Goal: Task Accomplishment & Management: Manage account settings

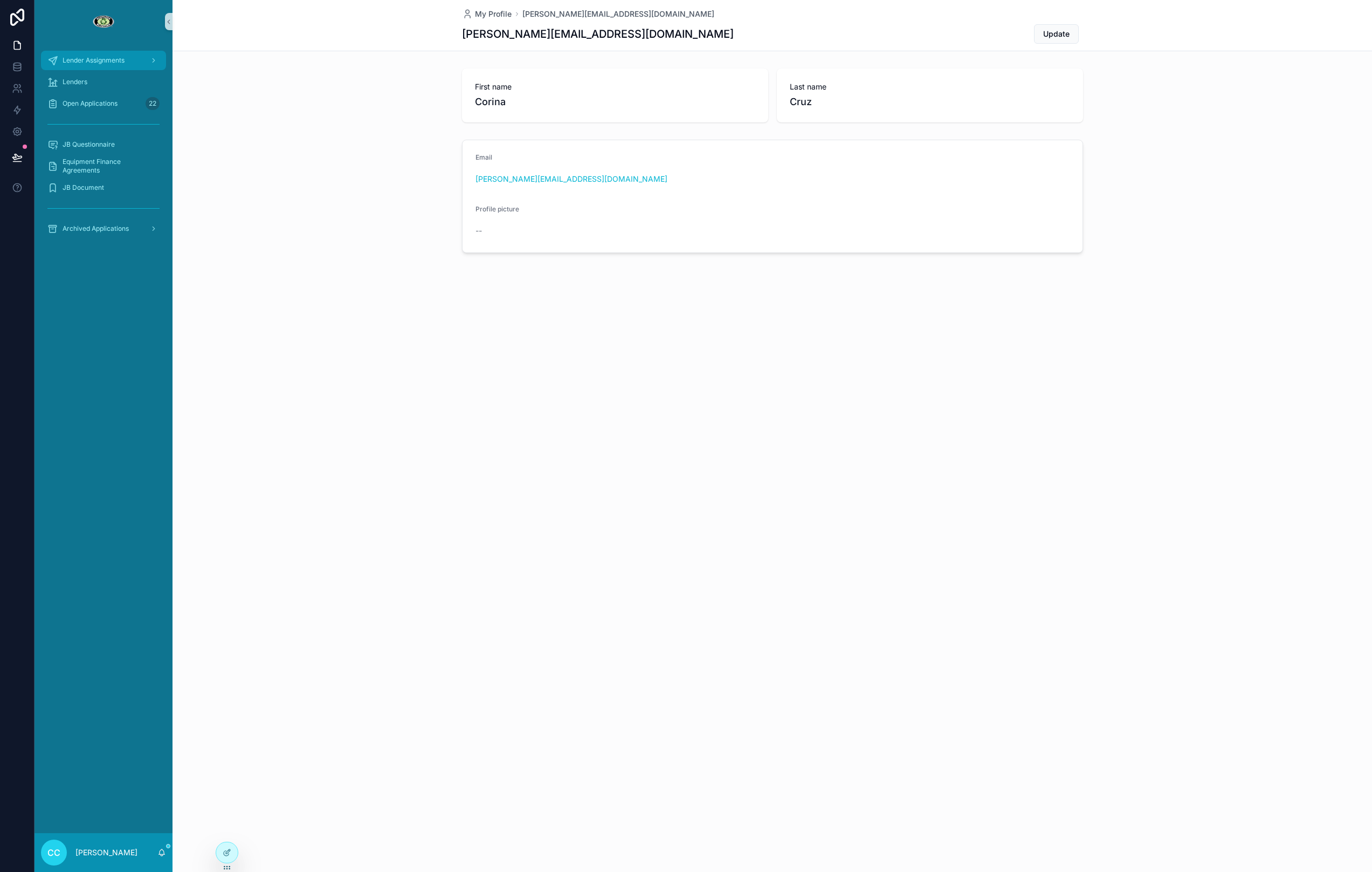
click at [91, 59] on span "Lender Assignments" at bounding box center [93, 61] width 62 height 9
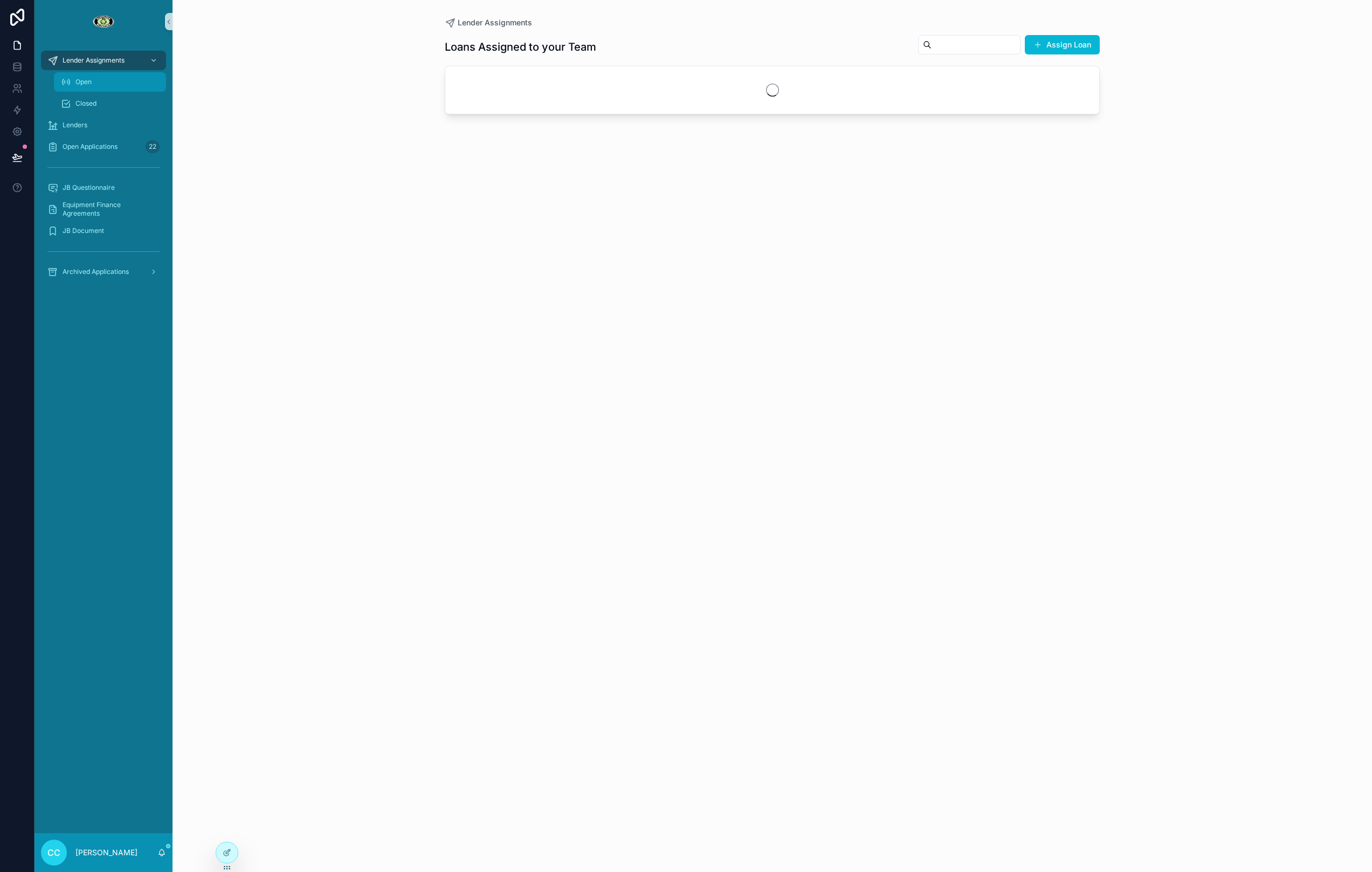
click at [105, 82] on div "Open" at bounding box center [110, 82] width 99 height 17
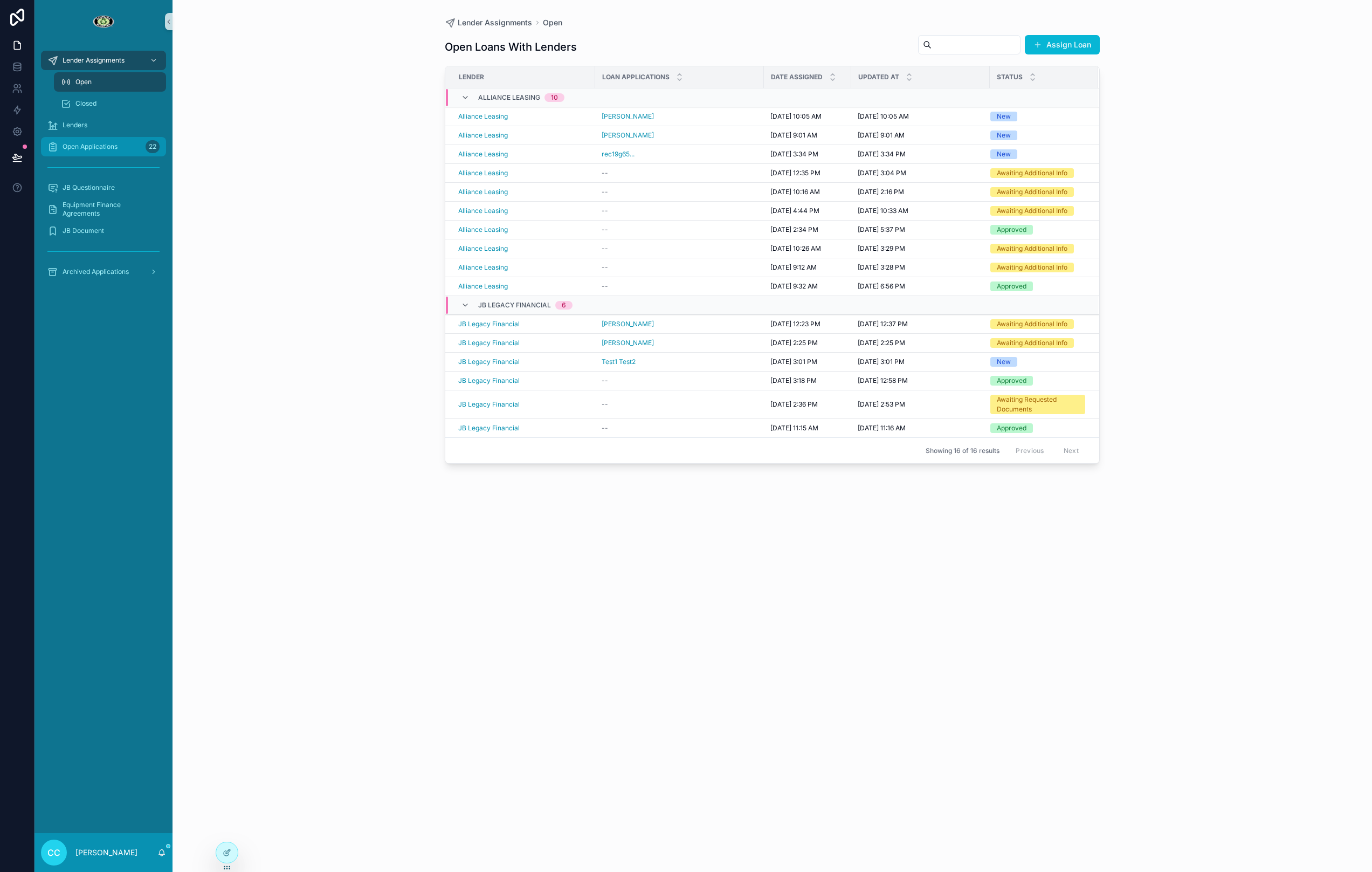
click at [99, 145] on span "Open Applications" at bounding box center [90, 147] width 55 height 9
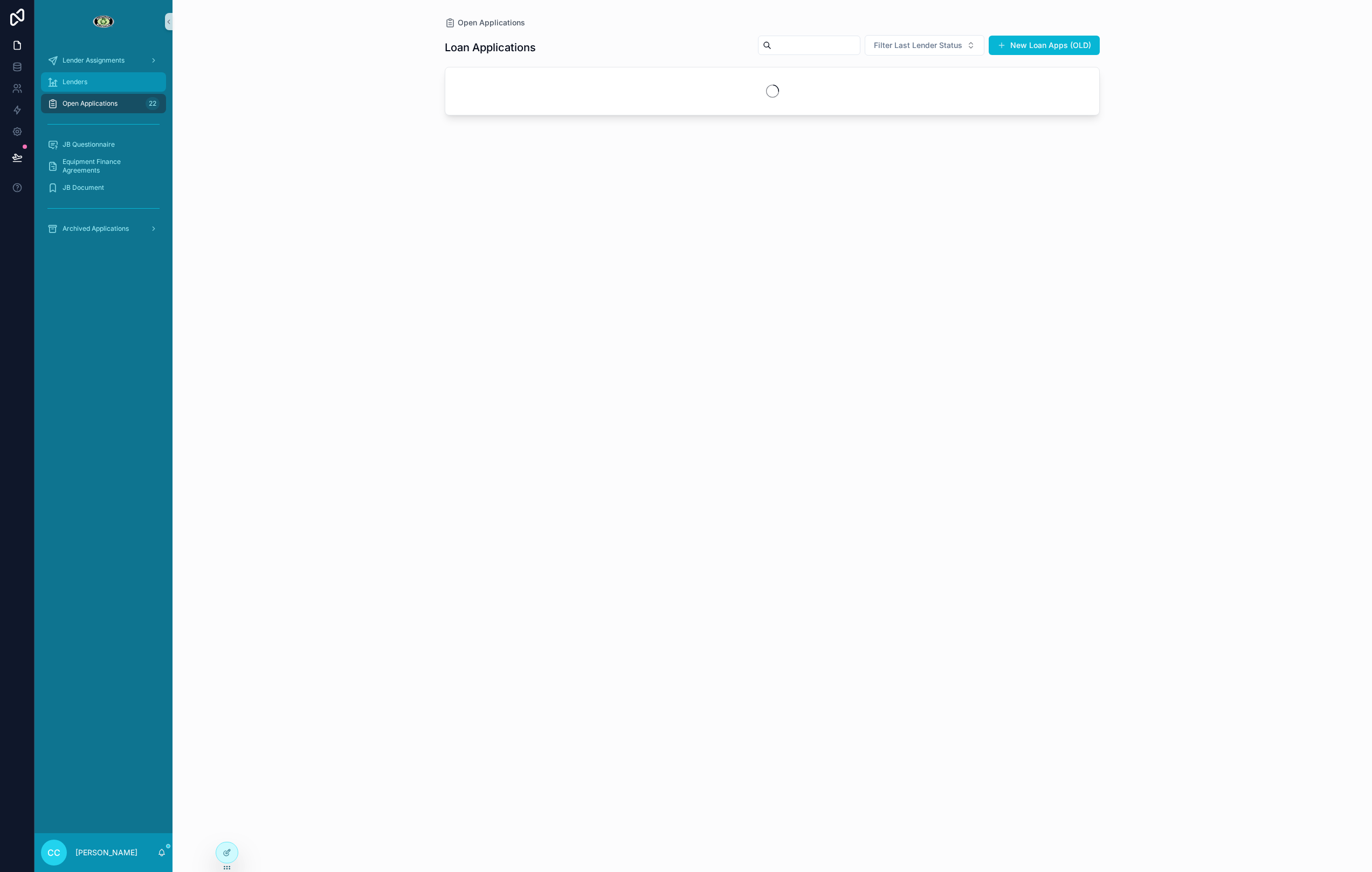
click at [87, 75] on div "Lenders" at bounding box center [103, 82] width 112 height 17
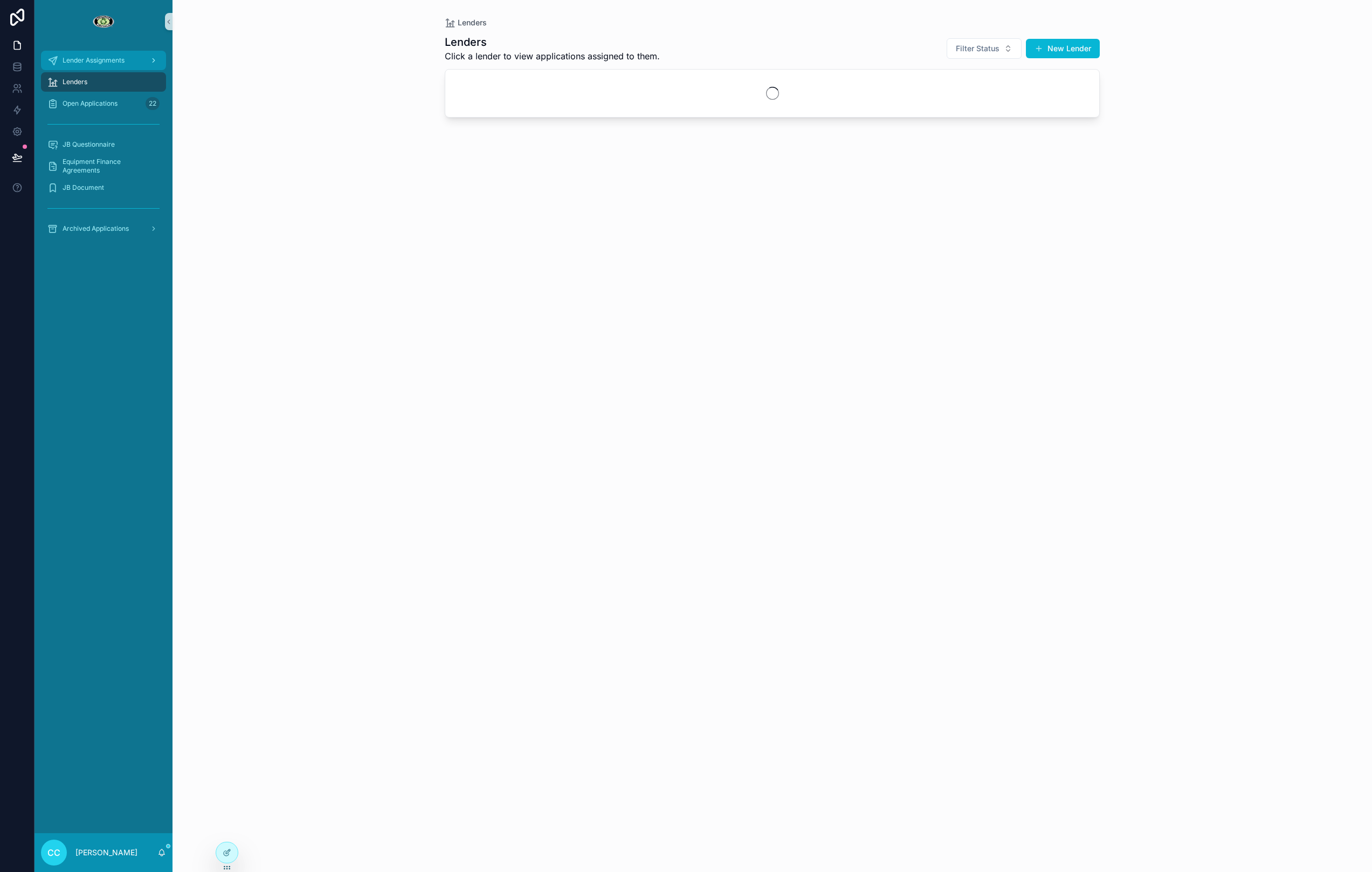
click at [91, 58] on span "Lender Assignments" at bounding box center [93, 61] width 62 height 9
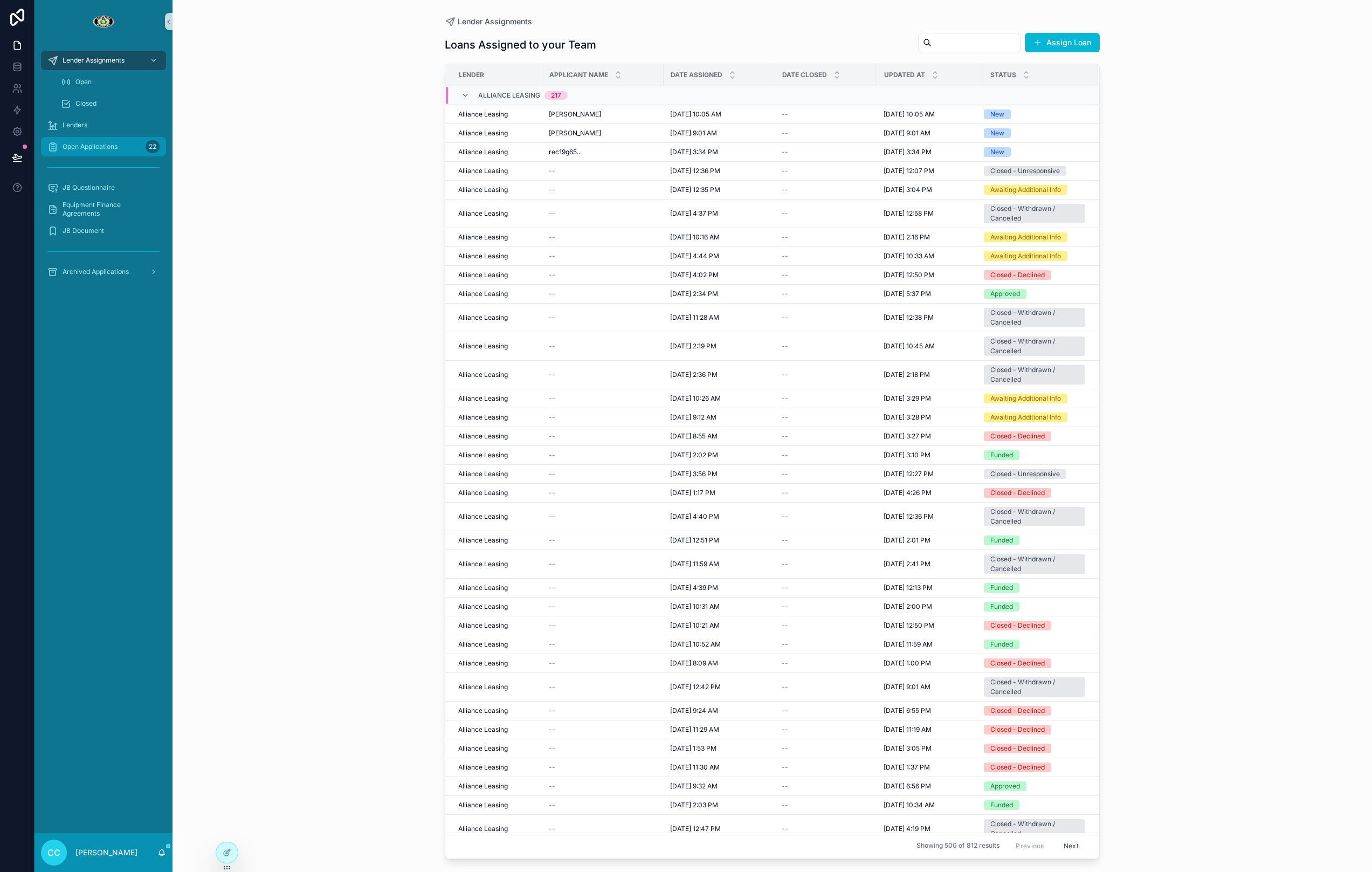
click at [92, 143] on span "Open Applications" at bounding box center [90, 147] width 55 height 9
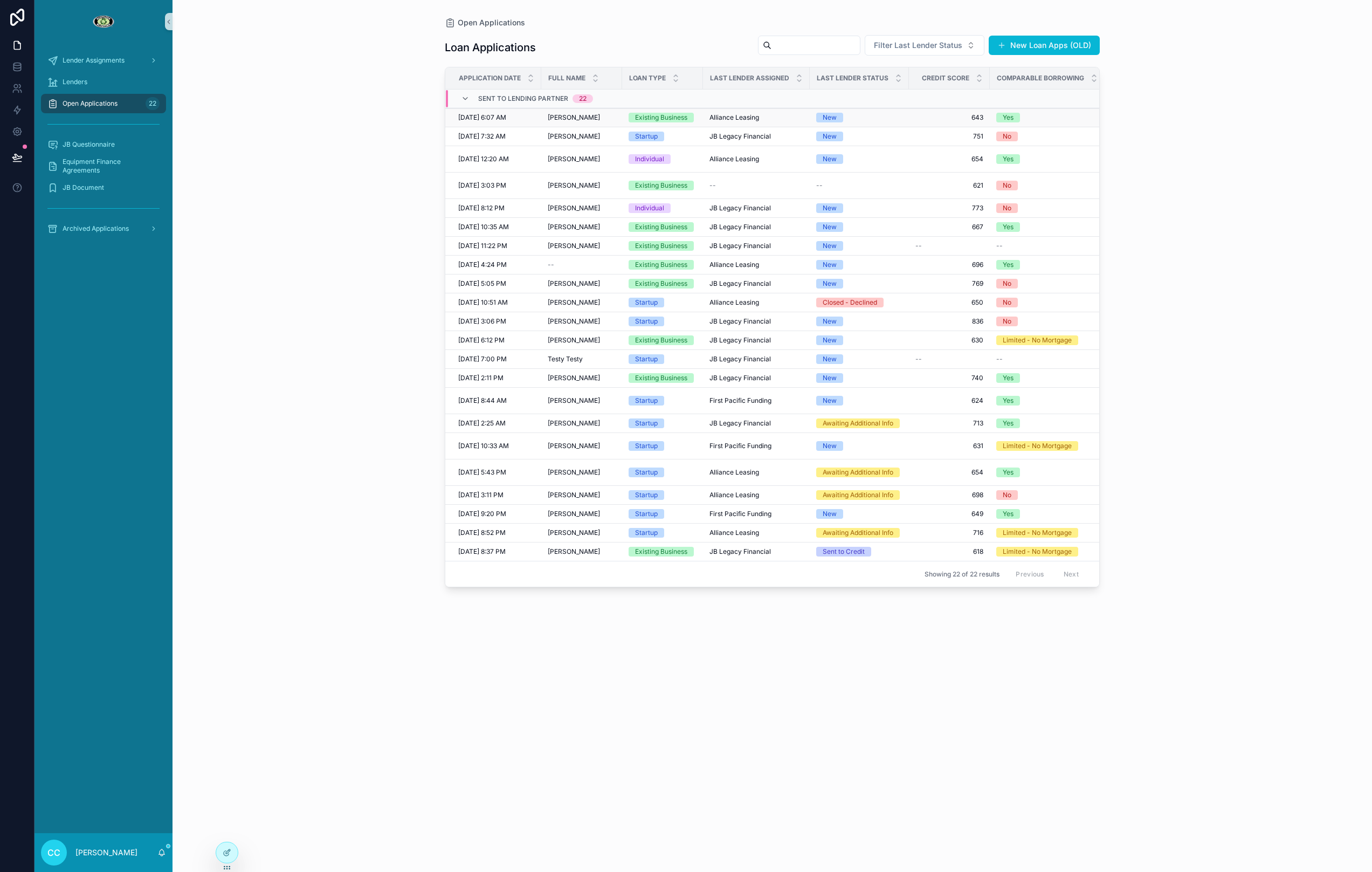
click at [586, 117] on span "[PERSON_NAME]" at bounding box center [574, 117] width 52 height 9
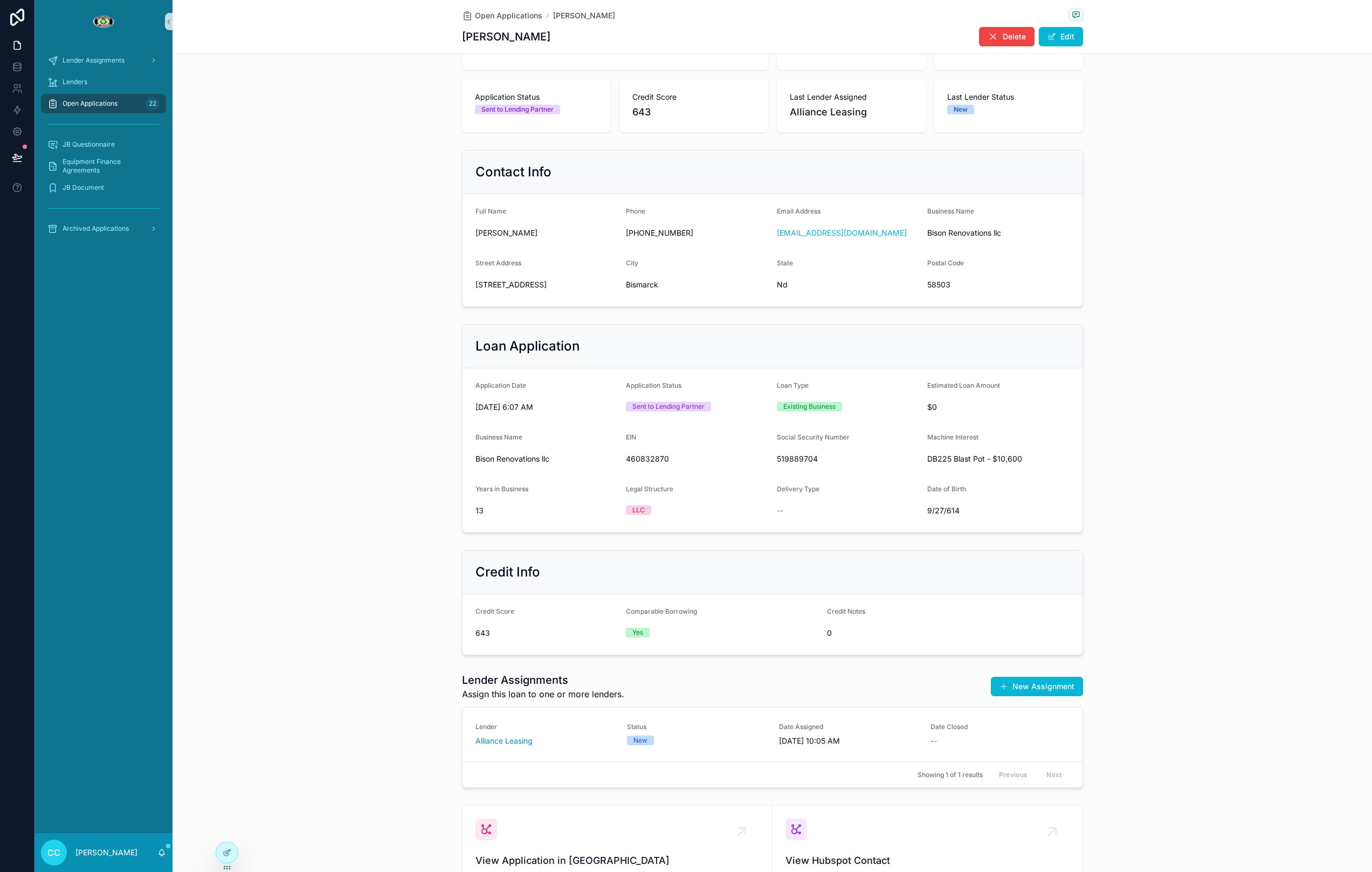
scroll to position [198, 0]
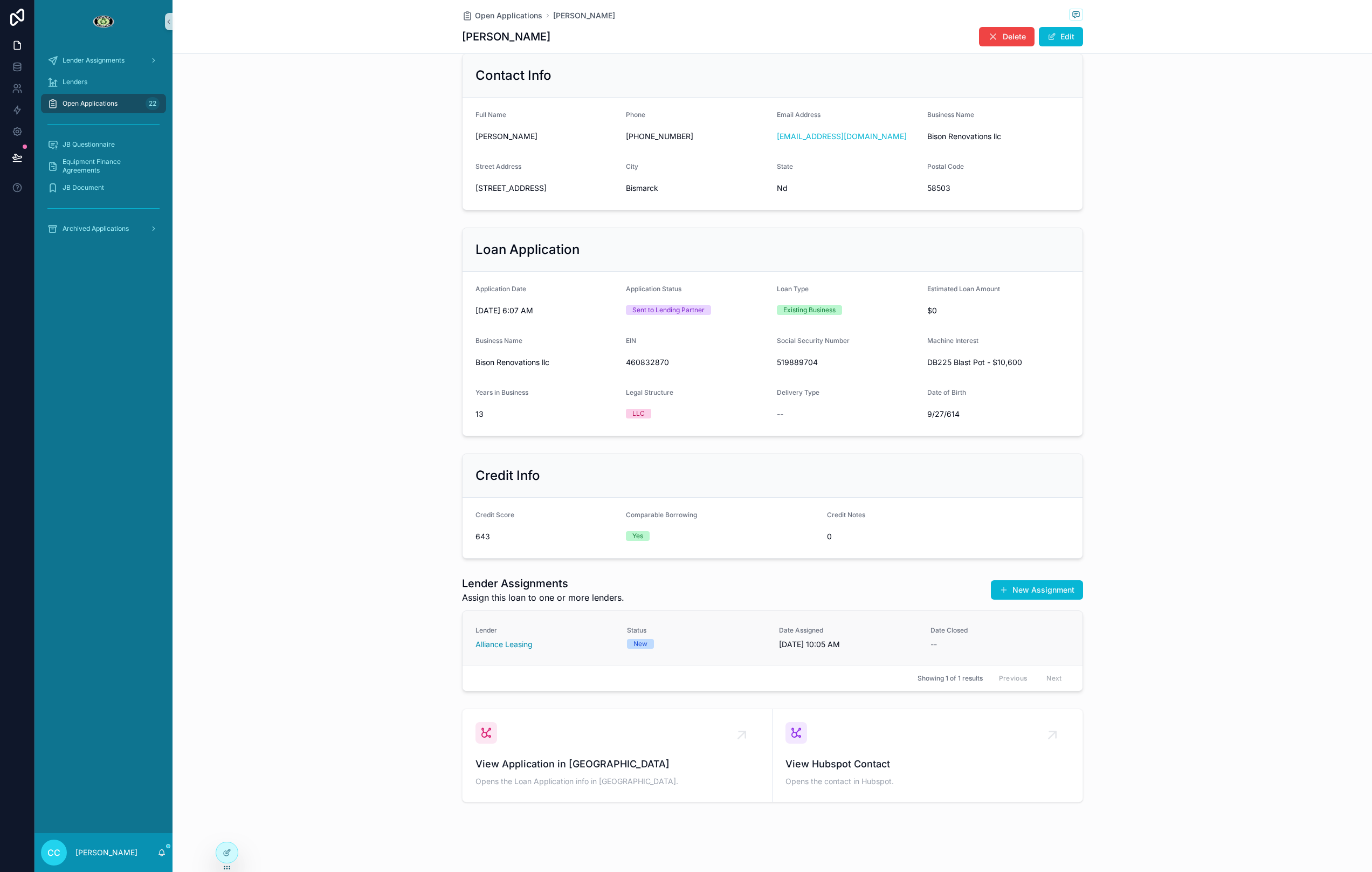
click at [562, 633] on span "Lender" at bounding box center [545, 631] width 139 height 9
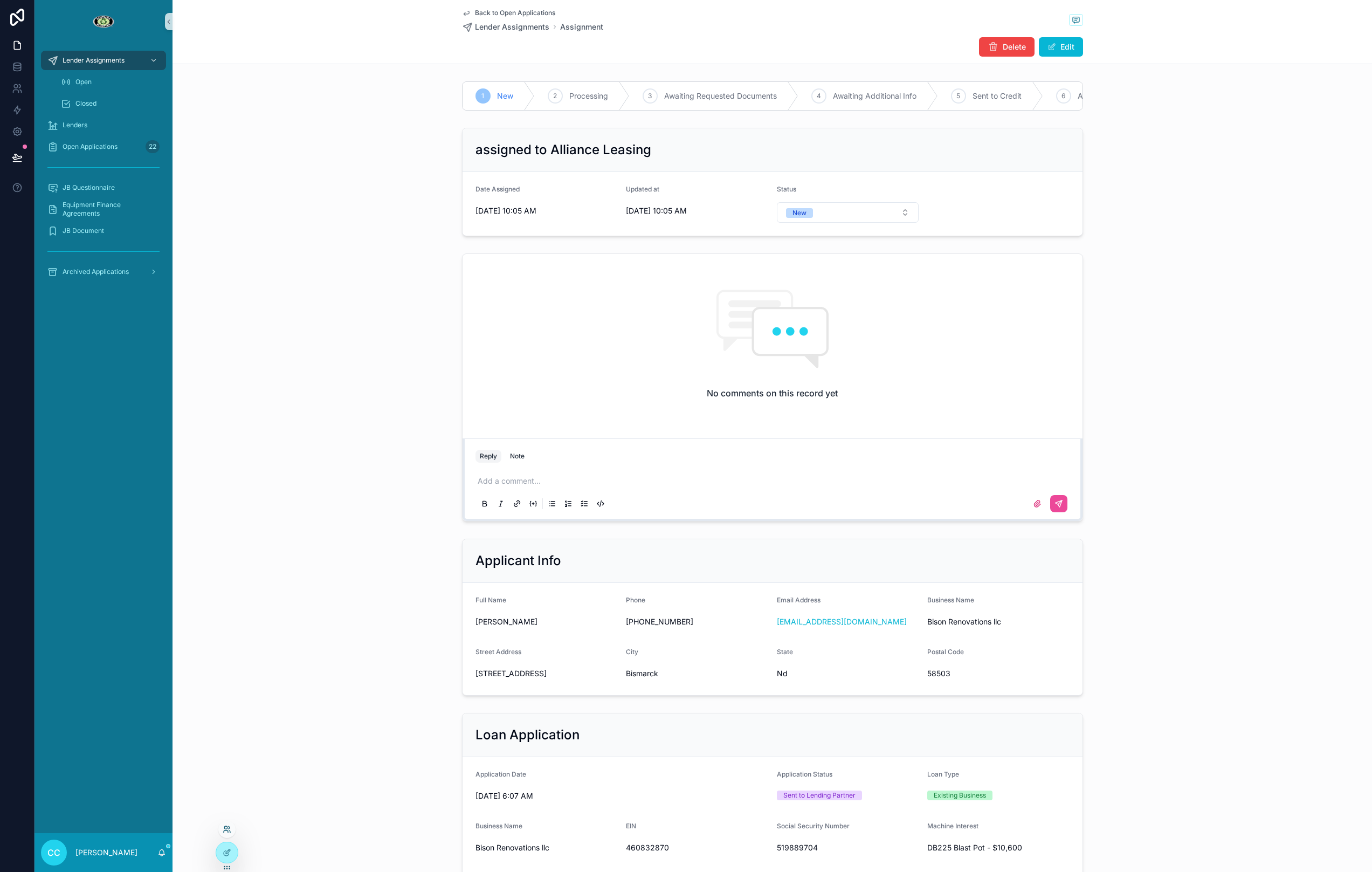
click at [229, 832] on icon at bounding box center [227, 829] width 9 height 9
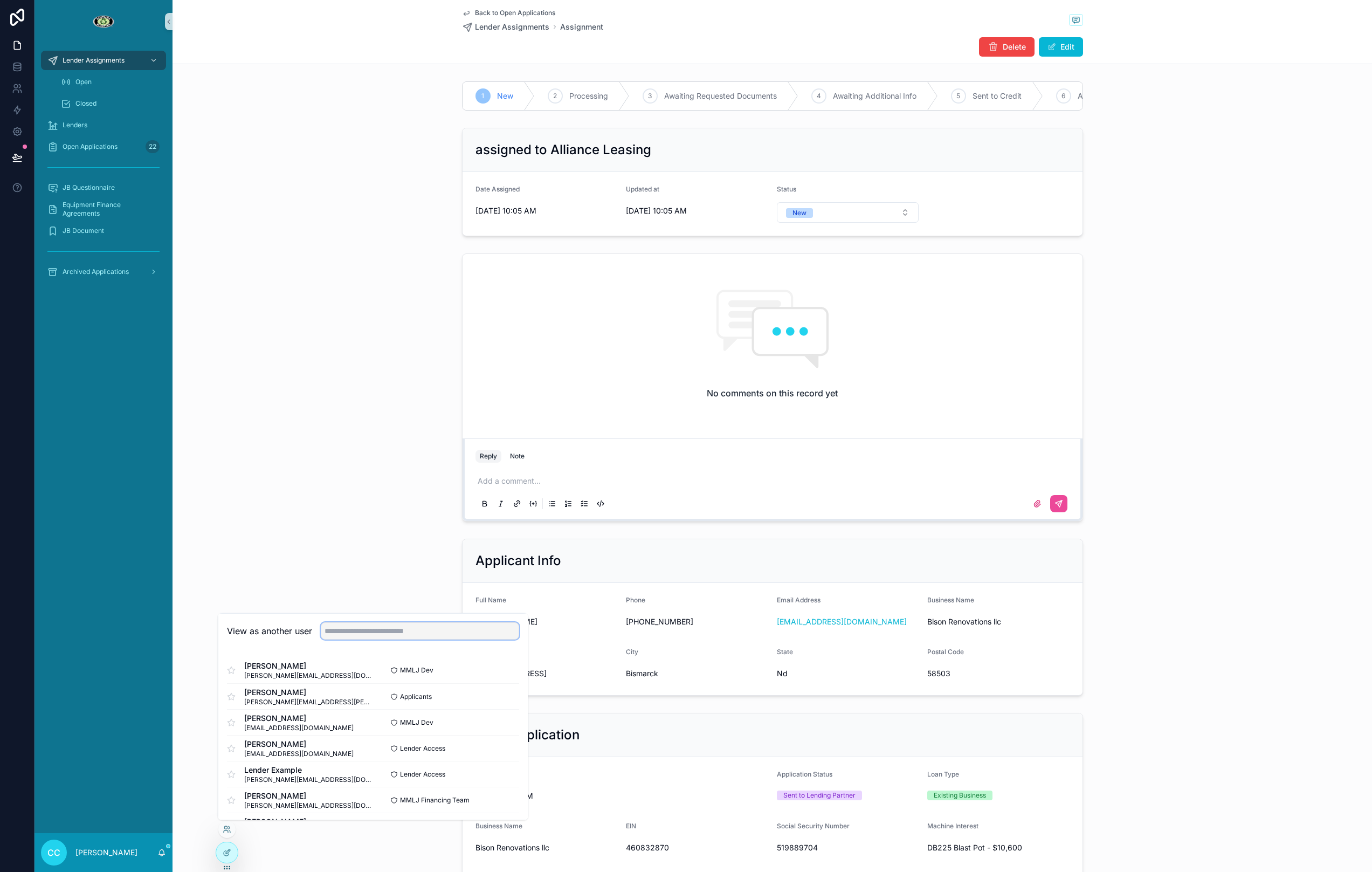
click at [357, 633] on input "text" at bounding box center [420, 631] width 198 height 17
drag, startPoint x: 340, startPoint y: 747, endPoint x: 424, endPoint y: 746, distance: 84.0
click at [340, 747] on div "Cindy Adler cadler@allianceleasing.net" at bounding box center [299, 748] width 146 height 20
click at [511, 748] on button "Select" at bounding box center [505, 748] width 28 height 16
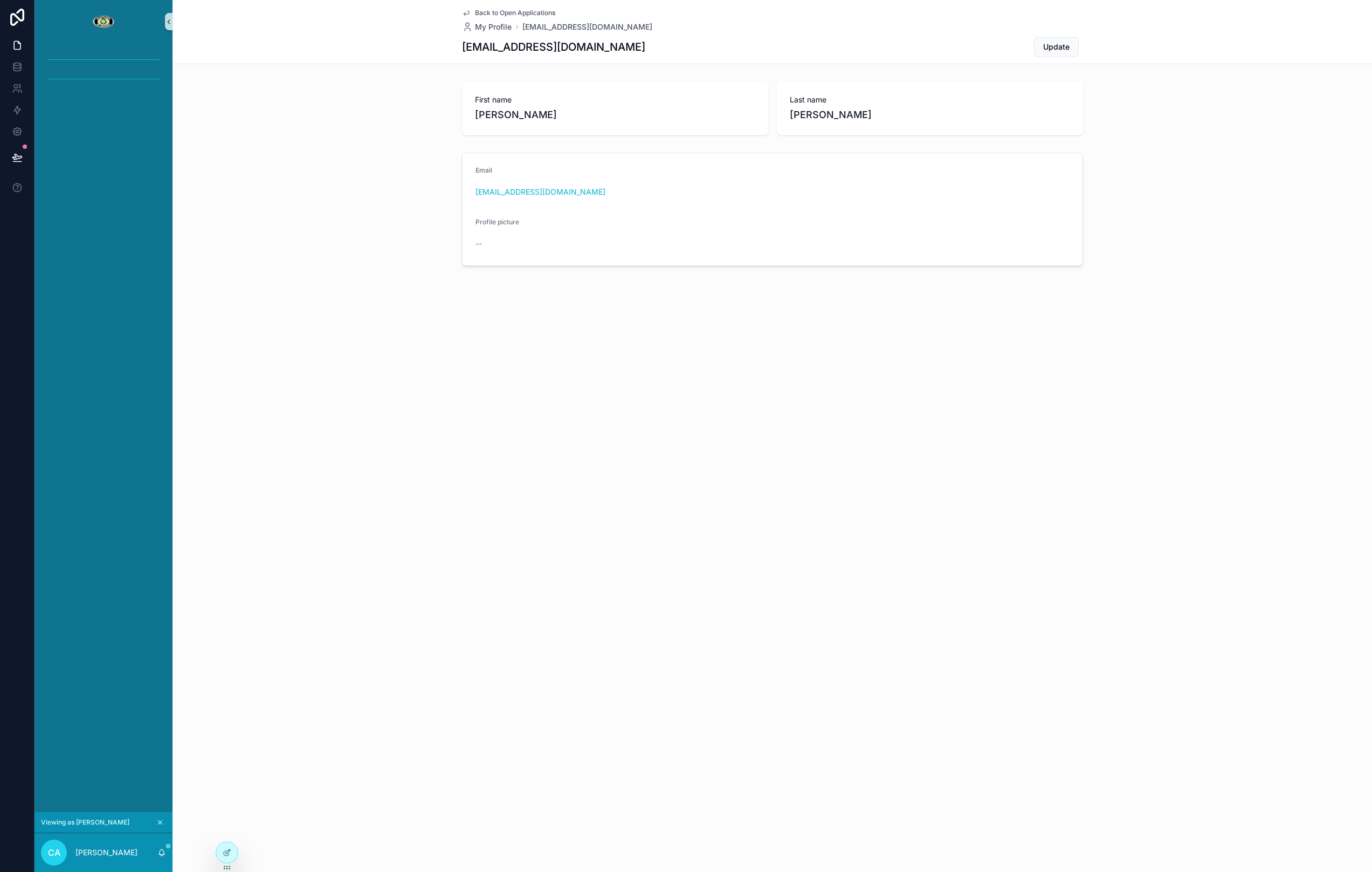
click at [173, 20] on div "Back to Open Applications My Profile cadler@allianceleasing.net cadler@alliance…" at bounding box center [773, 32] width 1200 height 64
click at [169, 22] on icon "scrollable content" at bounding box center [169, 22] width 8 height 8
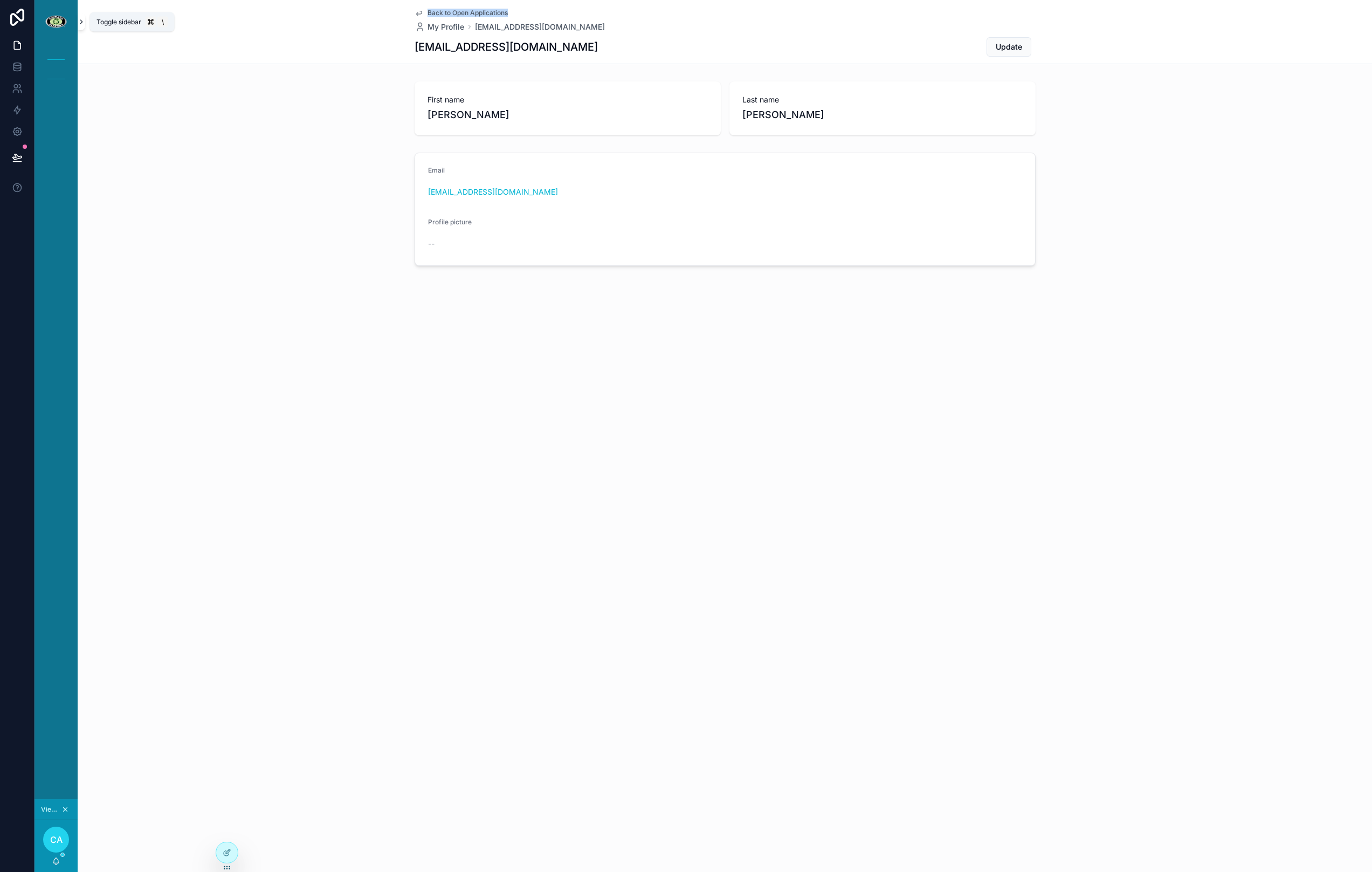
click at [85, 23] on icon "scrollable content" at bounding box center [81, 22] width 8 height 8
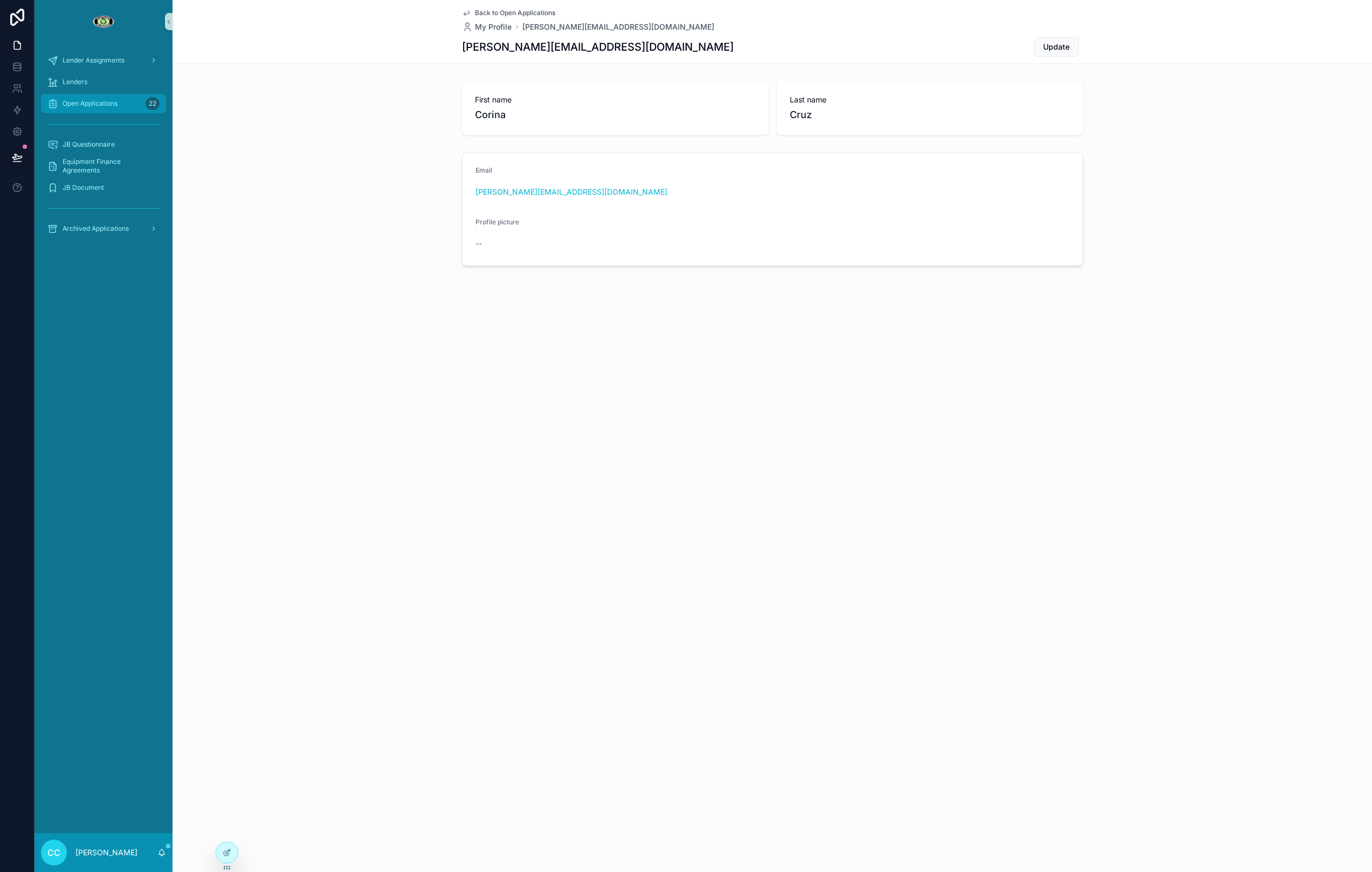
click at [114, 103] on span "Open Applications" at bounding box center [90, 104] width 55 height 9
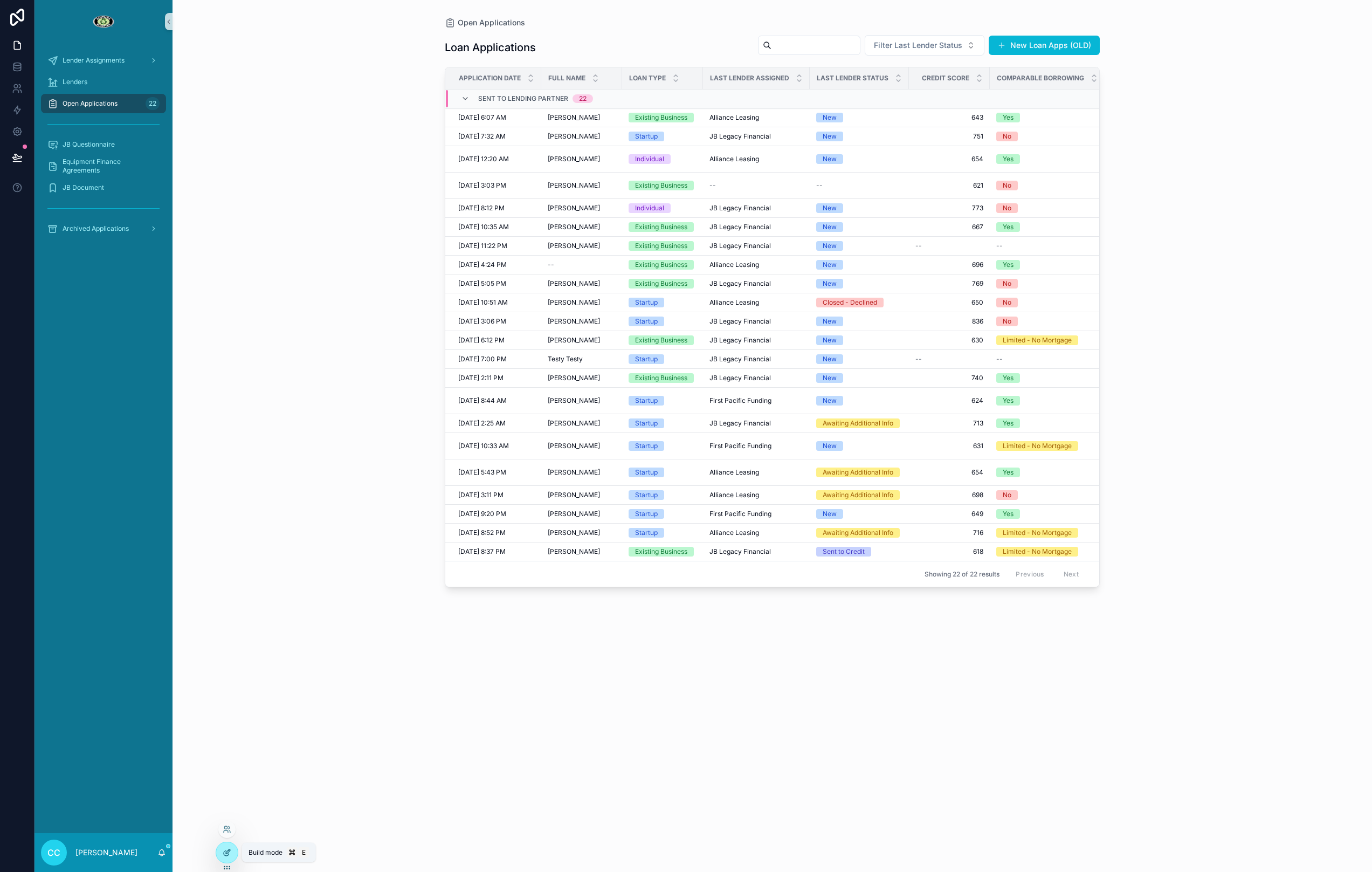
click at [233, 850] on div at bounding box center [227, 852] width 21 height 20
click at [230, 848] on icon at bounding box center [227, 852] width 9 height 9
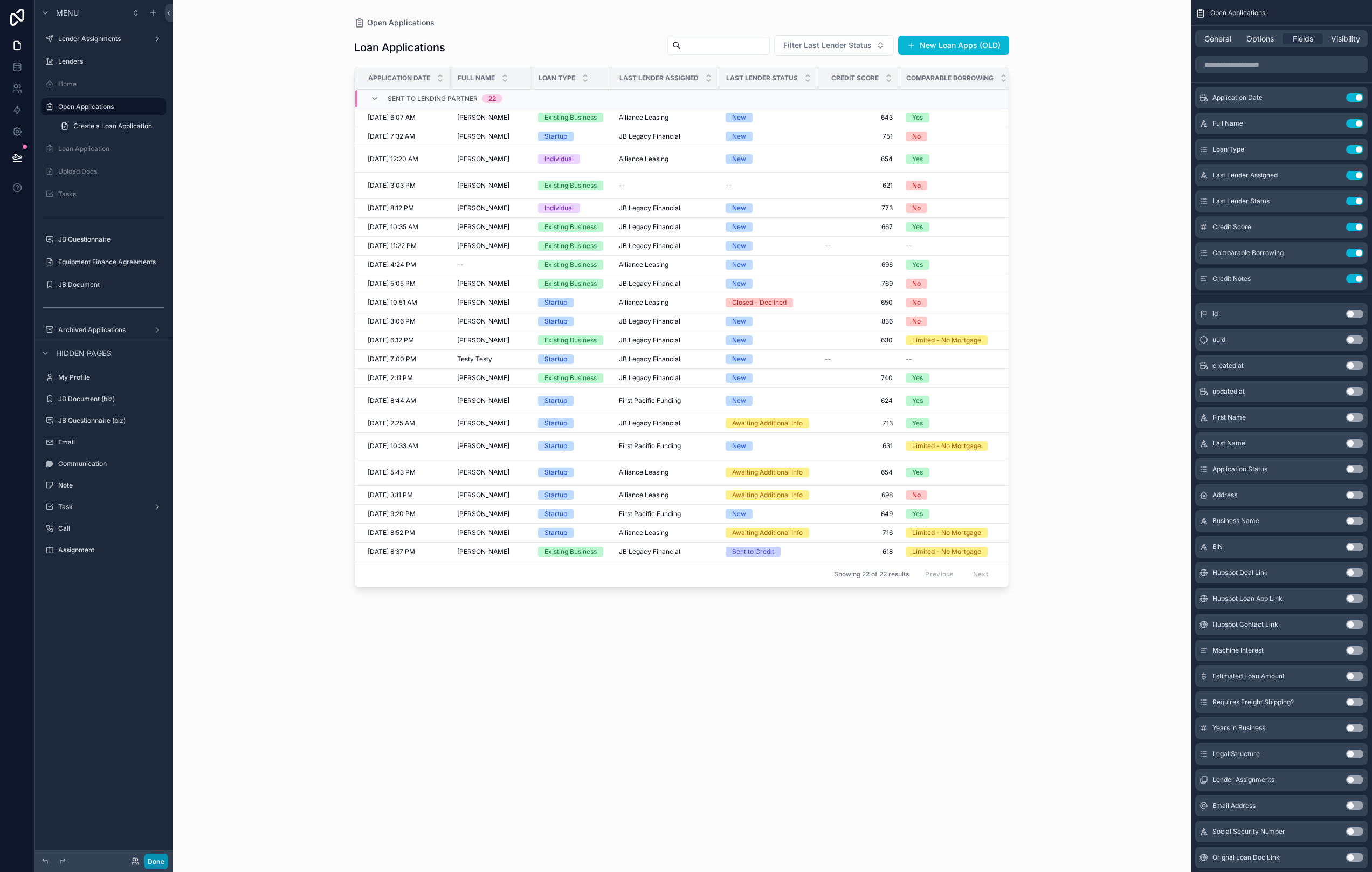
click at [151, 853] on button "Done" at bounding box center [156, 861] width 24 height 16
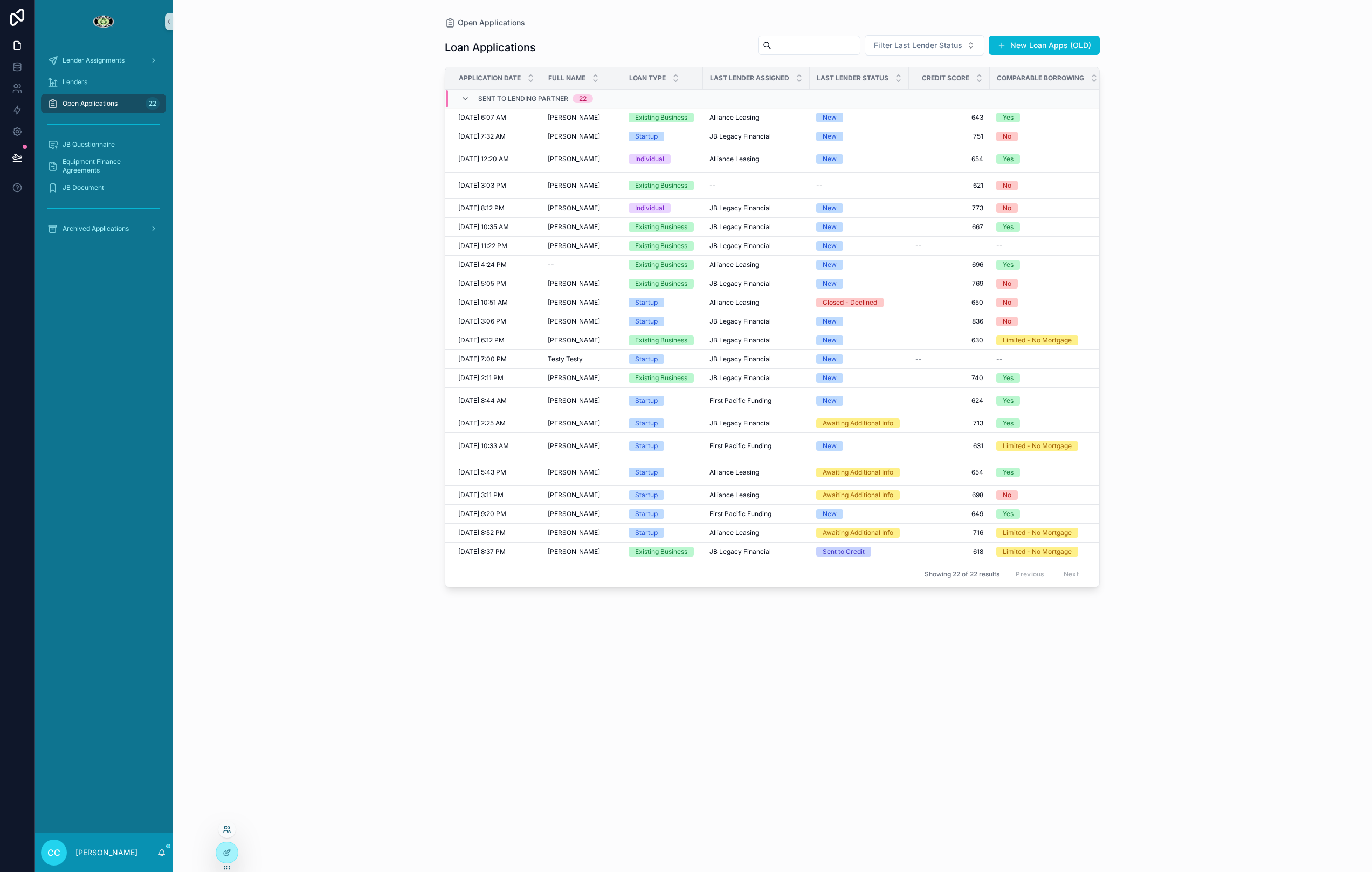
click at [229, 831] on icon at bounding box center [229, 832] width 1 height 2
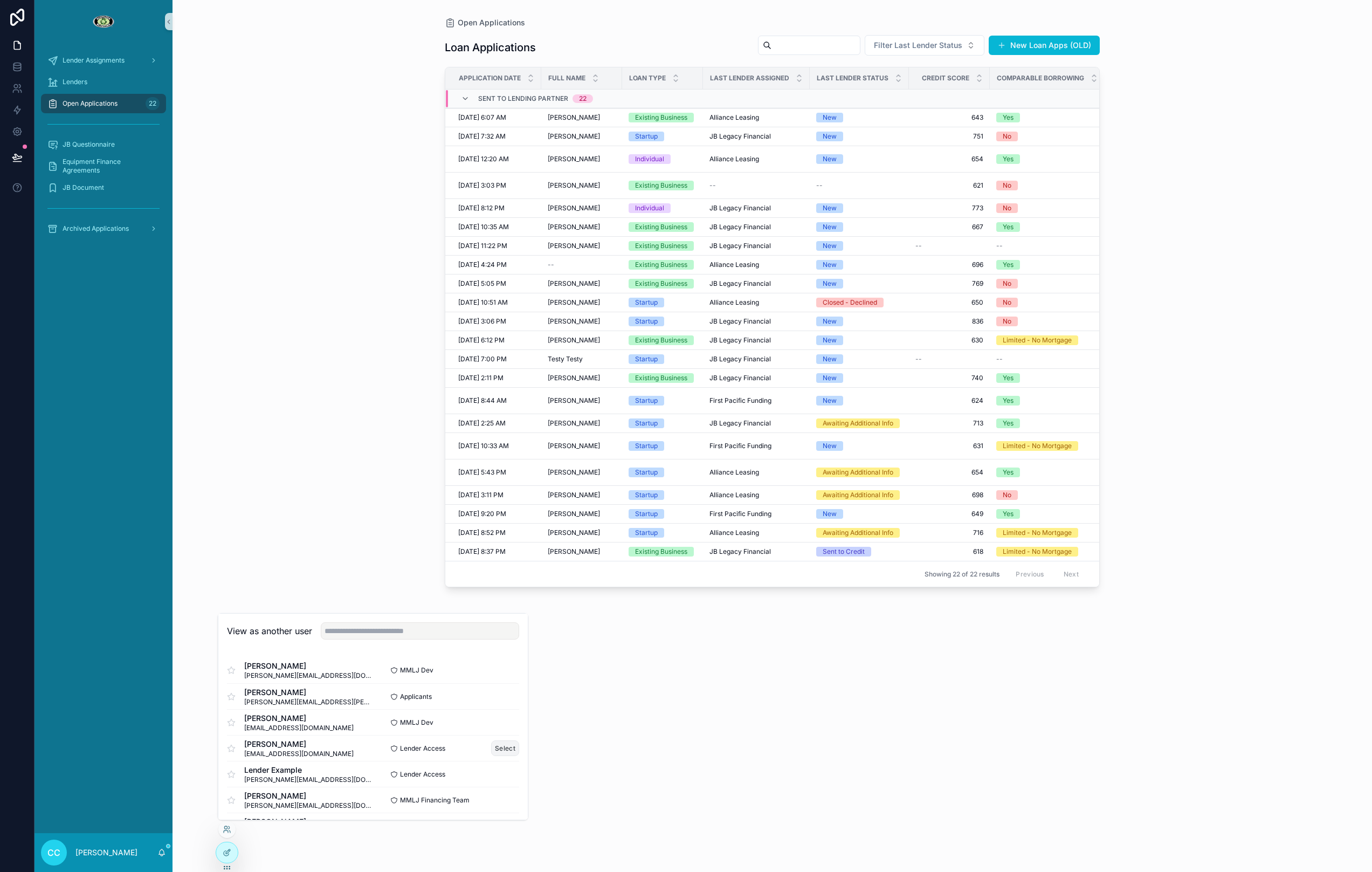
click at [513, 744] on button "Select" at bounding box center [505, 748] width 28 height 16
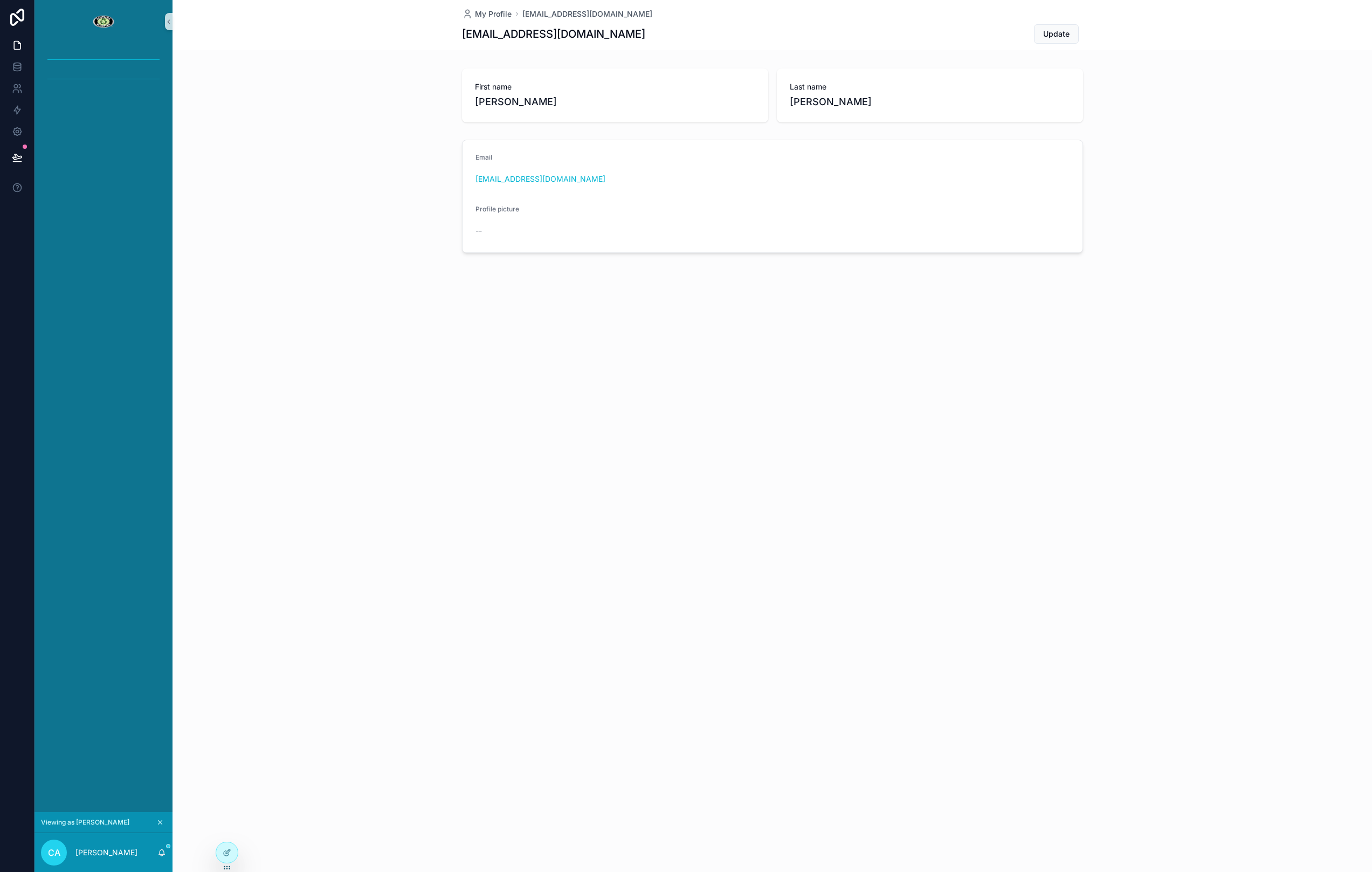
click at [91, 70] on div "scrollable content" at bounding box center [103, 79] width 125 height 17
drag, startPoint x: 90, startPoint y: 54, endPoint x: 102, endPoint y: 50, distance: 12.6
click at [94, 52] on div "scrollable content" at bounding box center [103, 60] width 125 height 17
click at [166, 20] on icon "scrollable content" at bounding box center [169, 22] width 8 height 8
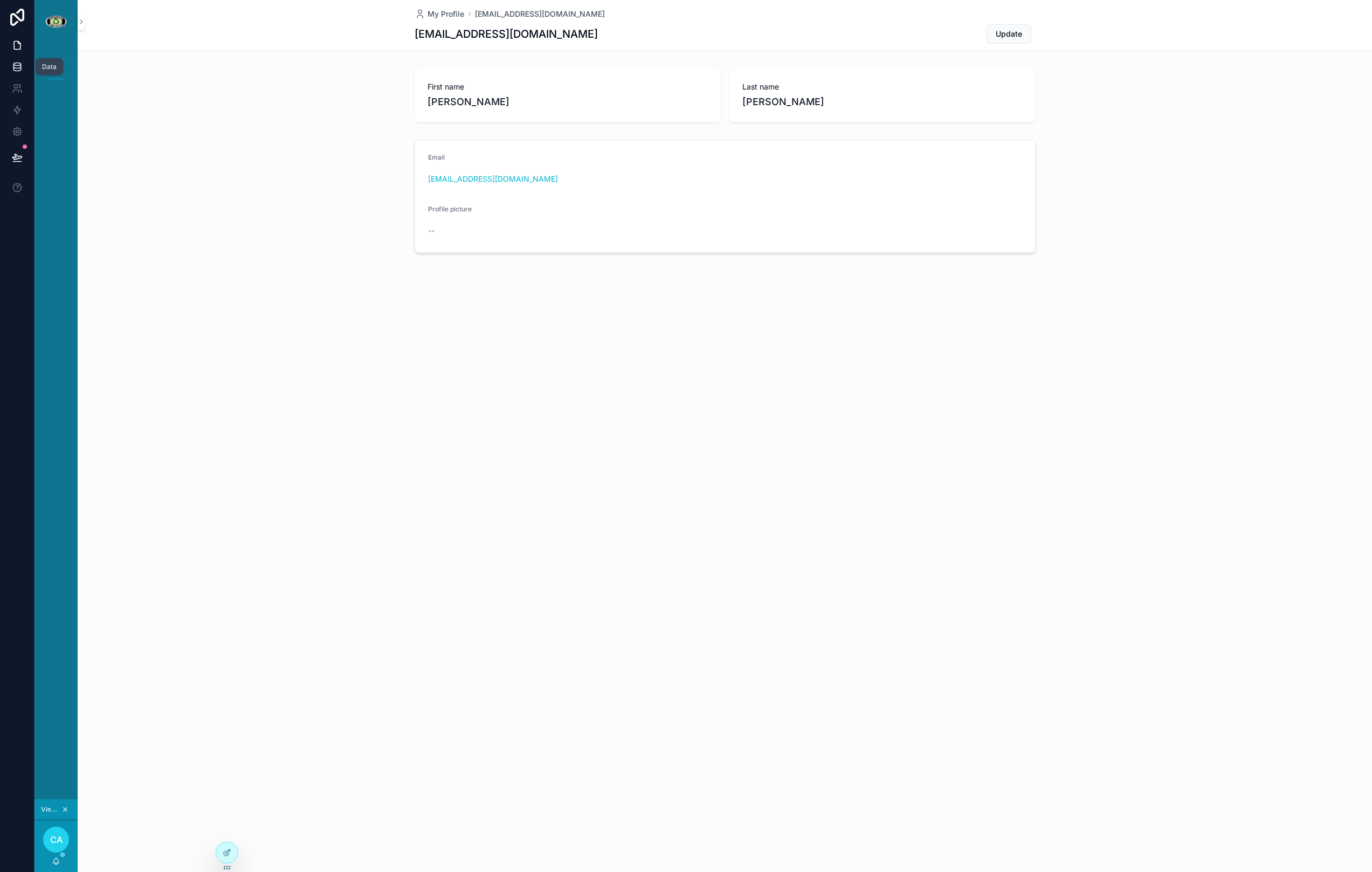
click at [15, 61] on link at bounding box center [17, 67] width 34 height 21
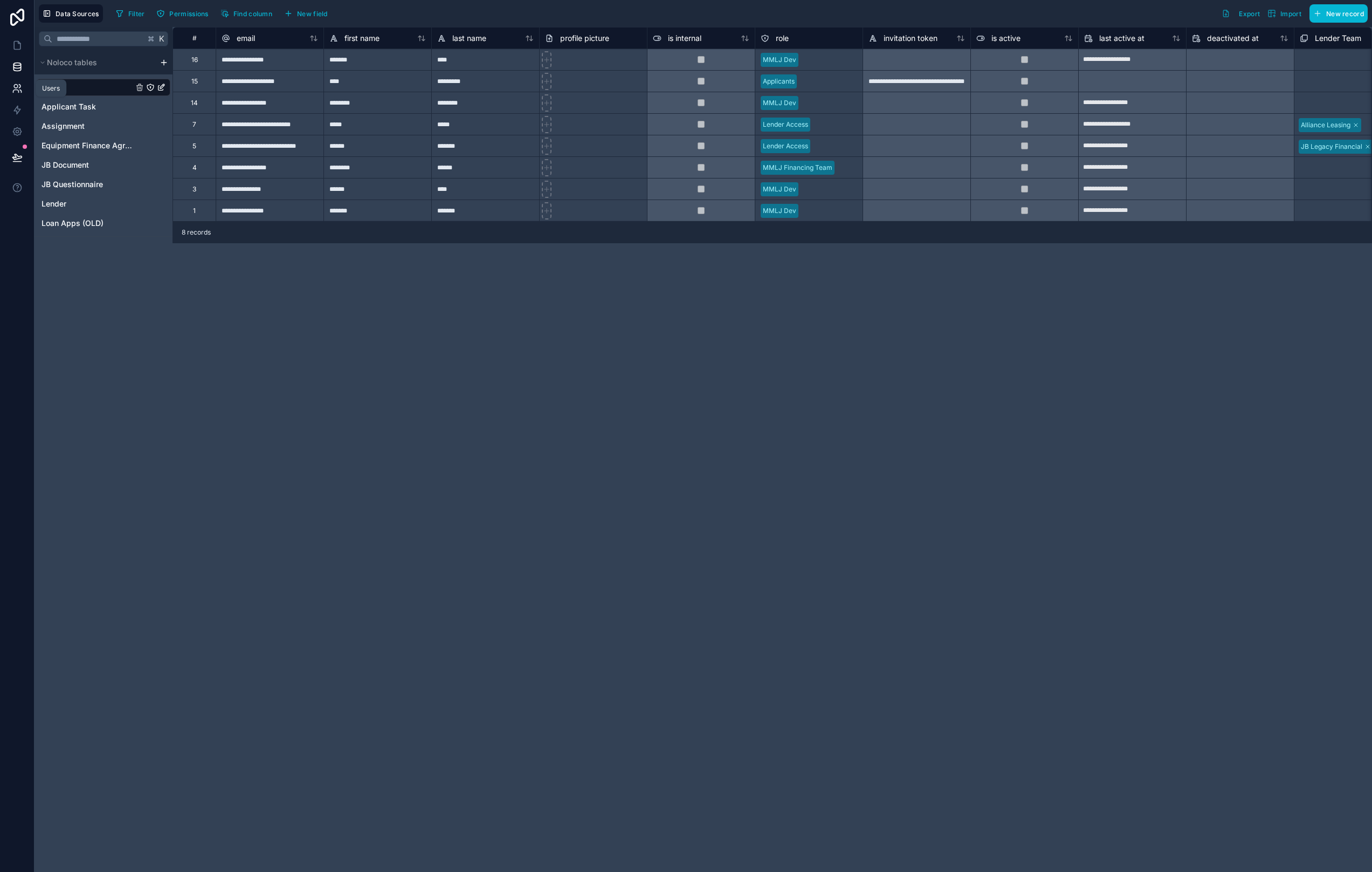
click at [15, 90] on icon at bounding box center [16, 91] width 5 height 3
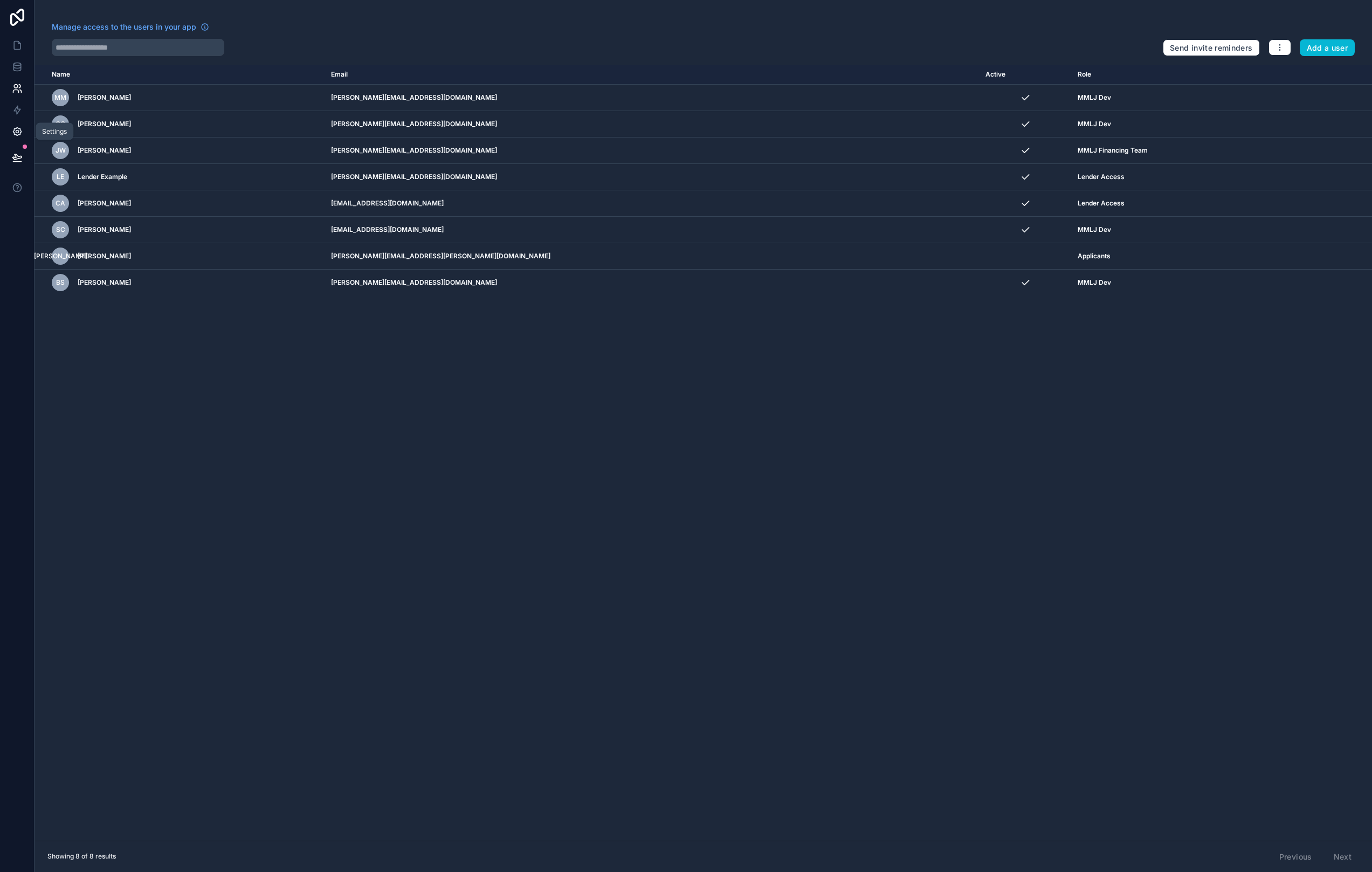
click at [15, 129] on icon at bounding box center [17, 132] width 11 height 11
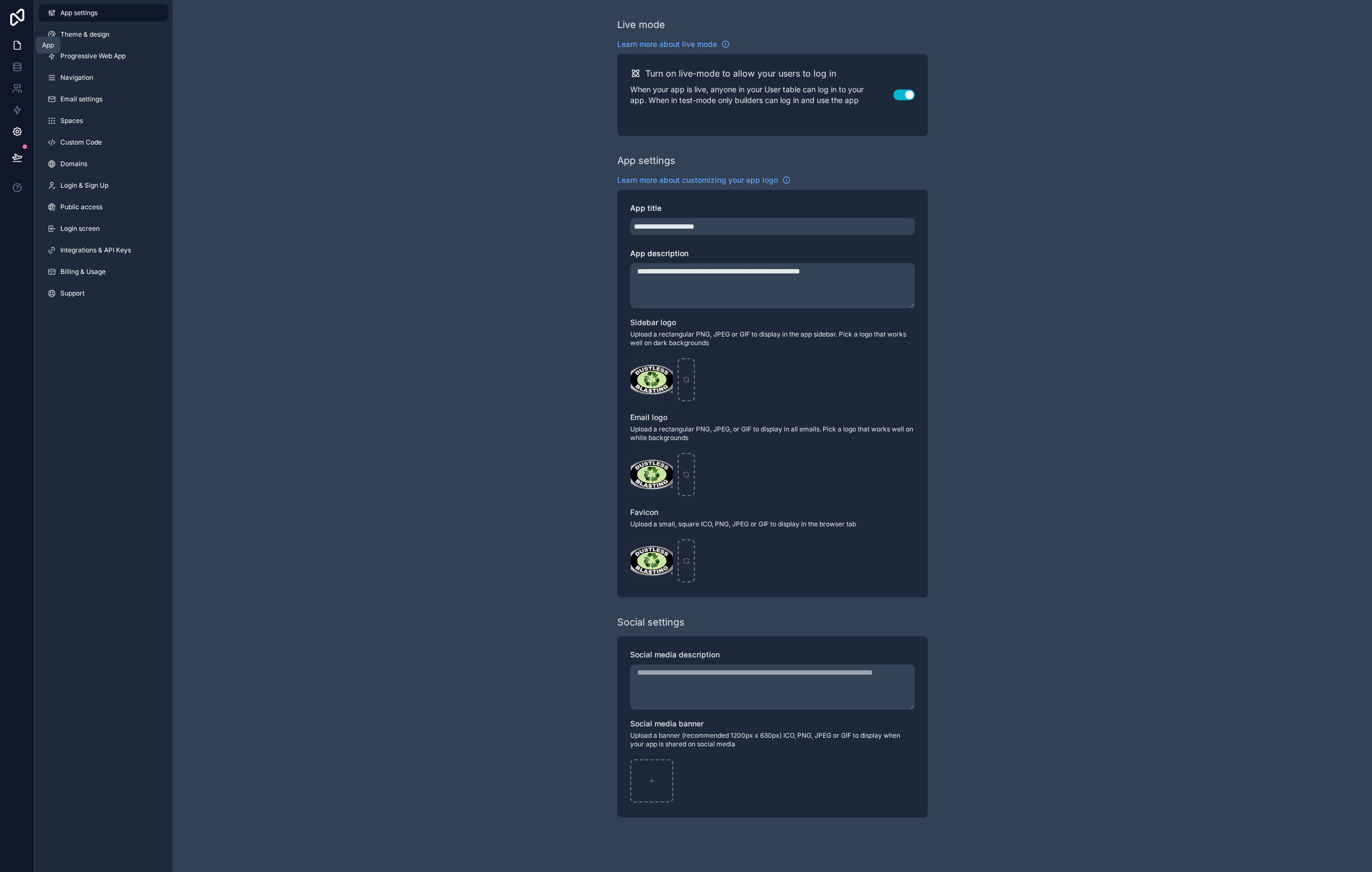
click at [20, 42] on icon at bounding box center [17, 45] width 11 height 11
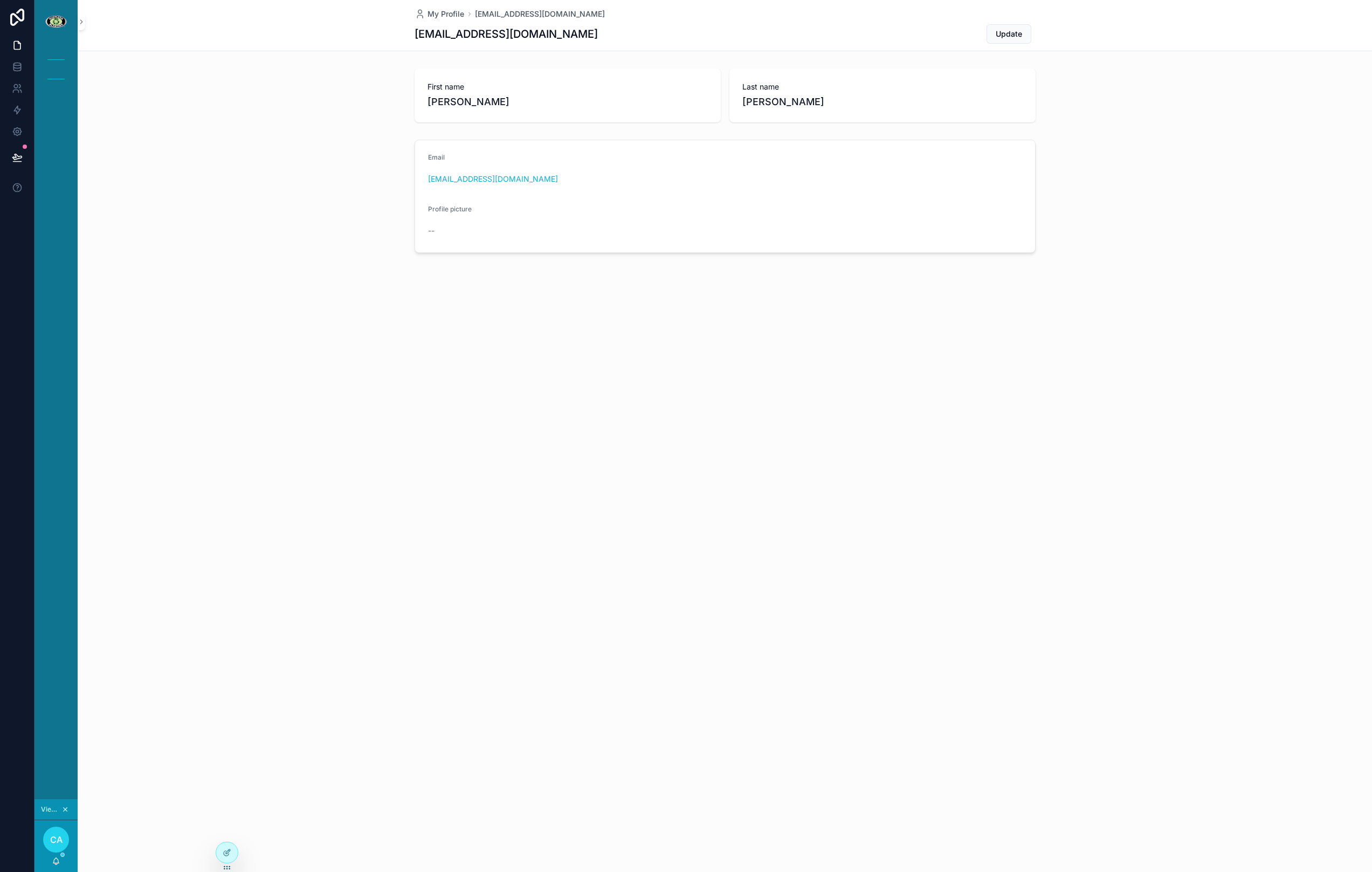
click at [55, 836] on span "CA" at bounding box center [56, 840] width 13 height 13
click at [230, 827] on icon at bounding box center [227, 829] width 9 height 9
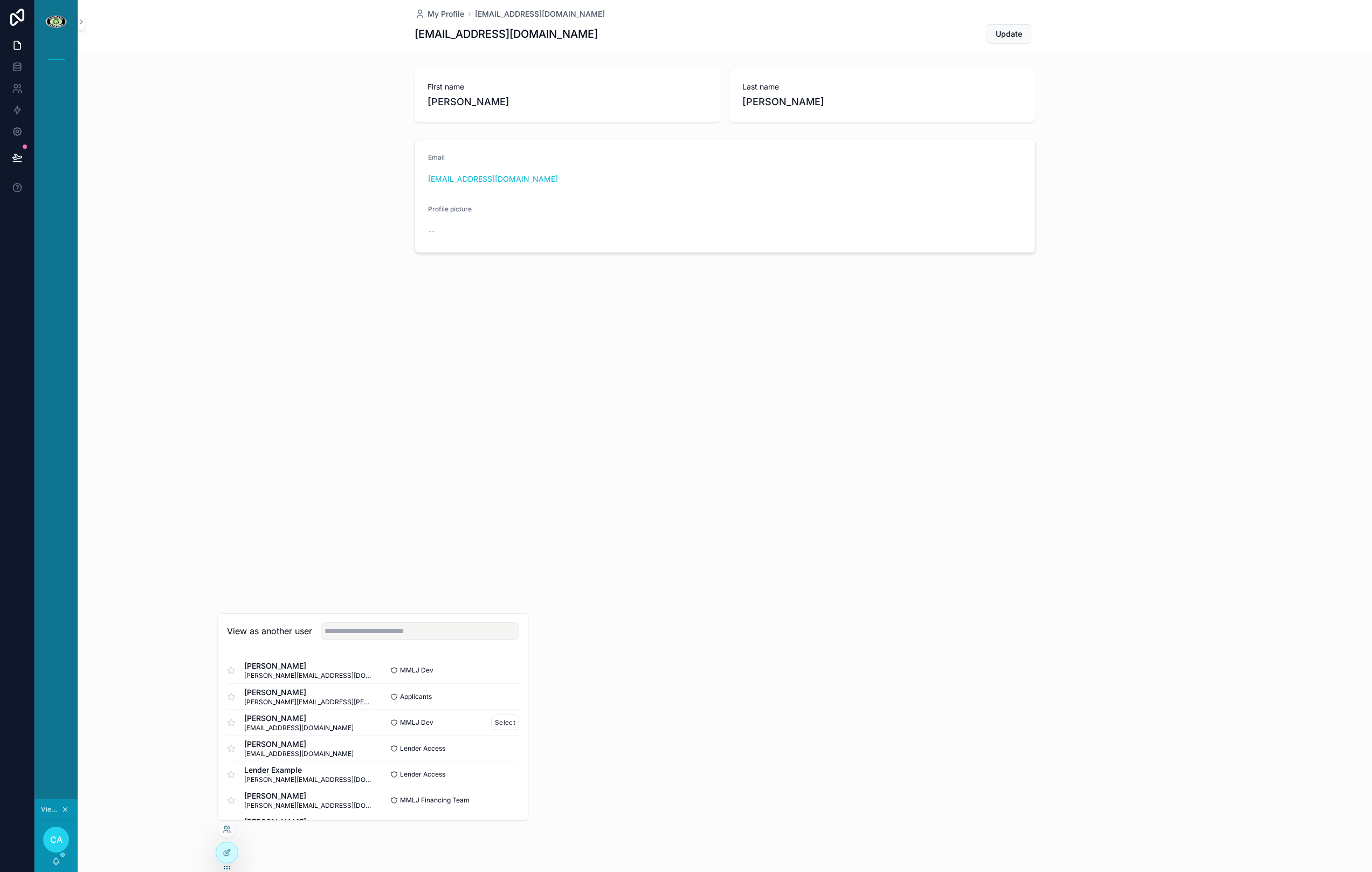
scroll to position [54, 0]
click at [508, 772] on button "Select" at bounding box center [505, 772] width 28 height 16
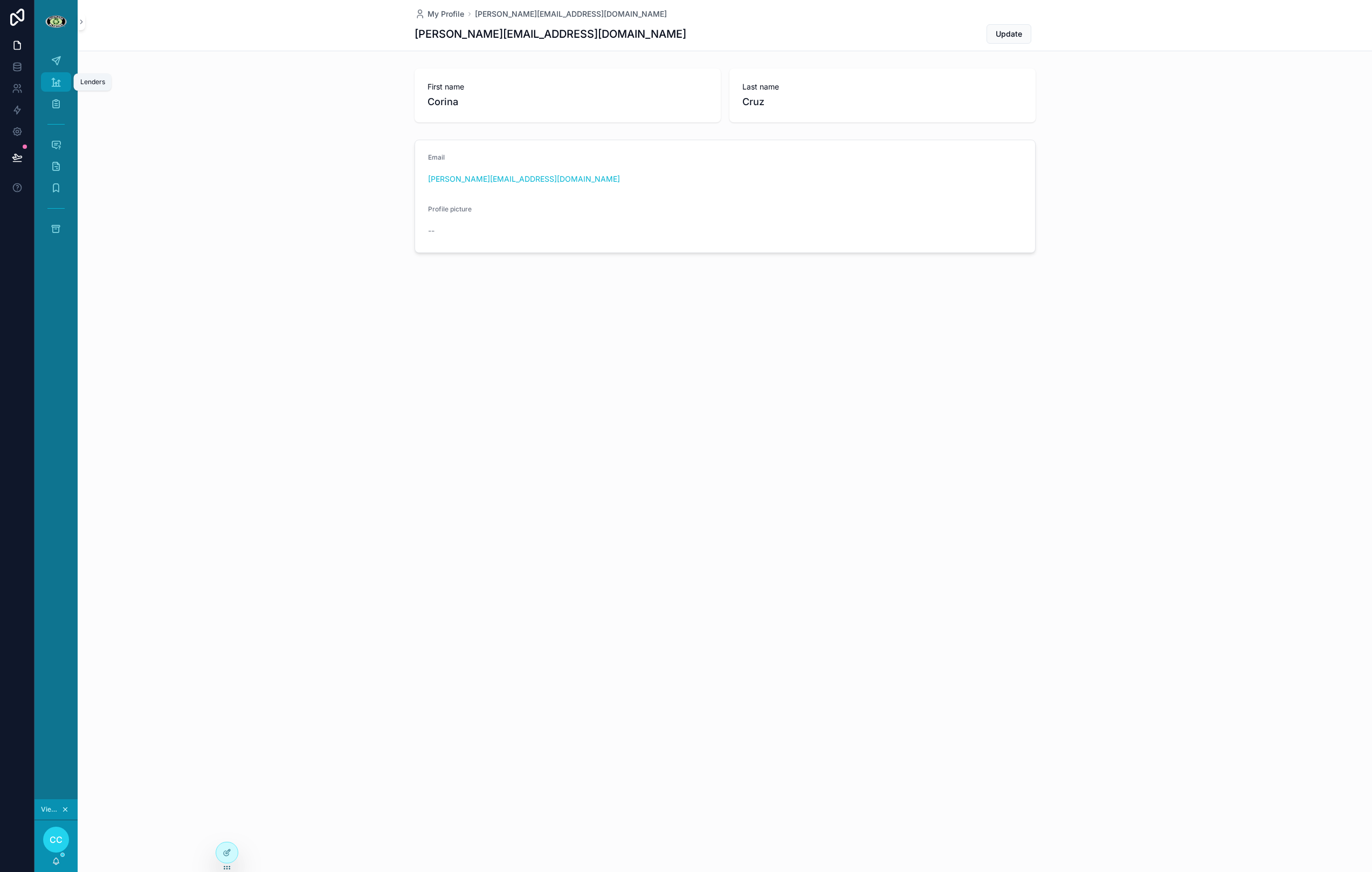
click at [56, 76] on icon "scrollable content" at bounding box center [56, 82] width 11 height 11
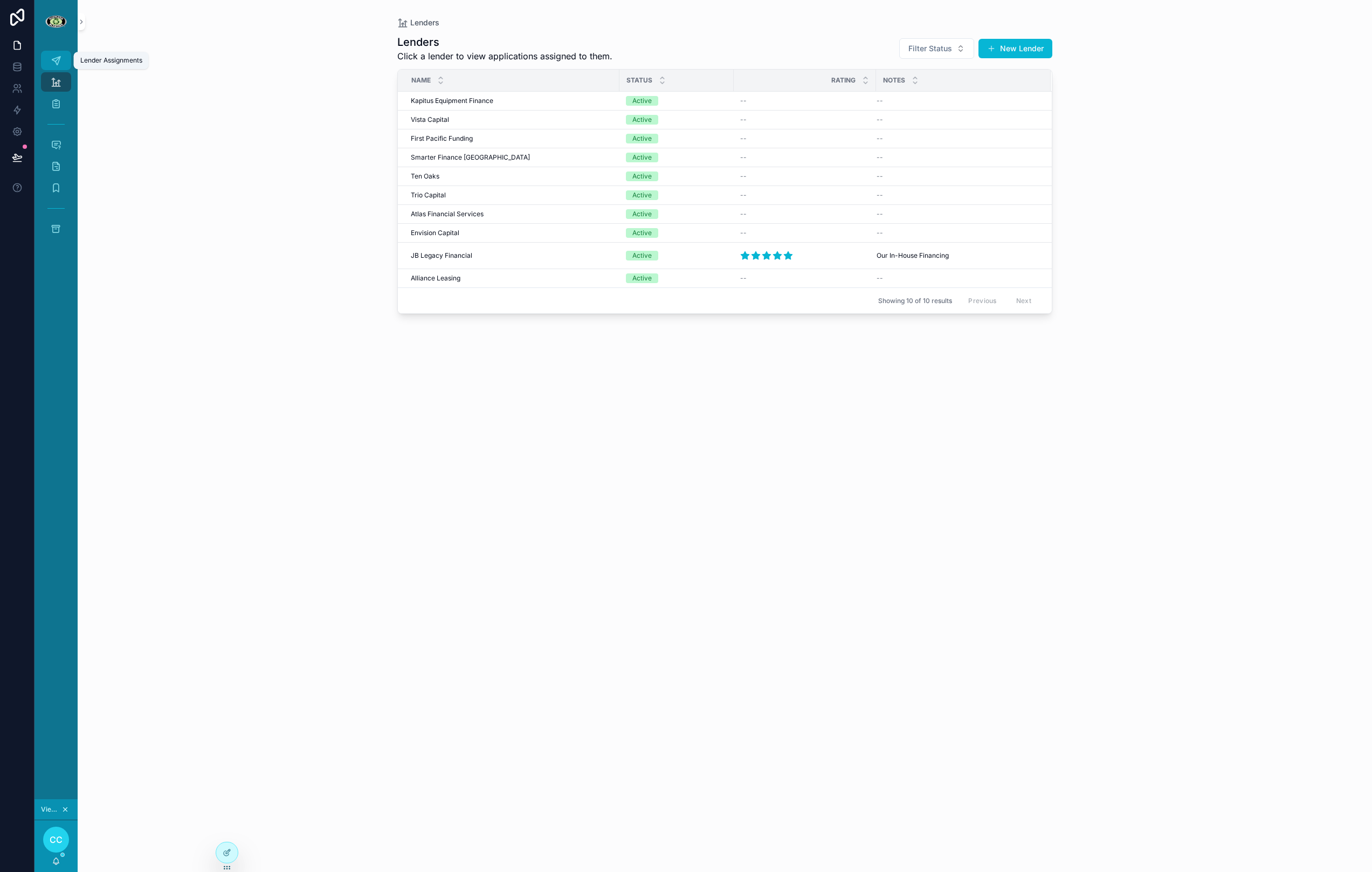
click at [56, 63] on icon "scrollable content" at bounding box center [56, 61] width 11 height 11
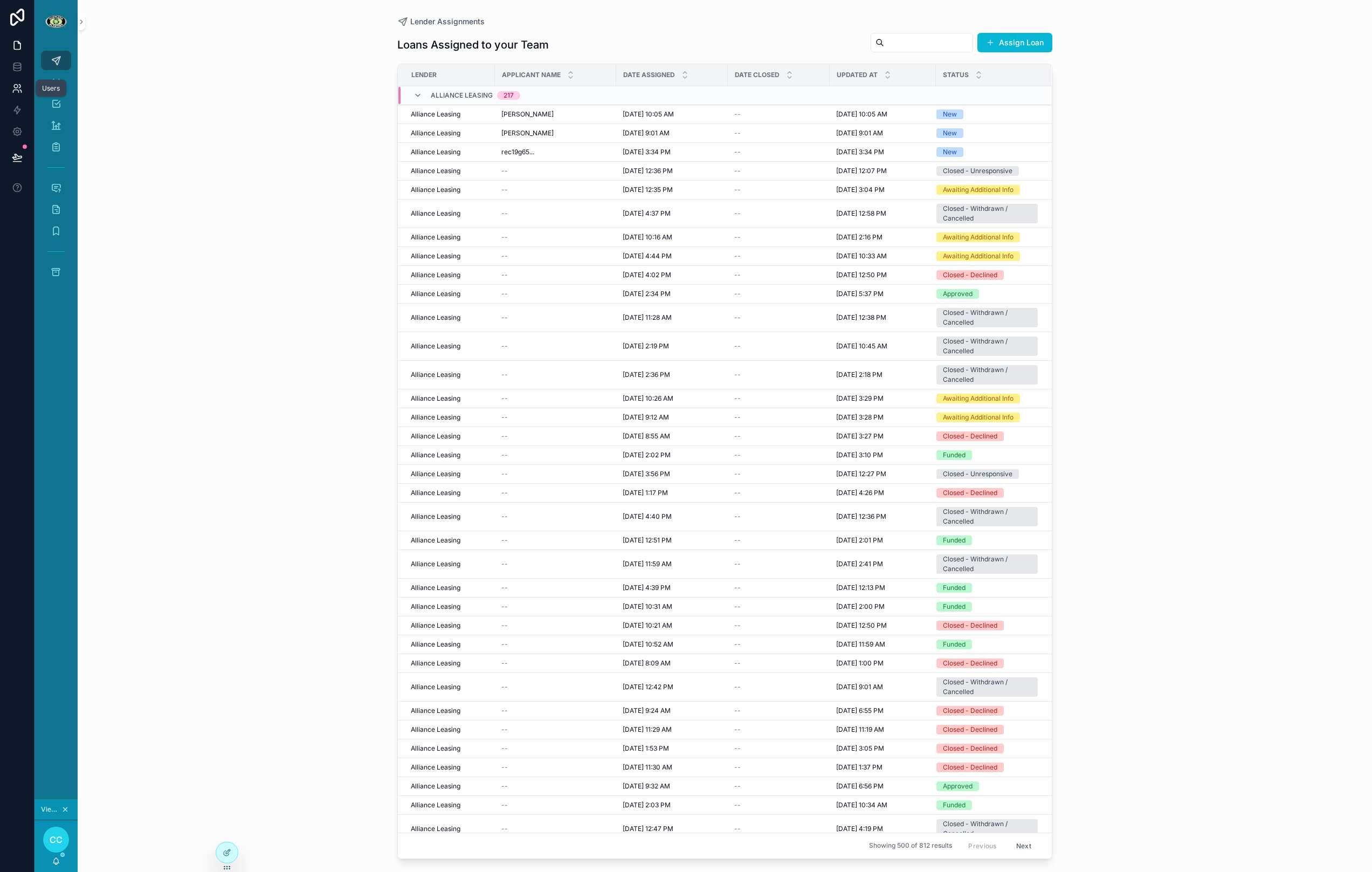
click at [16, 86] on icon at bounding box center [17, 89] width 11 height 11
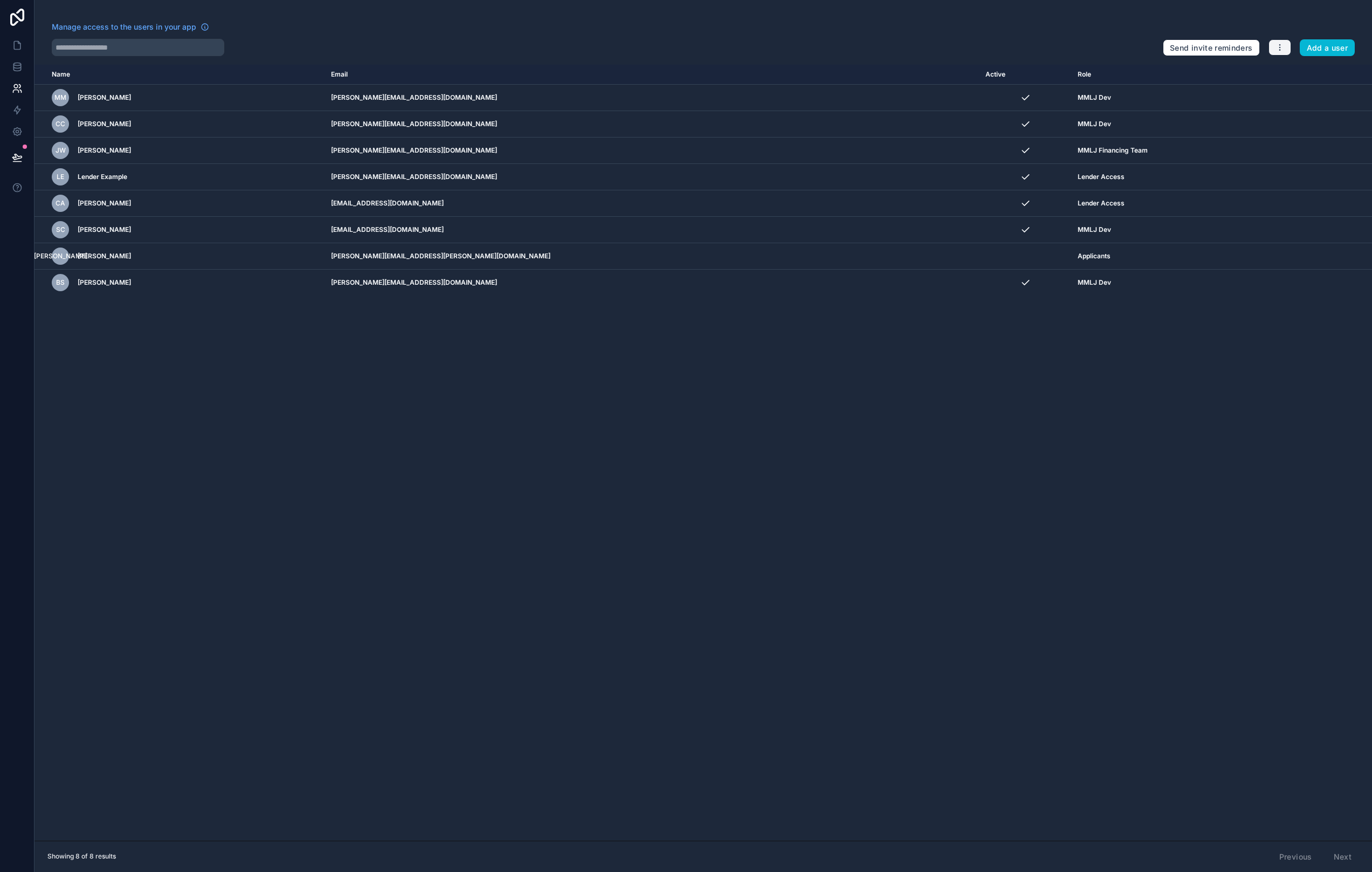
click at [1276, 47] on icon "button" at bounding box center [1280, 48] width 9 height 9
click at [1311, 79] on link "Manage roles" at bounding box center [1301, 73] width 67 height 17
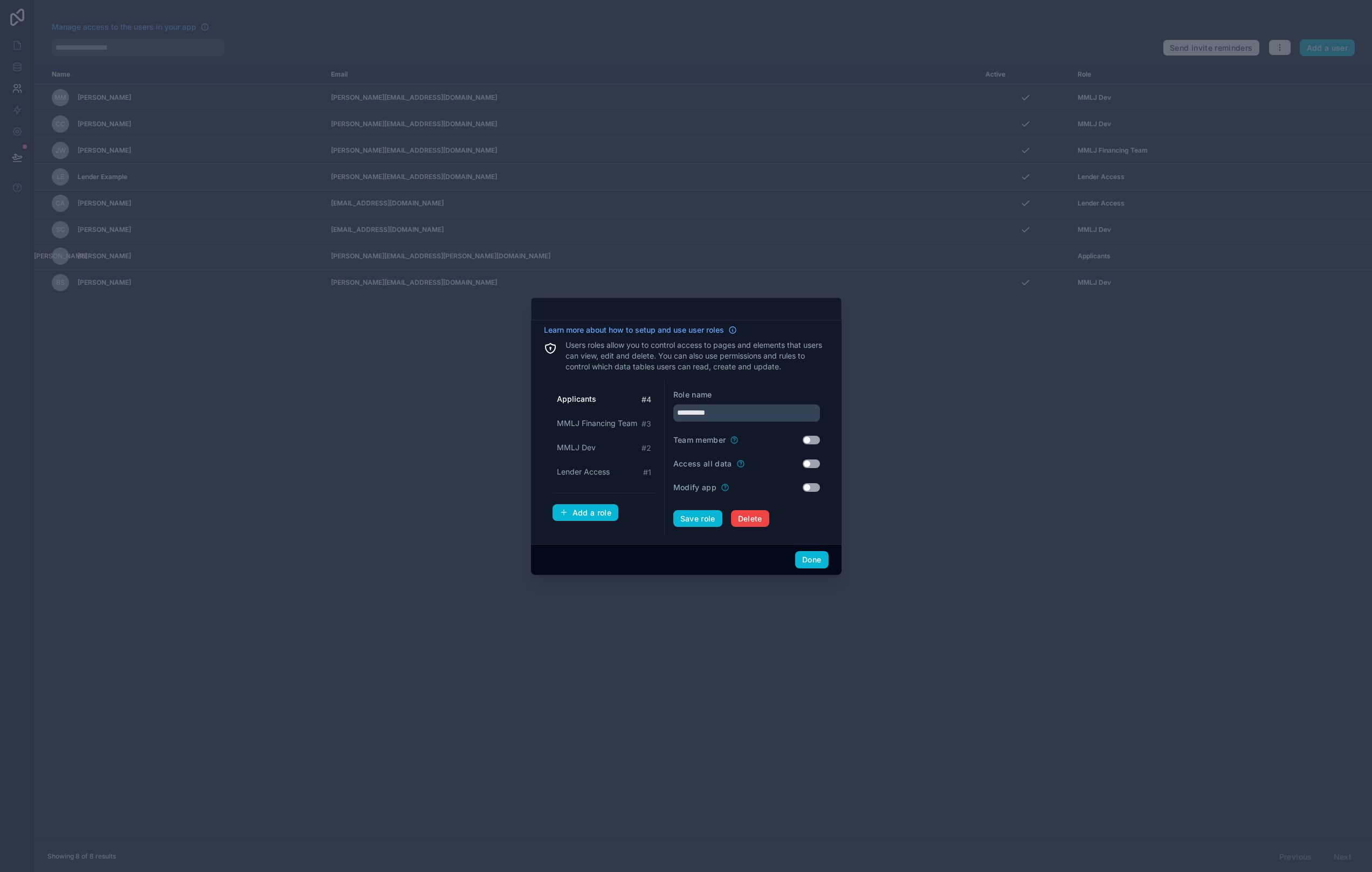
click at [579, 472] on span "Lender Access" at bounding box center [583, 472] width 53 height 11
click at [571, 451] on span "MMLJ Dev" at bounding box center [576, 447] width 39 height 11
click at [609, 420] on span "MMLJ Financing Team" at bounding box center [597, 423] width 80 height 11
click at [814, 444] on div "Team member Use setting" at bounding box center [746, 440] width 146 height 11
click at [812, 440] on button "Use setting" at bounding box center [811, 440] width 17 height 9
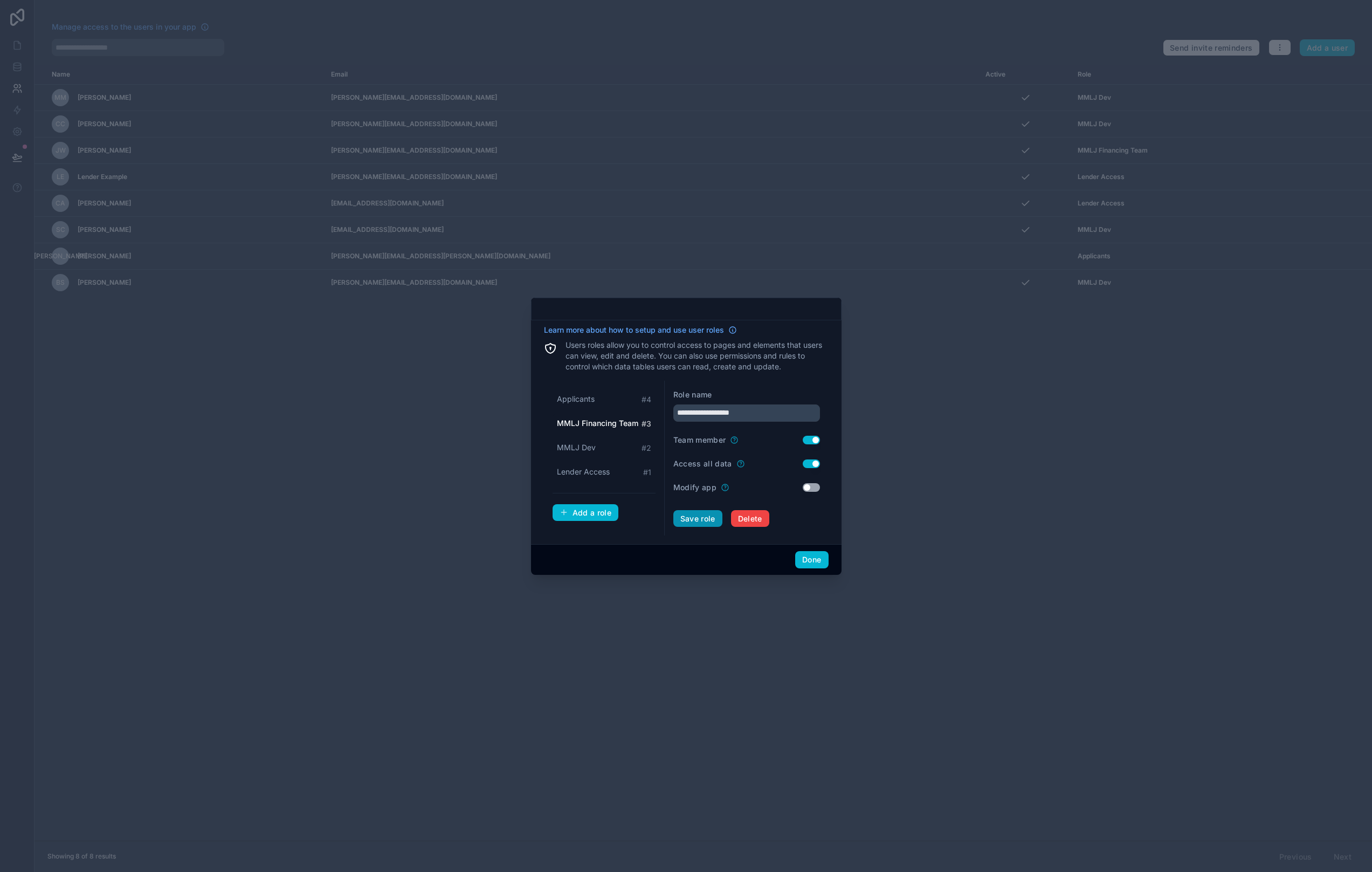
click at [706, 516] on button "Save role" at bounding box center [698, 519] width 49 height 17
click at [594, 397] on div "Applicants # 4" at bounding box center [604, 399] width 103 height 20
click at [584, 463] on div "Lender Access # 1" at bounding box center [604, 472] width 103 height 20
type input "**********"
click at [737, 464] on icon at bounding box center [741, 464] width 9 height 9
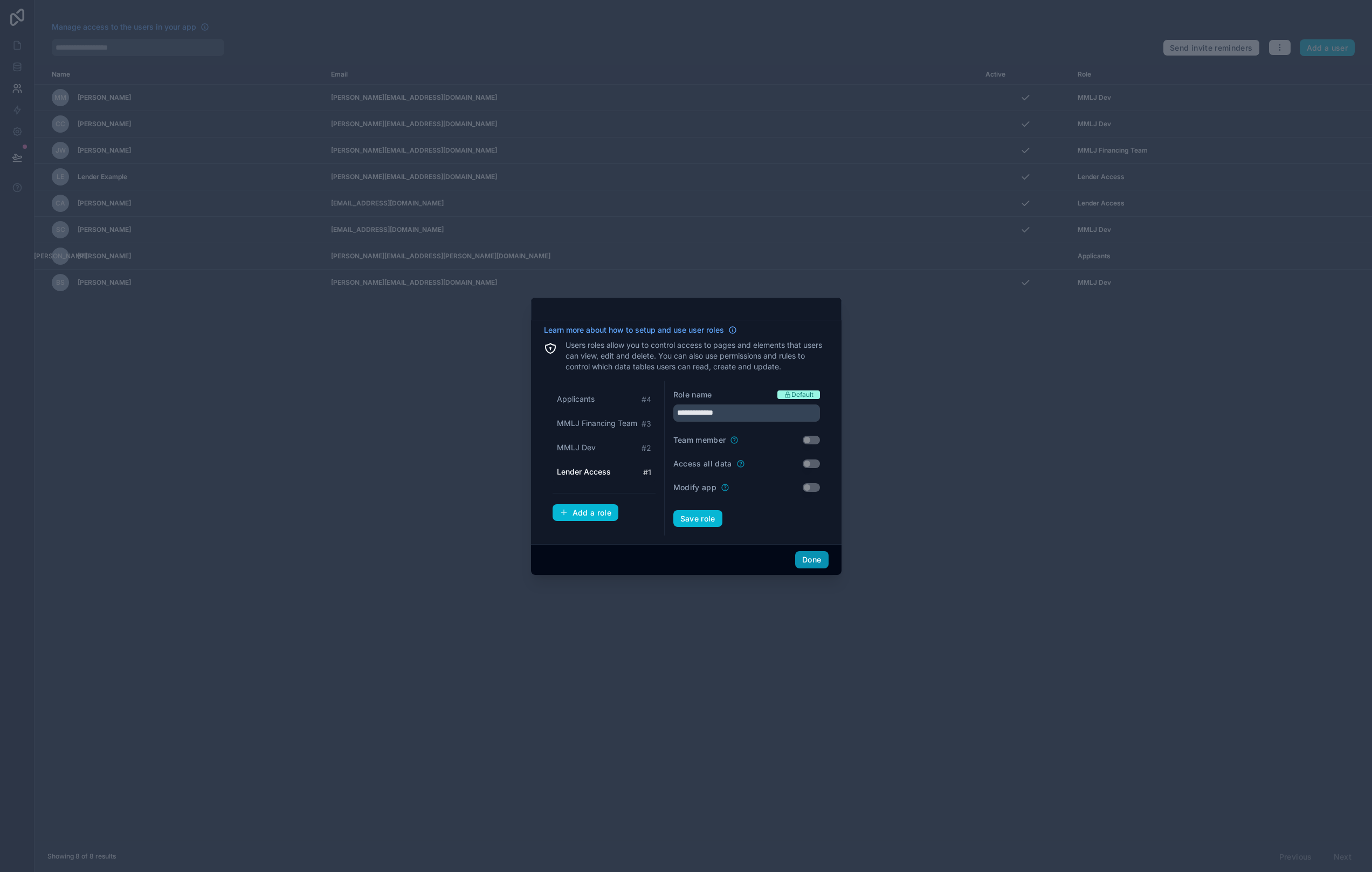
click at [809, 555] on button "Done" at bounding box center [811, 559] width 33 height 17
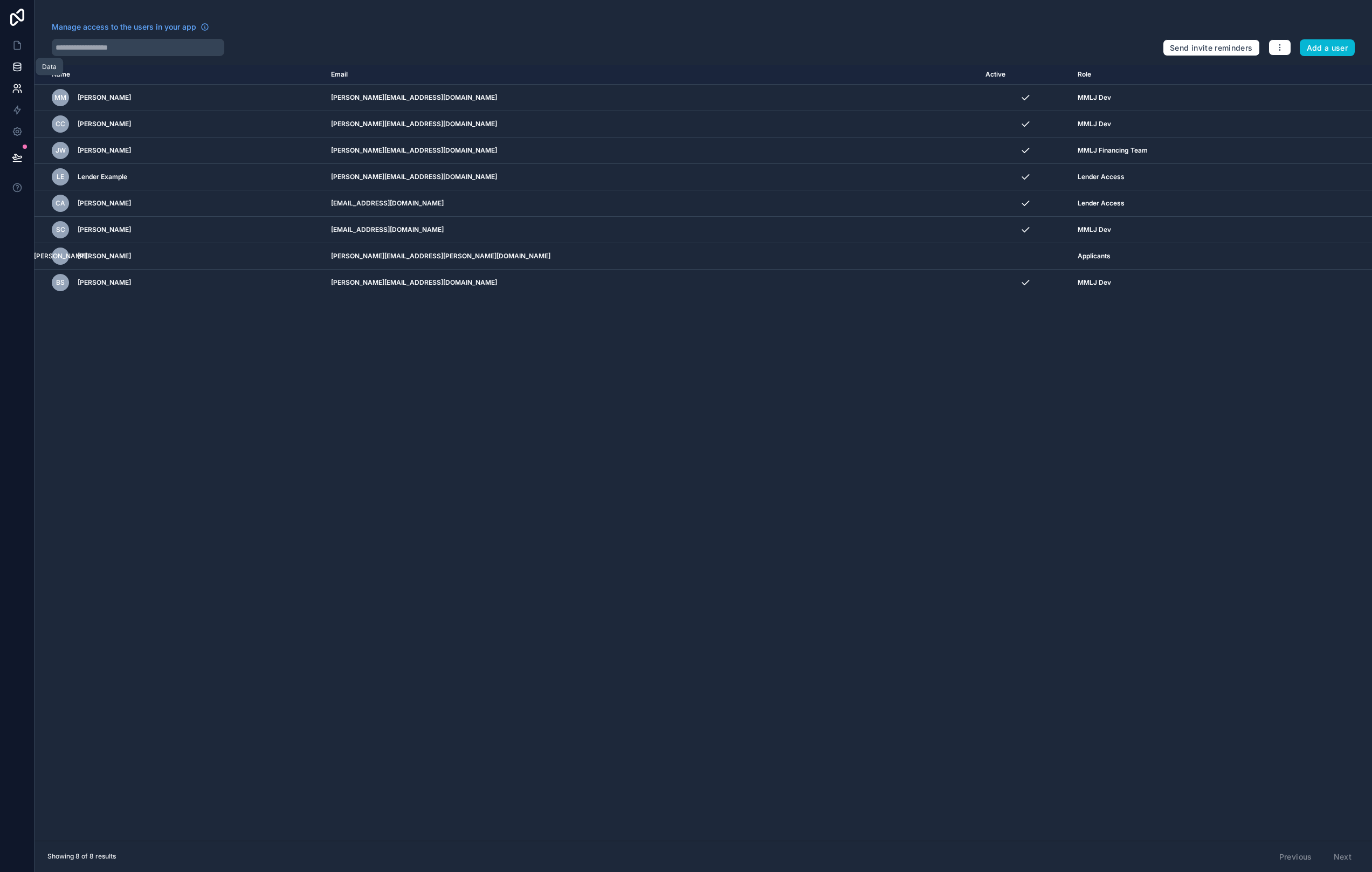
click at [12, 63] on icon at bounding box center [17, 67] width 11 height 11
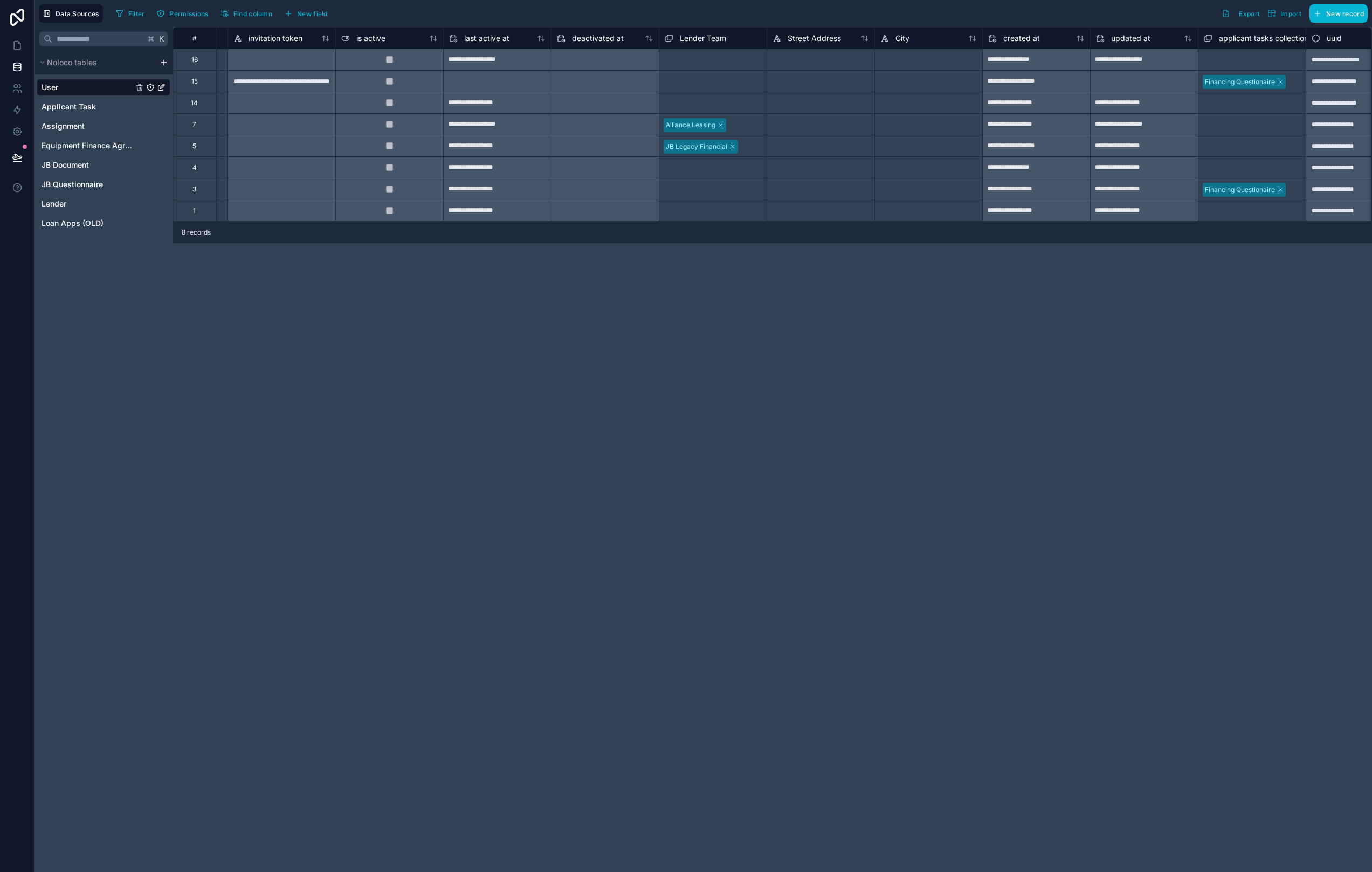
scroll to position [0, 677]
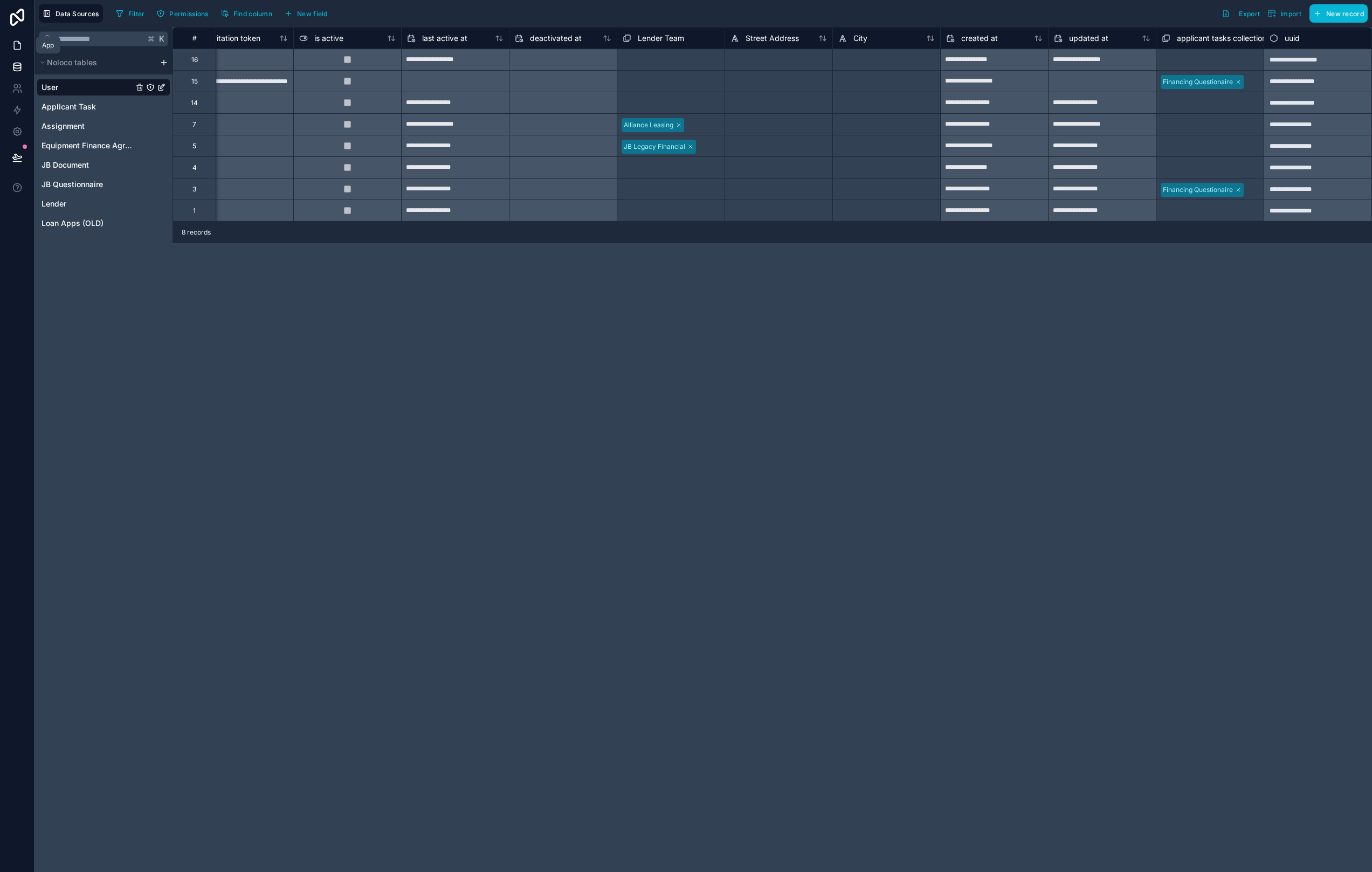
click at [18, 46] on icon at bounding box center [17, 45] width 11 height 11
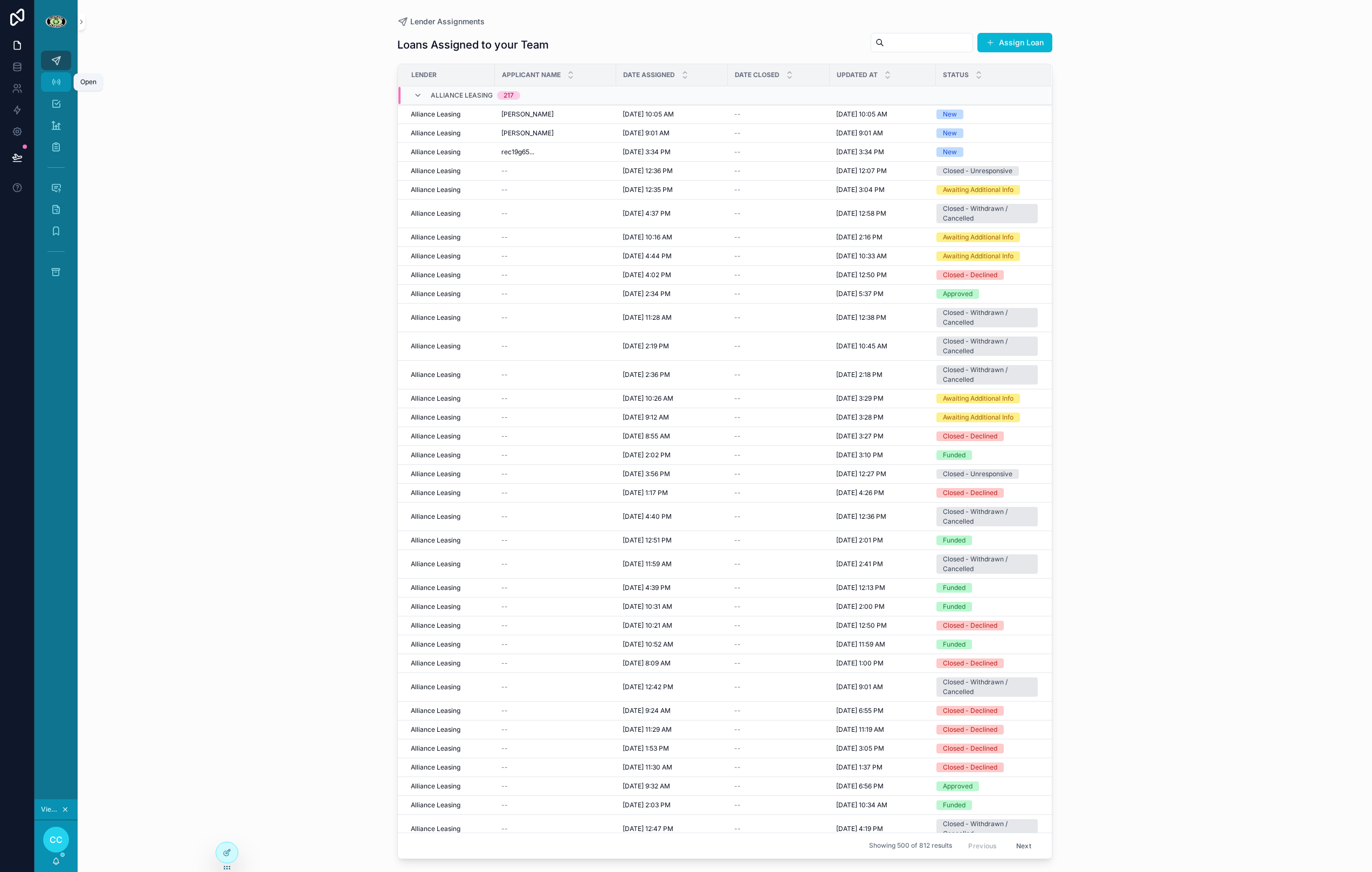
click at [55, 85] on icon "scrollable content" at bounding box center [56, 82] width 11 height 11
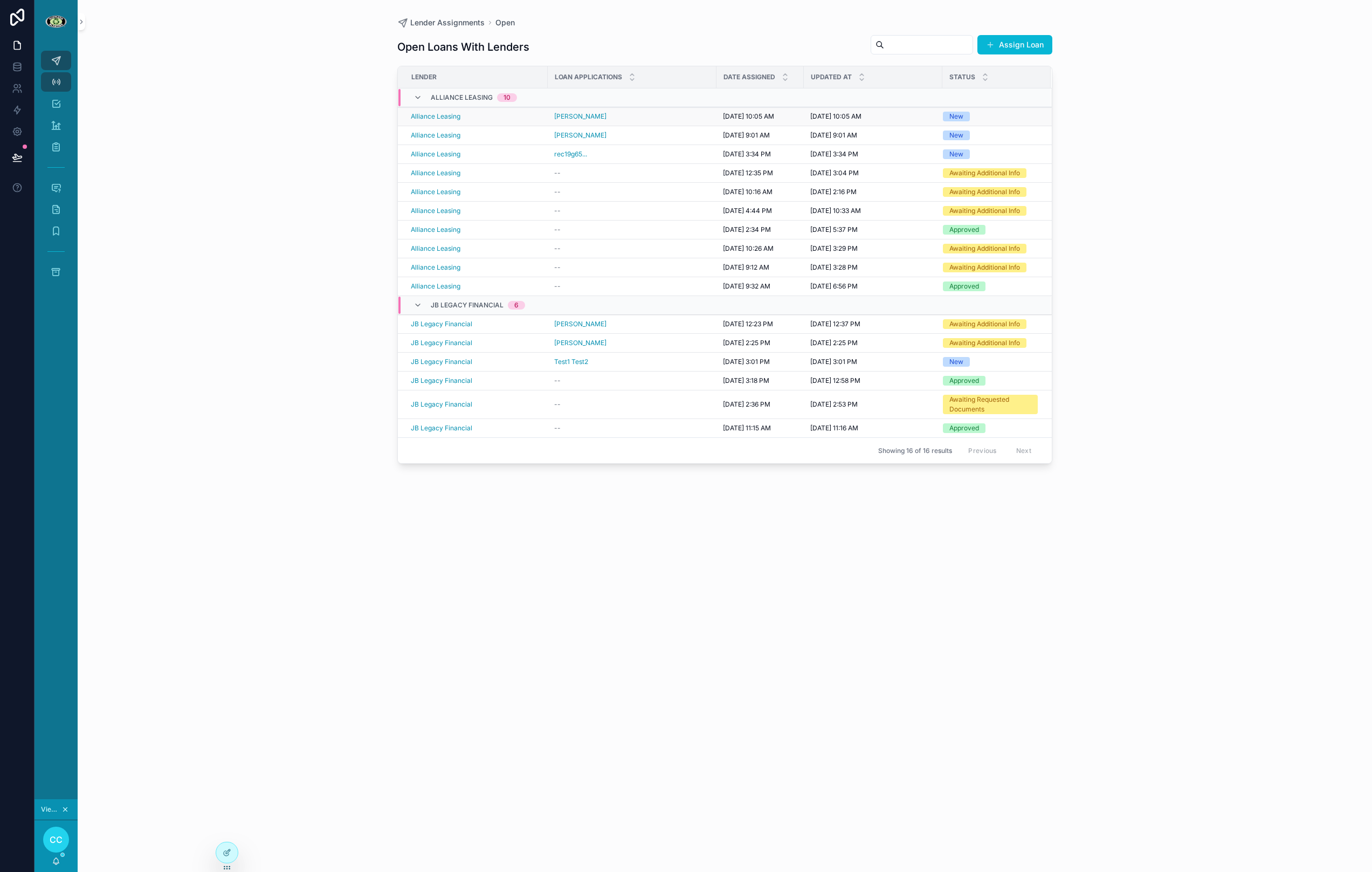
click at [745, 116] on span "[DATE] 10:05 AM" at bounding box center [749, 116] width 51 height 9
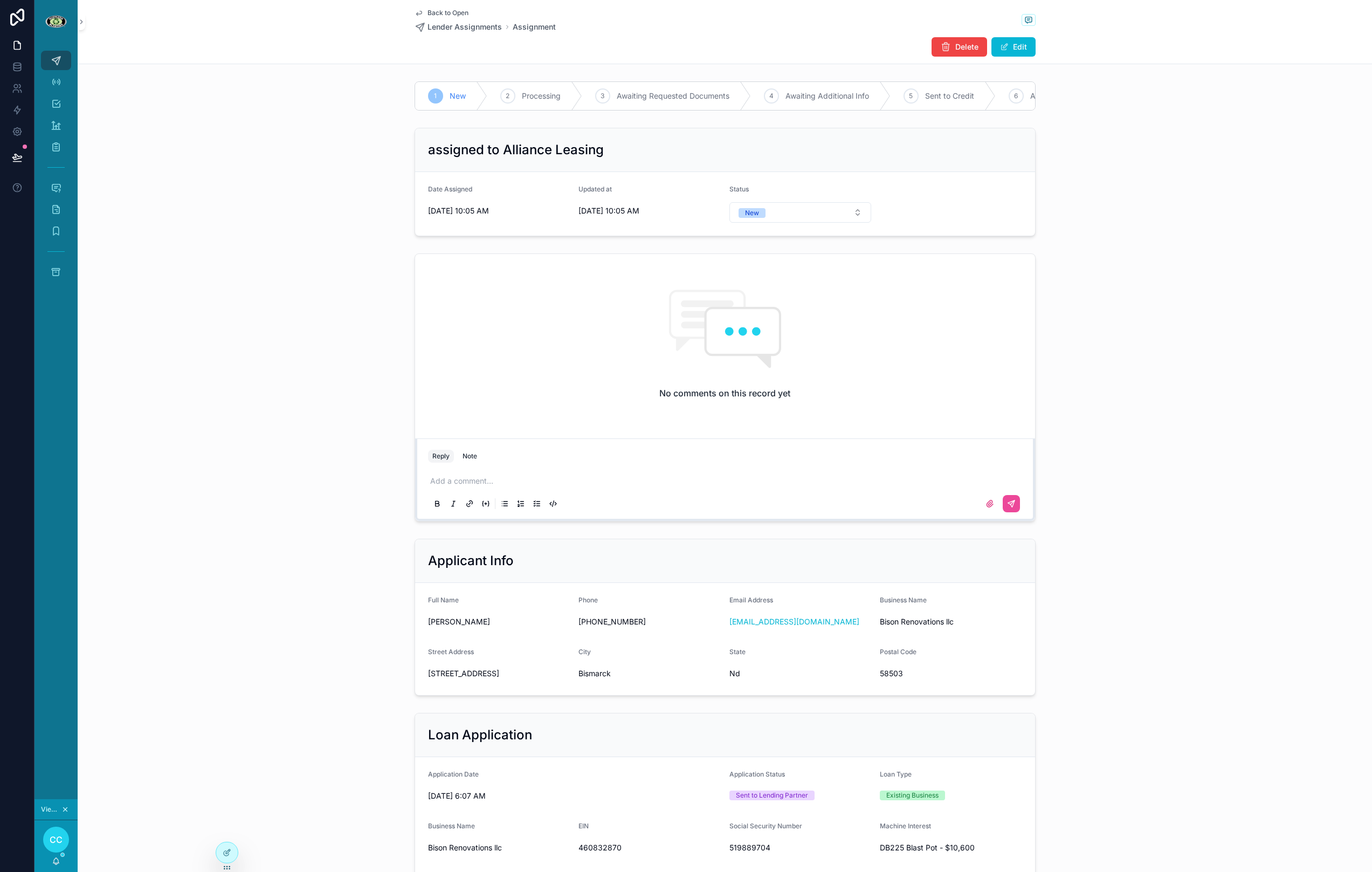
click at [1107, 269] on div "No comments on this record yet Reply Note Add a comment..." at bounding box center [725, 387] width 1294 height 276
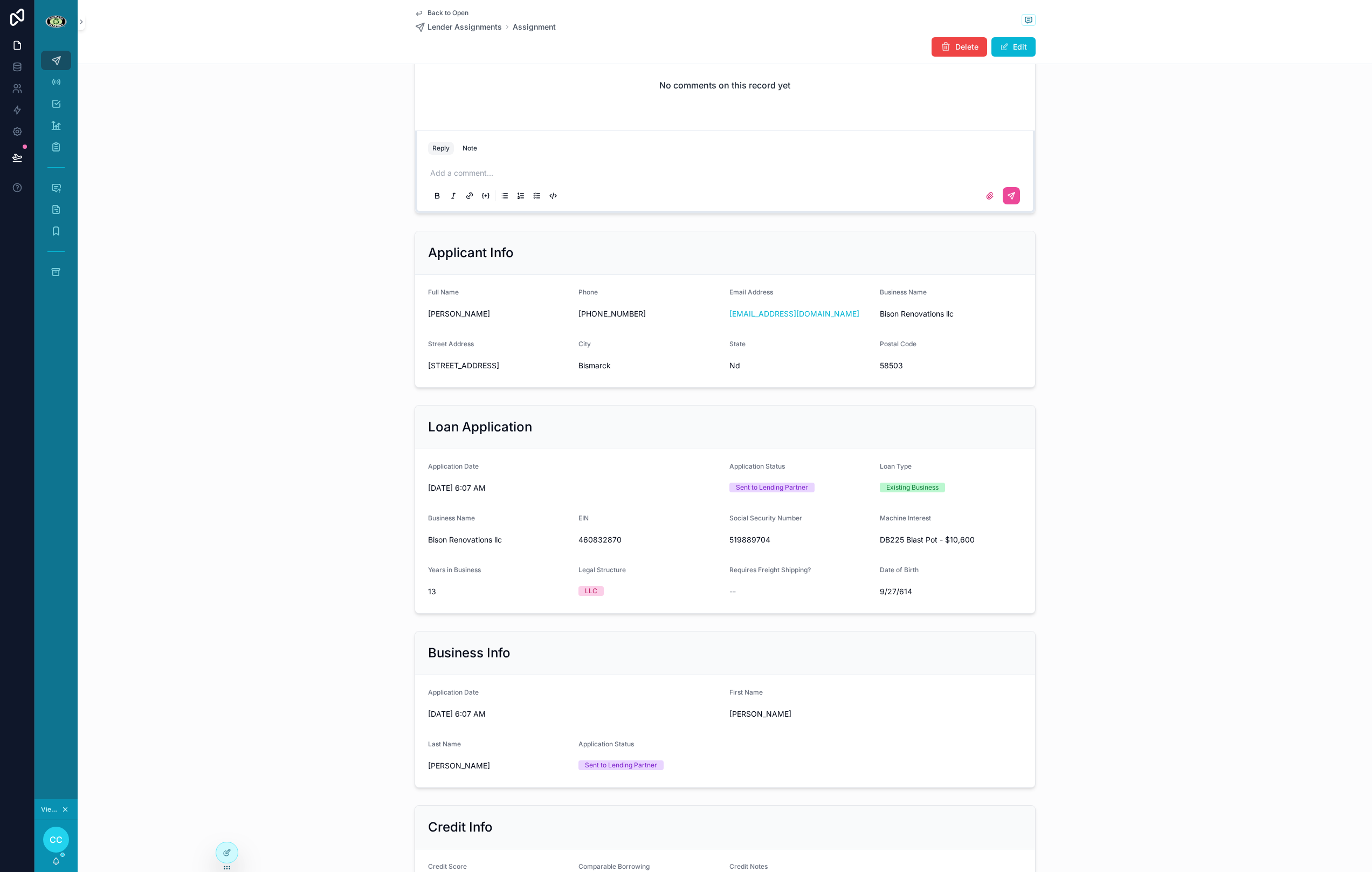
click at [996, 352] on div "Postal Code" at bounding box center [951, 346] width 143 height 13
click at [229, 852] on icon at bounding box center [227, 852] width 9 height 9
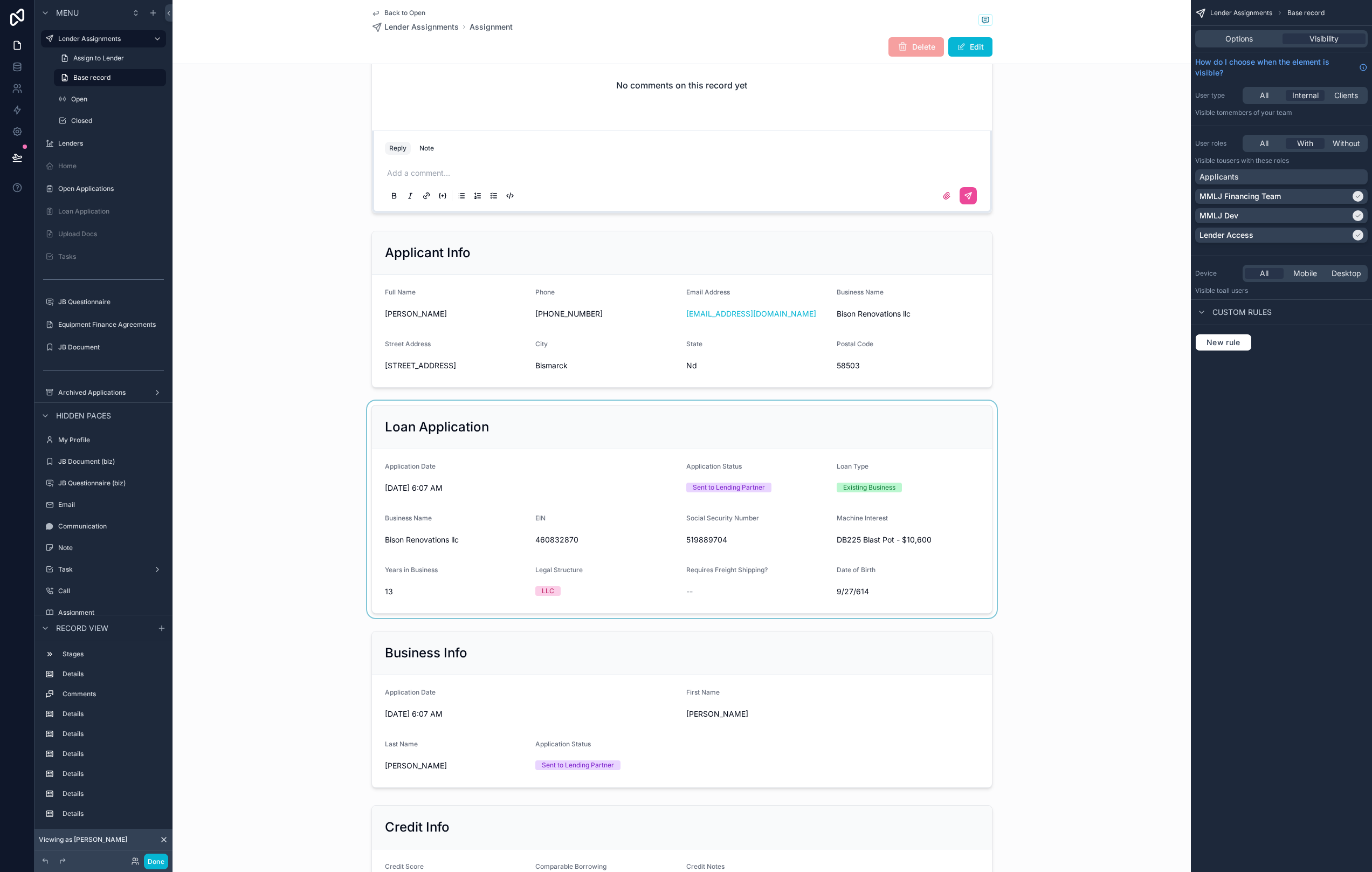
click at [945, 452] on div "scrollable content" at bounding box center [682, 509] width 1018 height 217
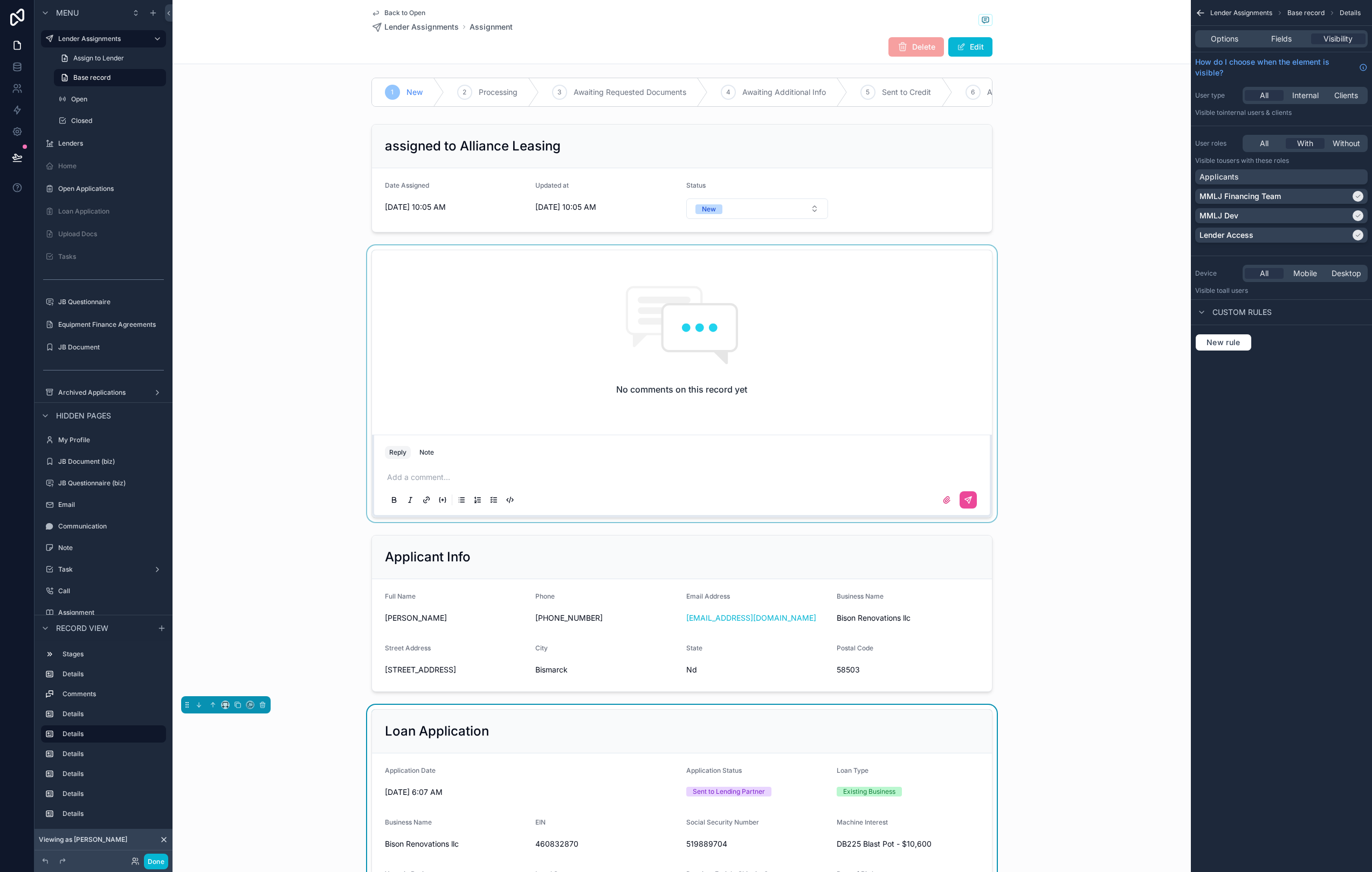
scroll to position [0, 0]
click at [404, 9] on span "Back to Open" at bounding box center [405, 13] width 41 height 9
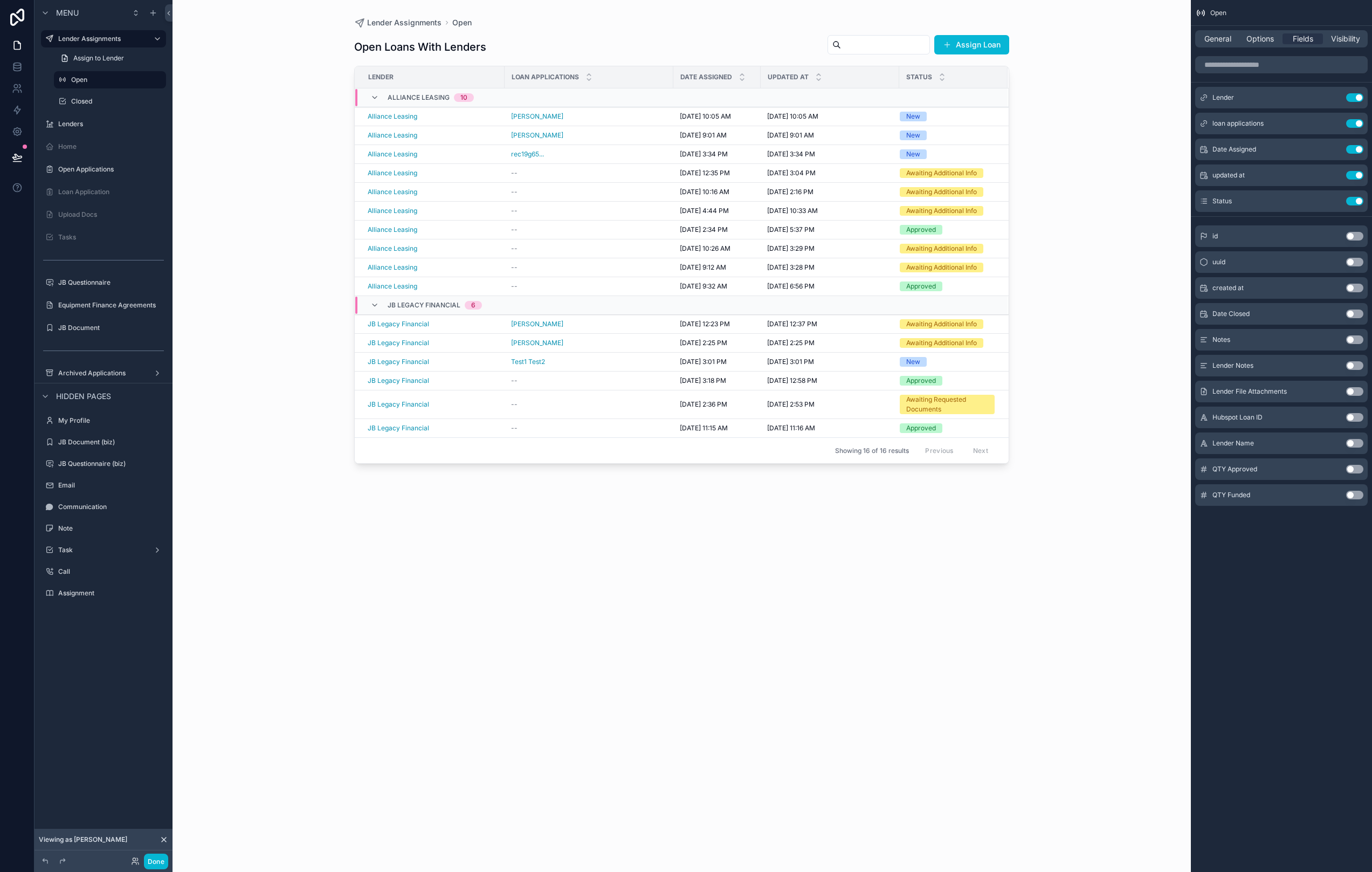
click at [644, 68] on div "Loan applications" at bounding box center [589, 76] width 168 height 20
click at [1347, 38] on span "Visibility" at bounding box center [1345, 39] width 29 height 11
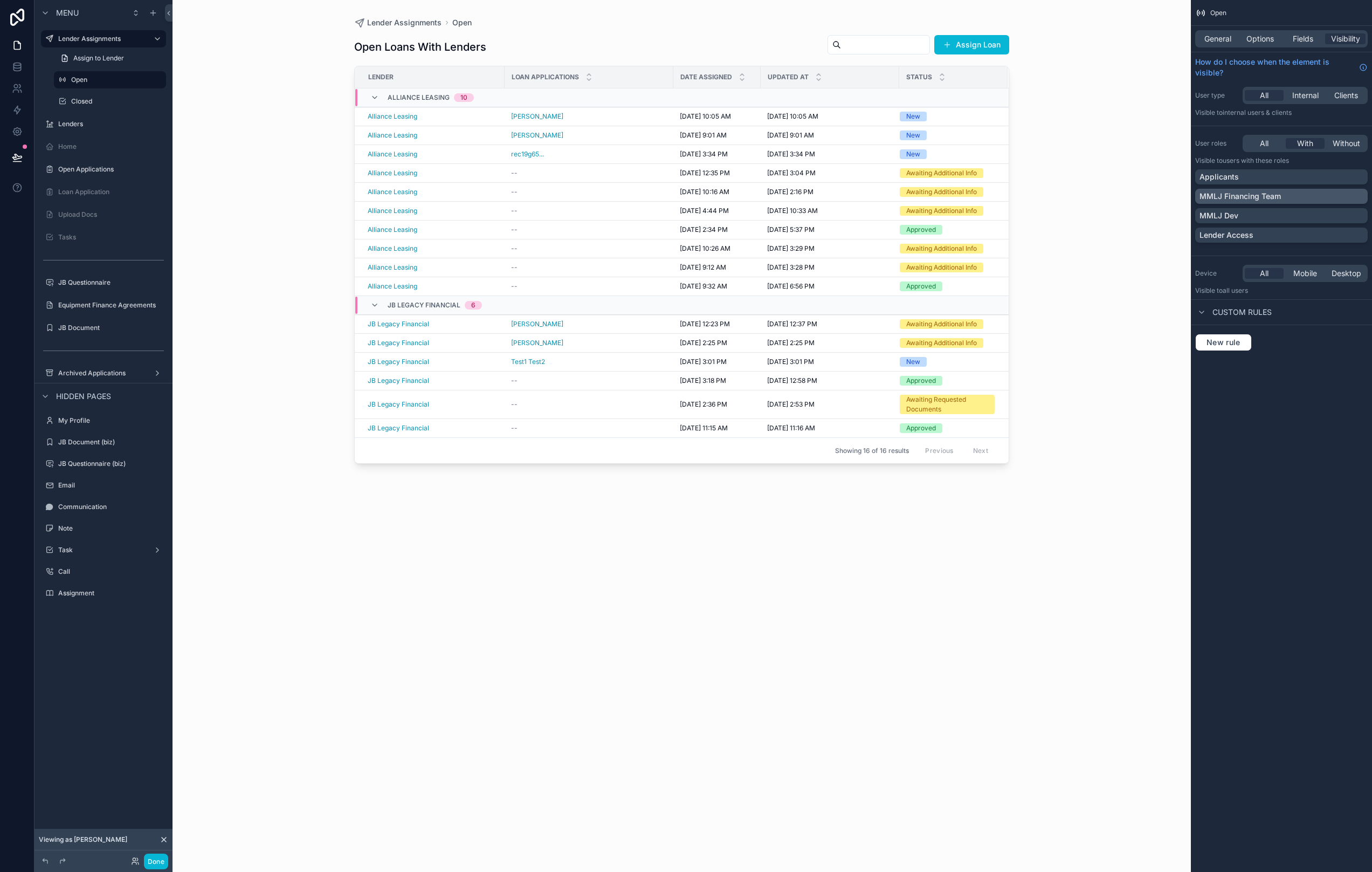
click at [1338, 196] on div "MMLJ Financing Team" at bounding box center [1282, 196] width 164 height 11
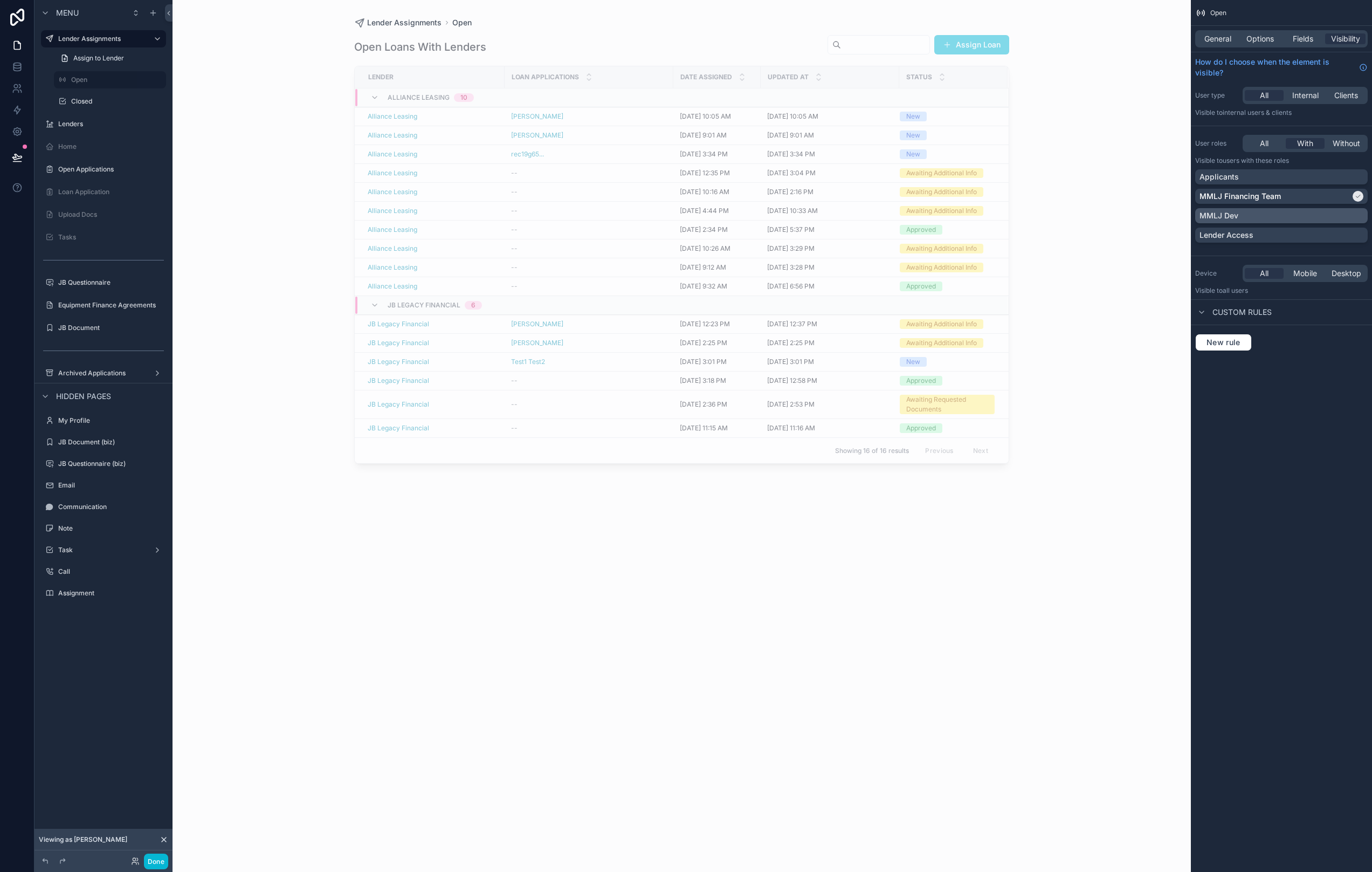
drag, startPoint x: 1335, startPoint y: 213, endPoint x: 1329, endPoint y: 219, distance: 8.5
click at [1335, 213] on div "MMLJ Dev" at bounding box center [1282, 216] width 164 height 11
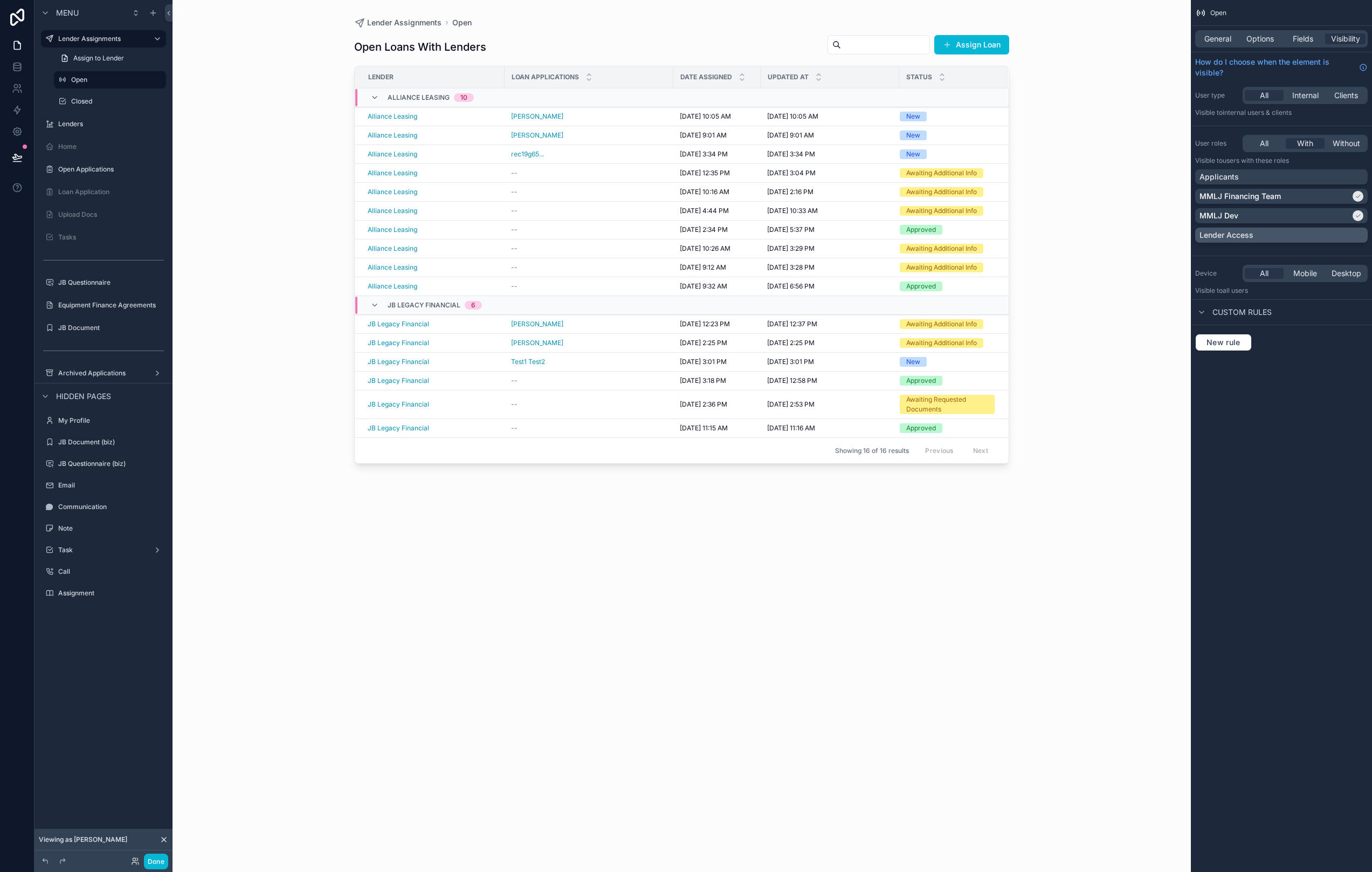
click at [1330, 234] on div "Lender Access" at bounding box center [1282, 235] width 164 height 11
click at [1091, 116] on div "Lender Assignments Open Open Loans With Lenders Assign Loan Lender Loan applica…" at bounding box center [682, 436] width 1018 height 872
drag, startPoint x: 149, startPoint y: 853, endPoint x: 151, endPoint y: 860, distance: 7.3
click at [149, 853] on button "Done" at bounding box center [156, 861] width 24 height 16
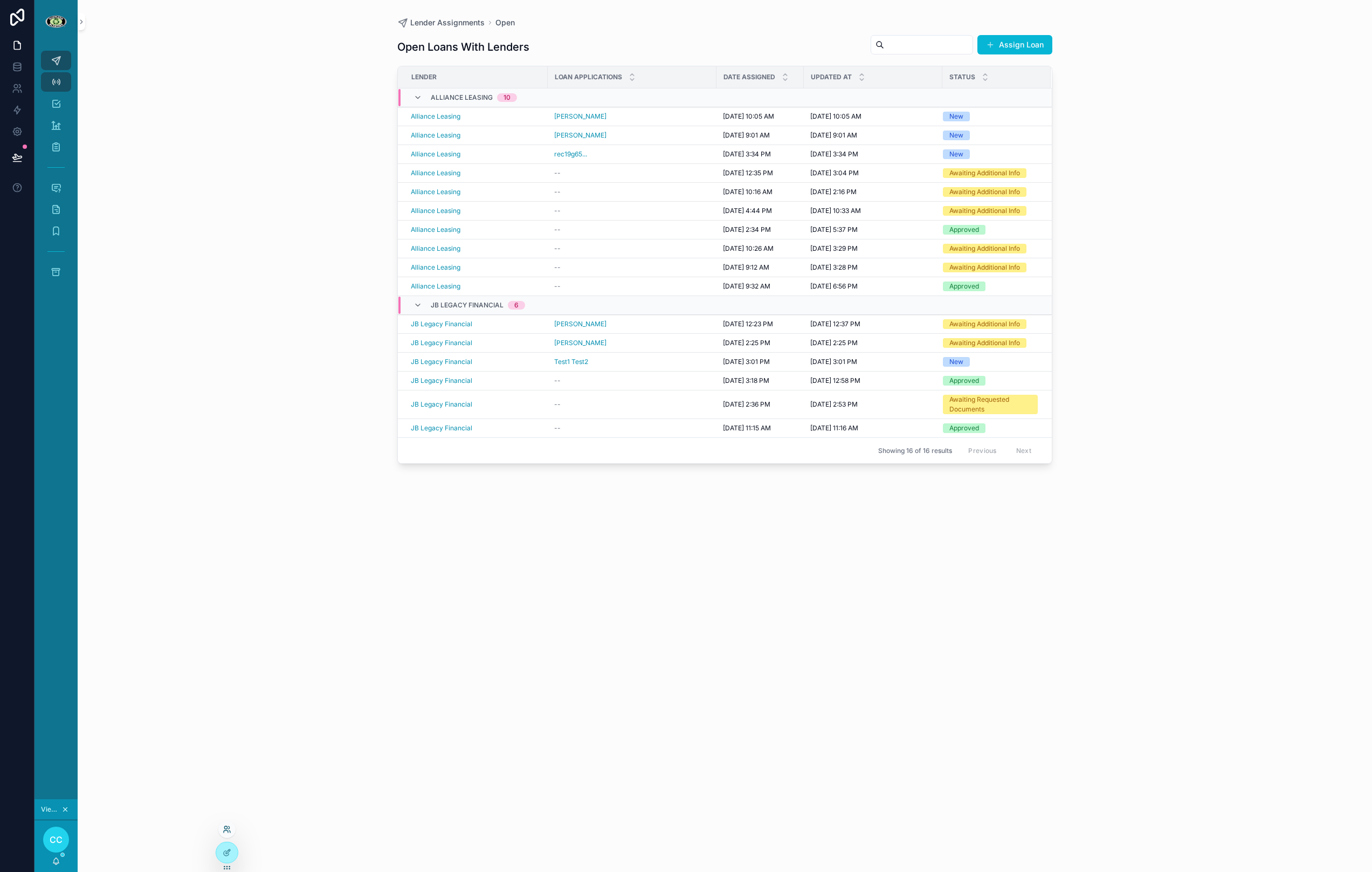
click at [226, 828] on icon at bounding box center [227, 829] width 9 height 9
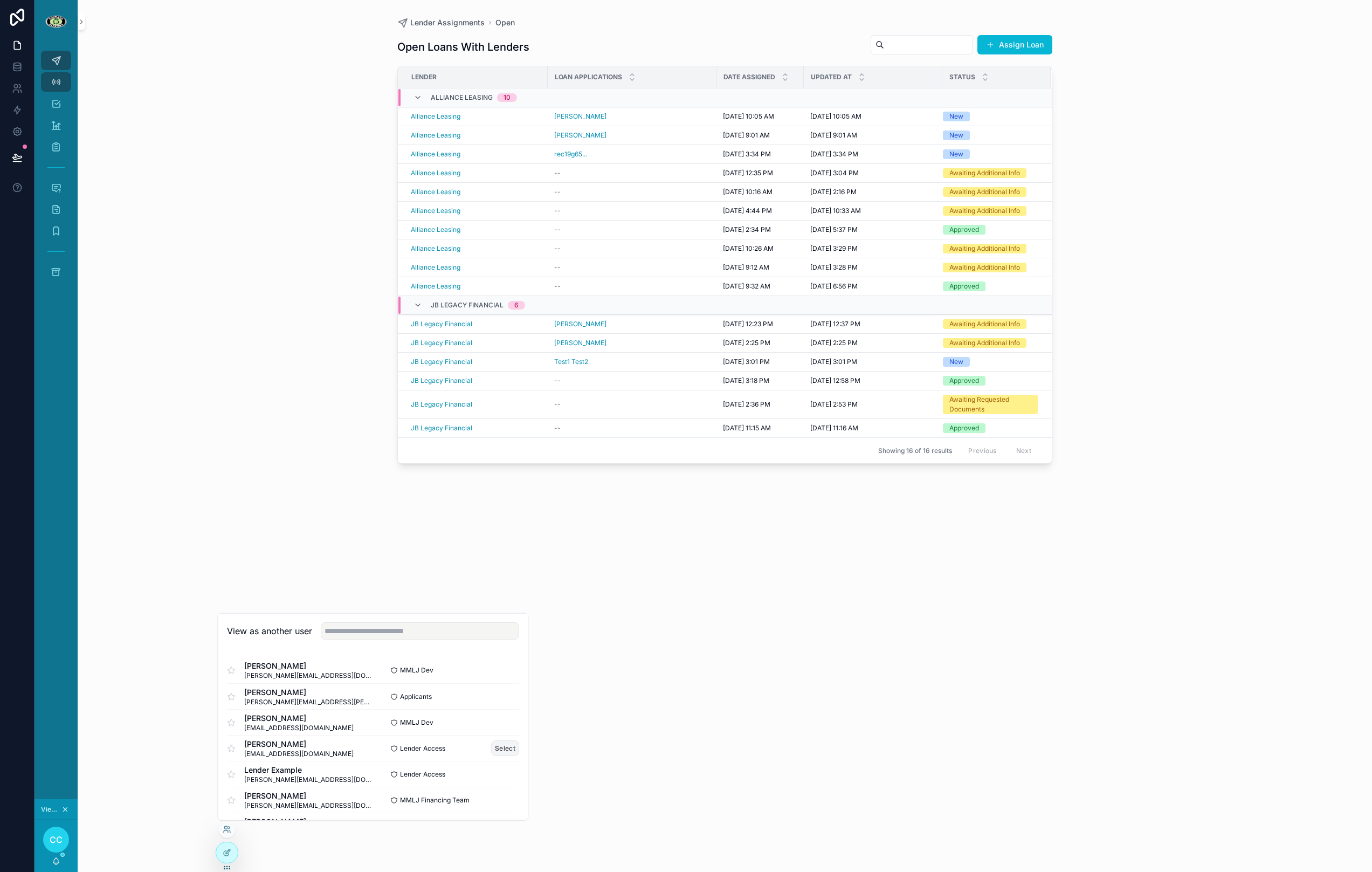
click at [508, 747] on button "Select" at bounding box center [505, 748] width 28 height 16
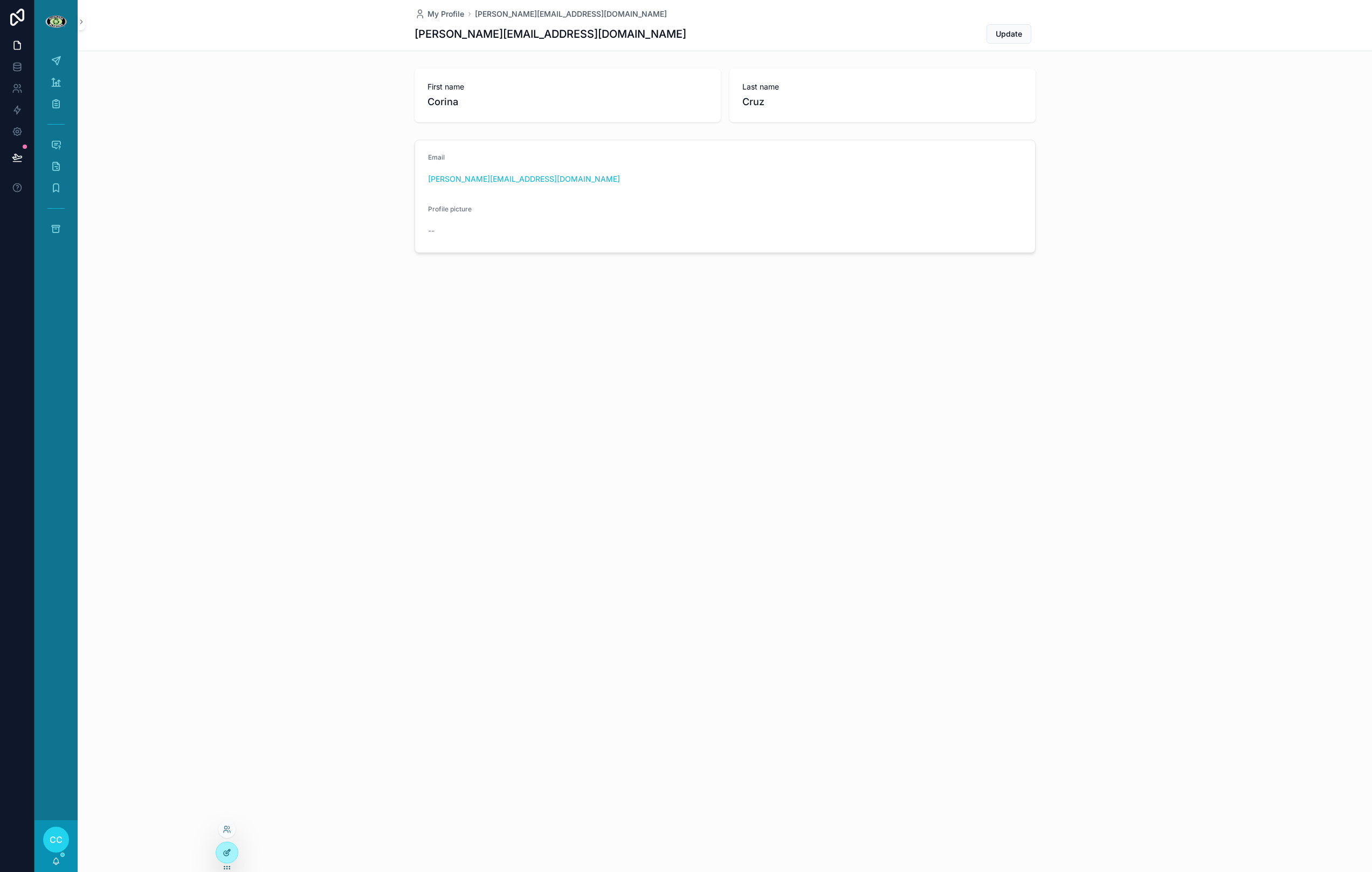
click at [227, 855] on icon at bounding box center [227, 852] width 9 height 9
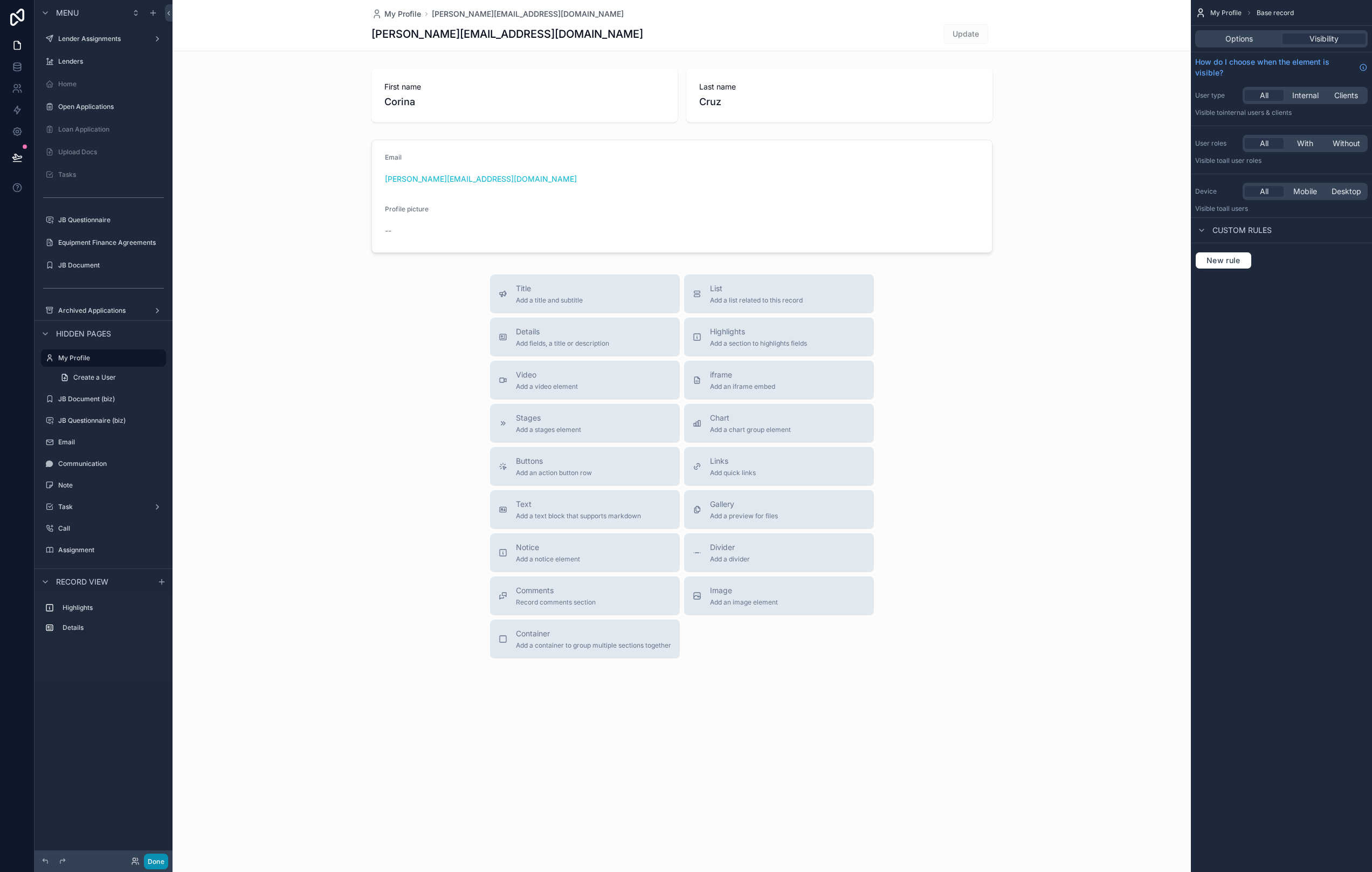
click at [152, 863] on button "Done" at bounding box center [156, 861] width 24 height 16
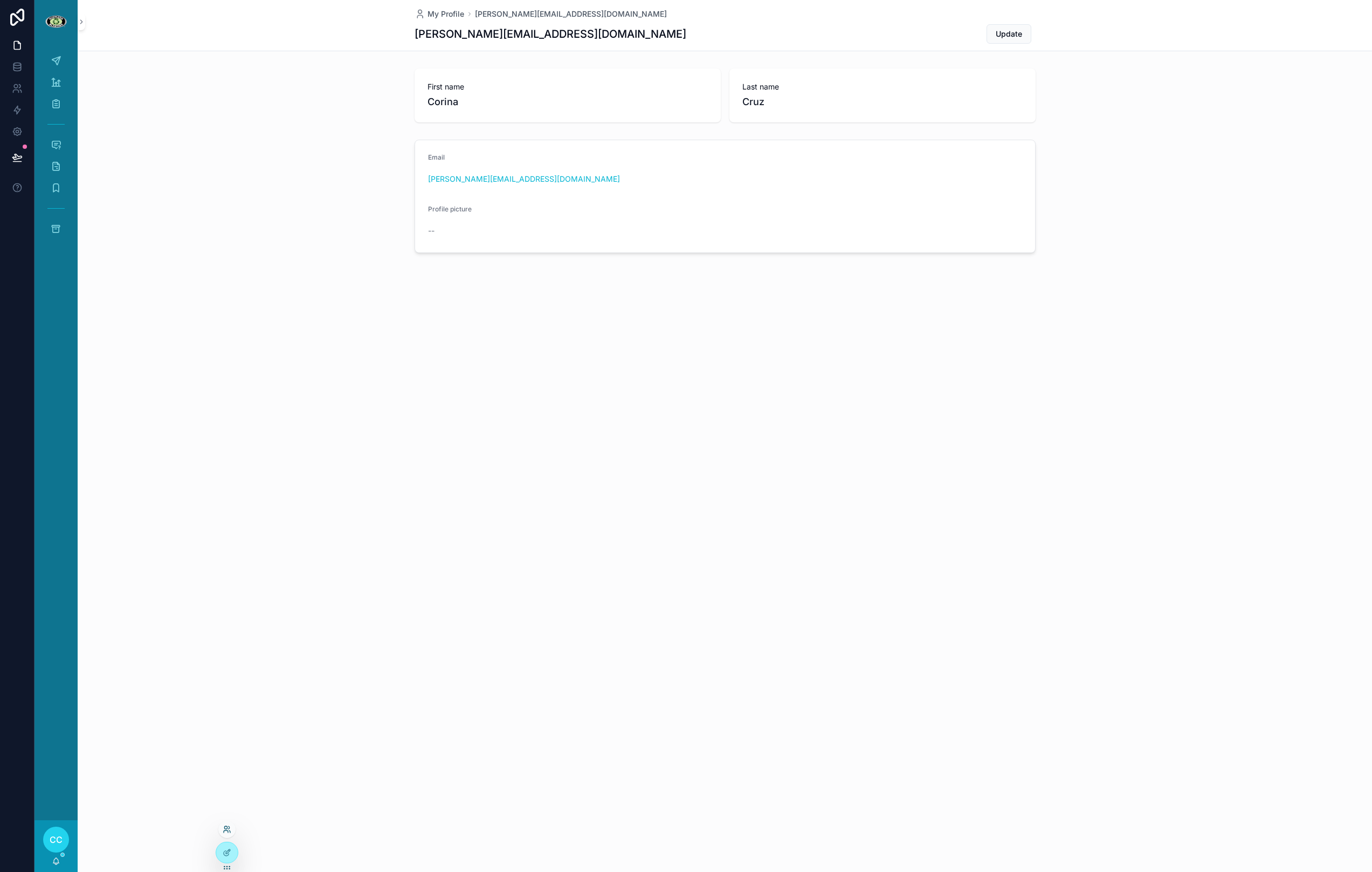
click at [225, 825] on icon at bounding box center [227, 829] width 9 height 9
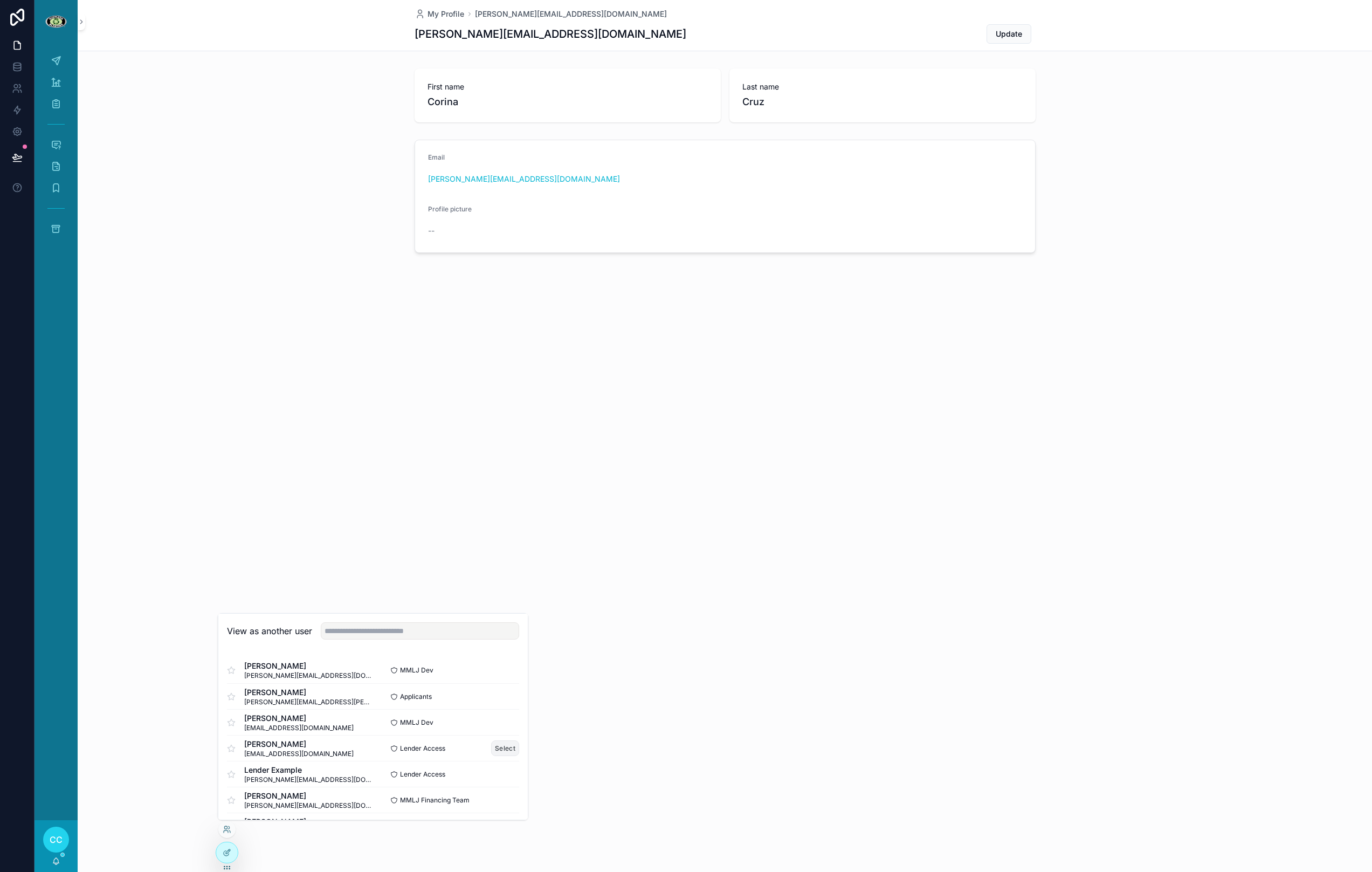
click at [503, 749] on button "Select" at bounding box center [505, 748] width 28 height 16
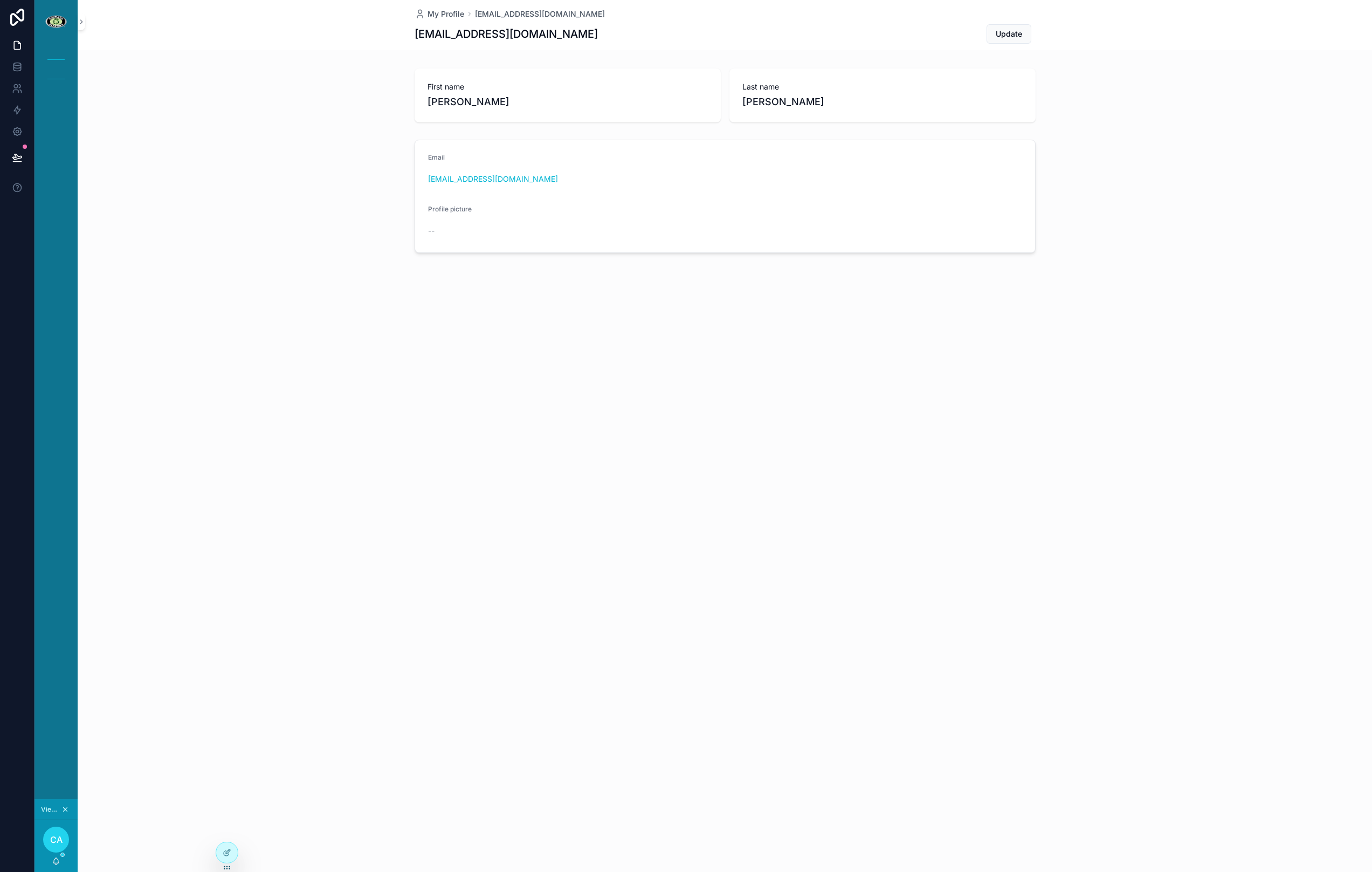
click at [65, 809] on icon "scrollable content" at bounding box center [65, 809] width 4 height 4
click at [59, 61] on icon "scrollable content" at bounding box center [56, 61] width 11 height 11
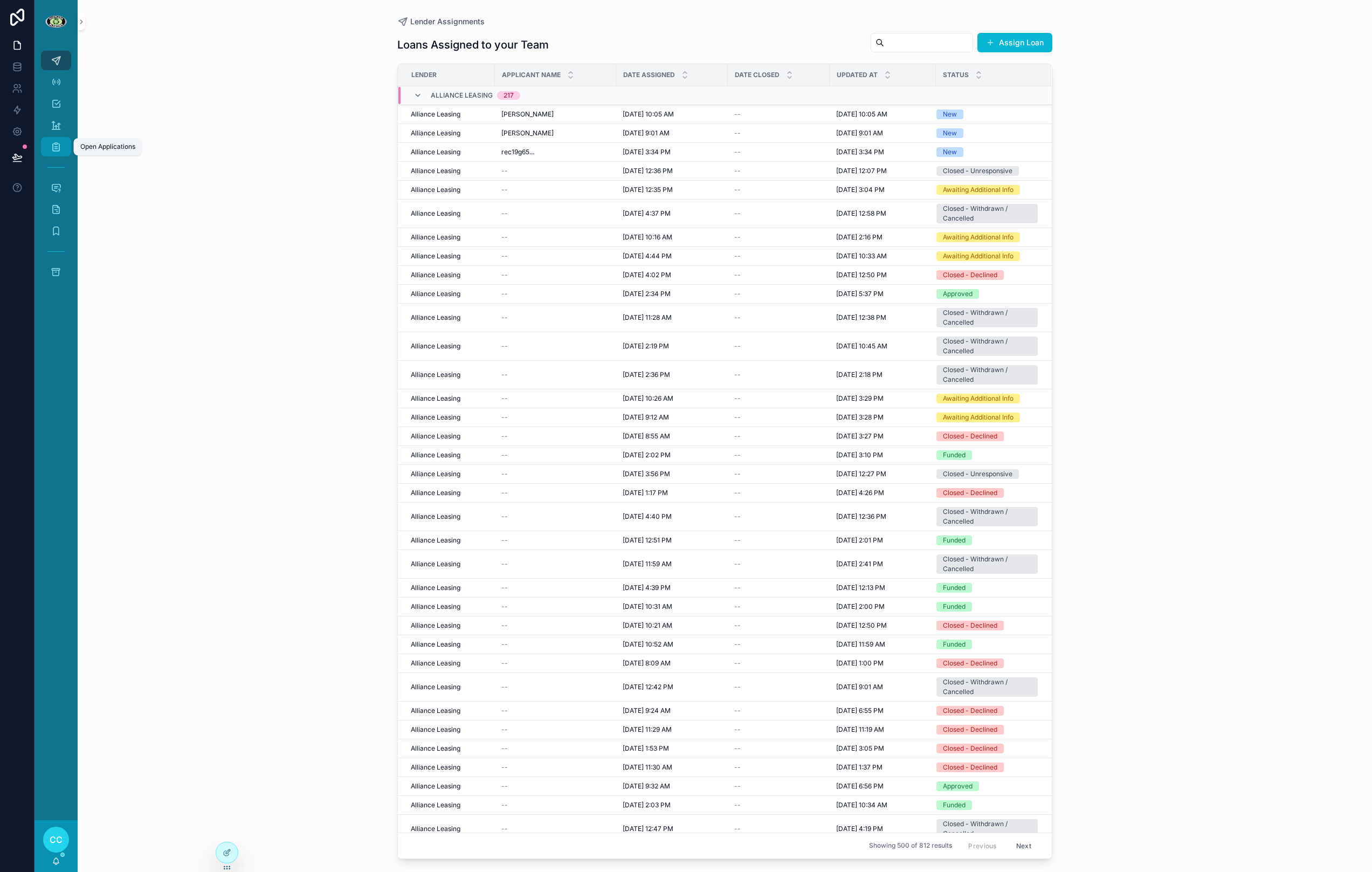
click at [52, 145] on icon "scrollable content" at bounding box center [56, 147] width 11 height 11
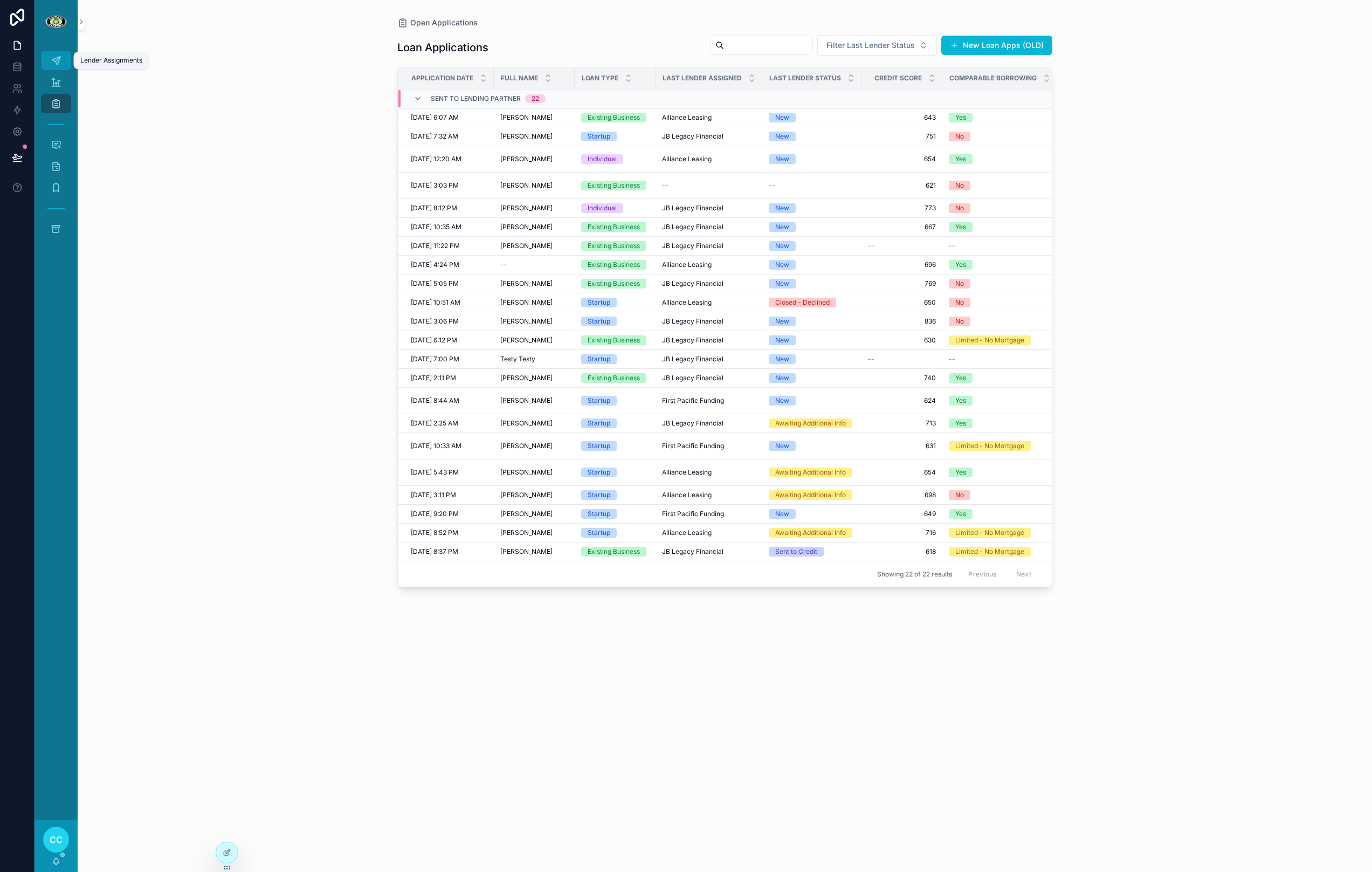
click at [55, 56] on icon "scrollable content" at bounding box center [56, 61] width 11 height 11
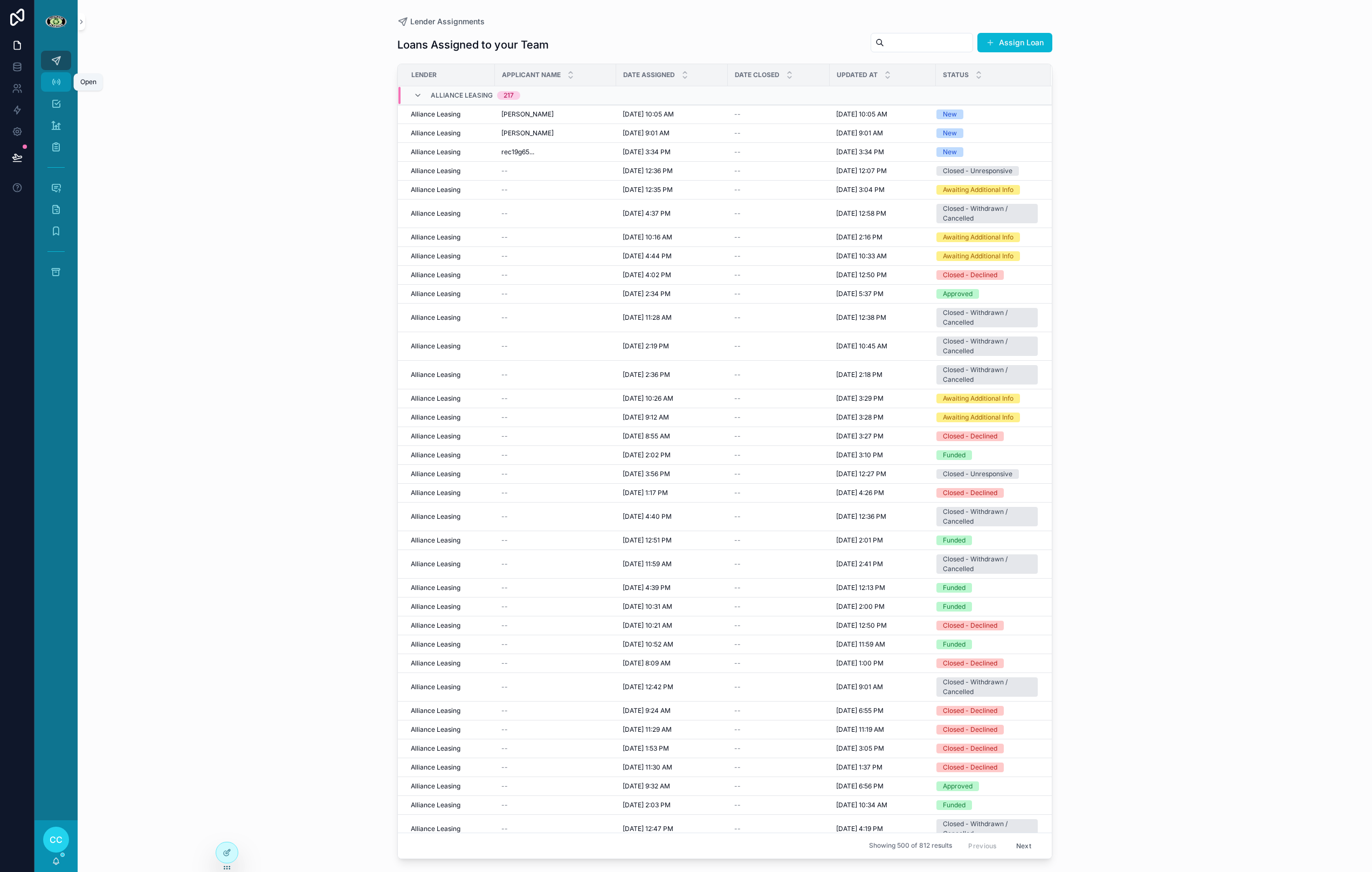
click at [57, 81] on icon "scrollable content" at bounding box center [56, 82] width 11 height 11
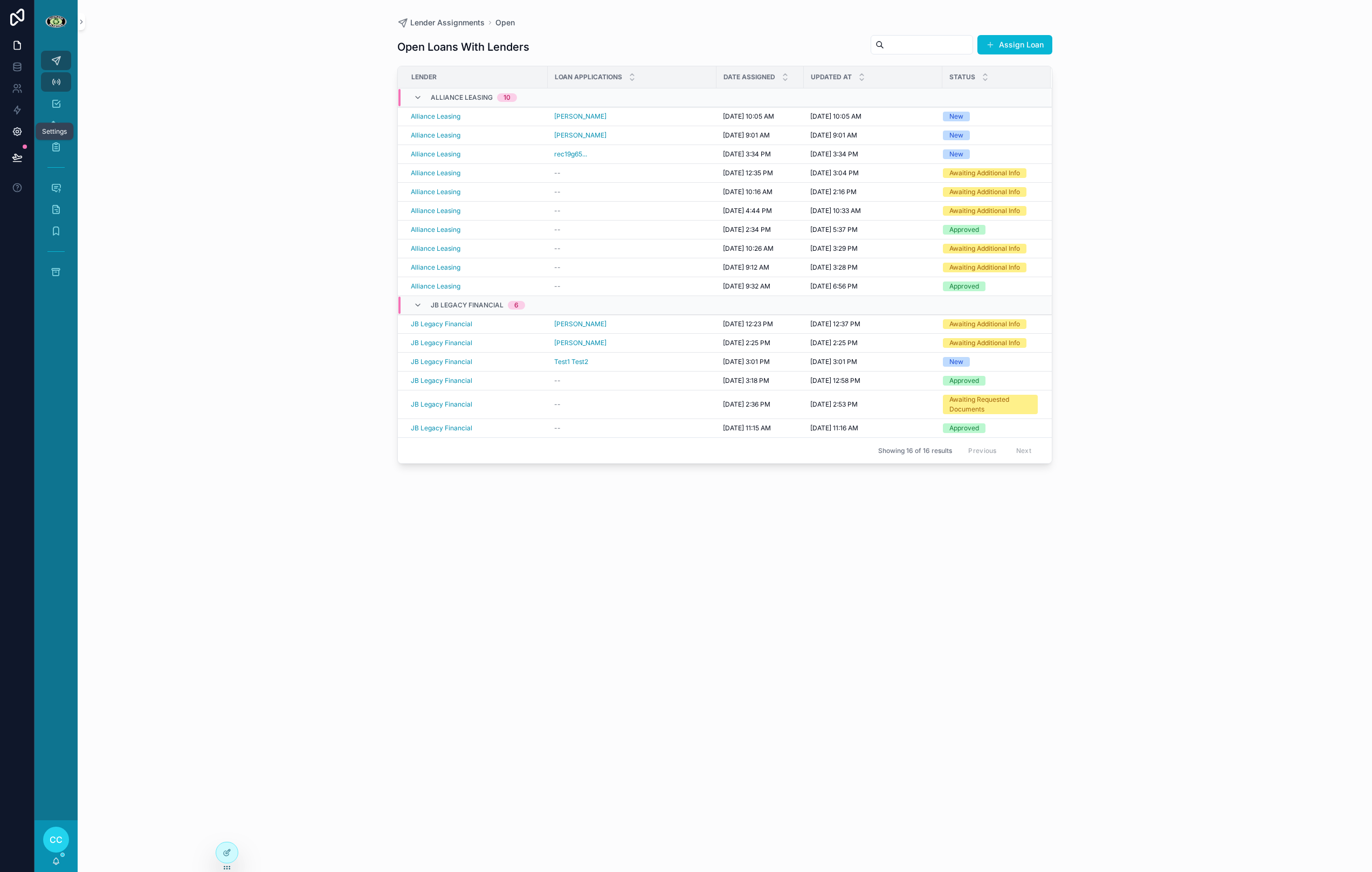
click at [17, 126] on icon at bounding box center [17, 132] width 11 height 11
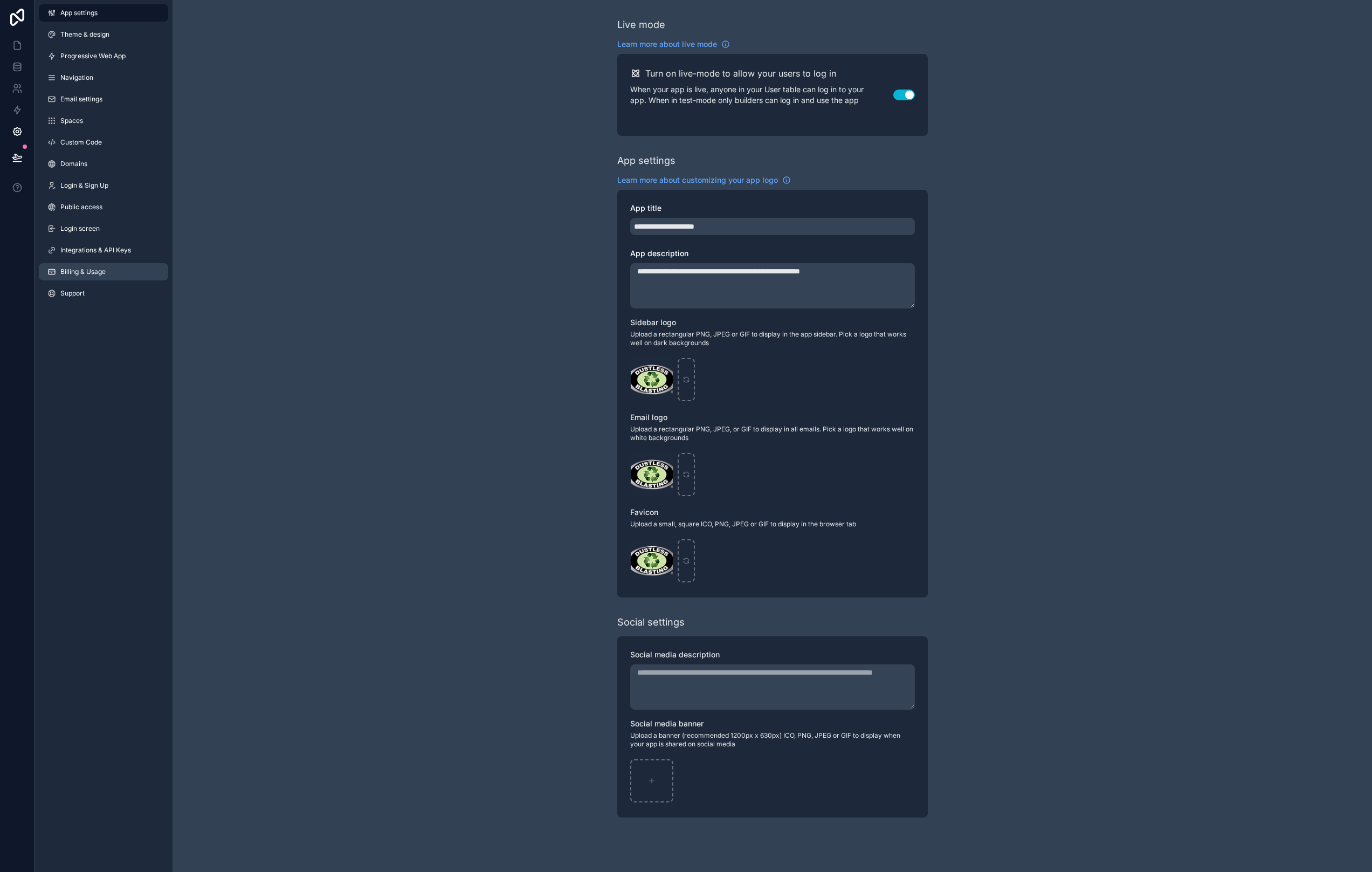
click at [96, 273] on span "Billing & Usage" at bounding box center [83, 272] width 45 height 9
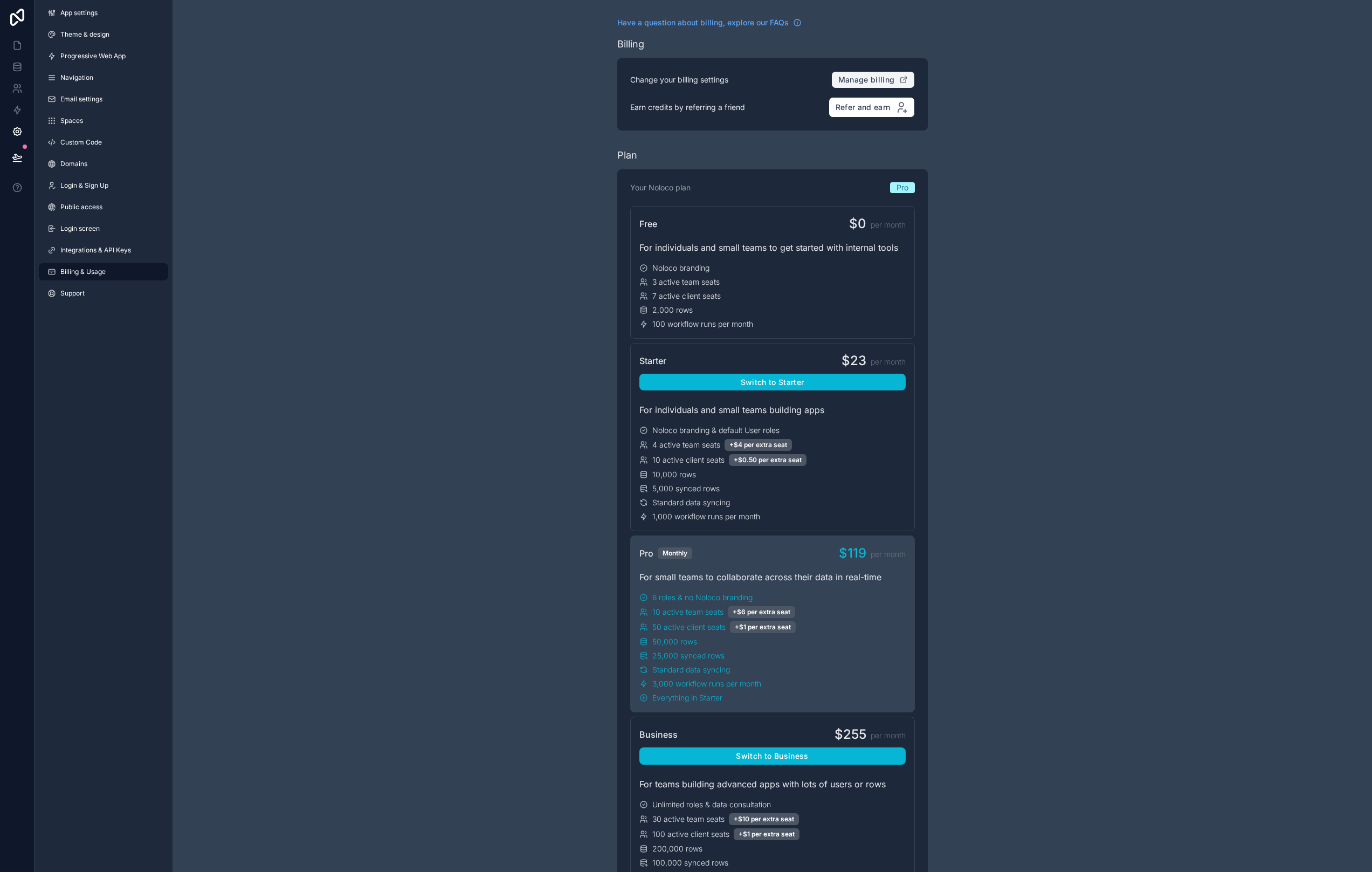
click at [864, 77] on span "Manage billing" at bounding box center [867, 80] width 57 height 10
